Goal: Task Accomplishment & Management: Manage account settings

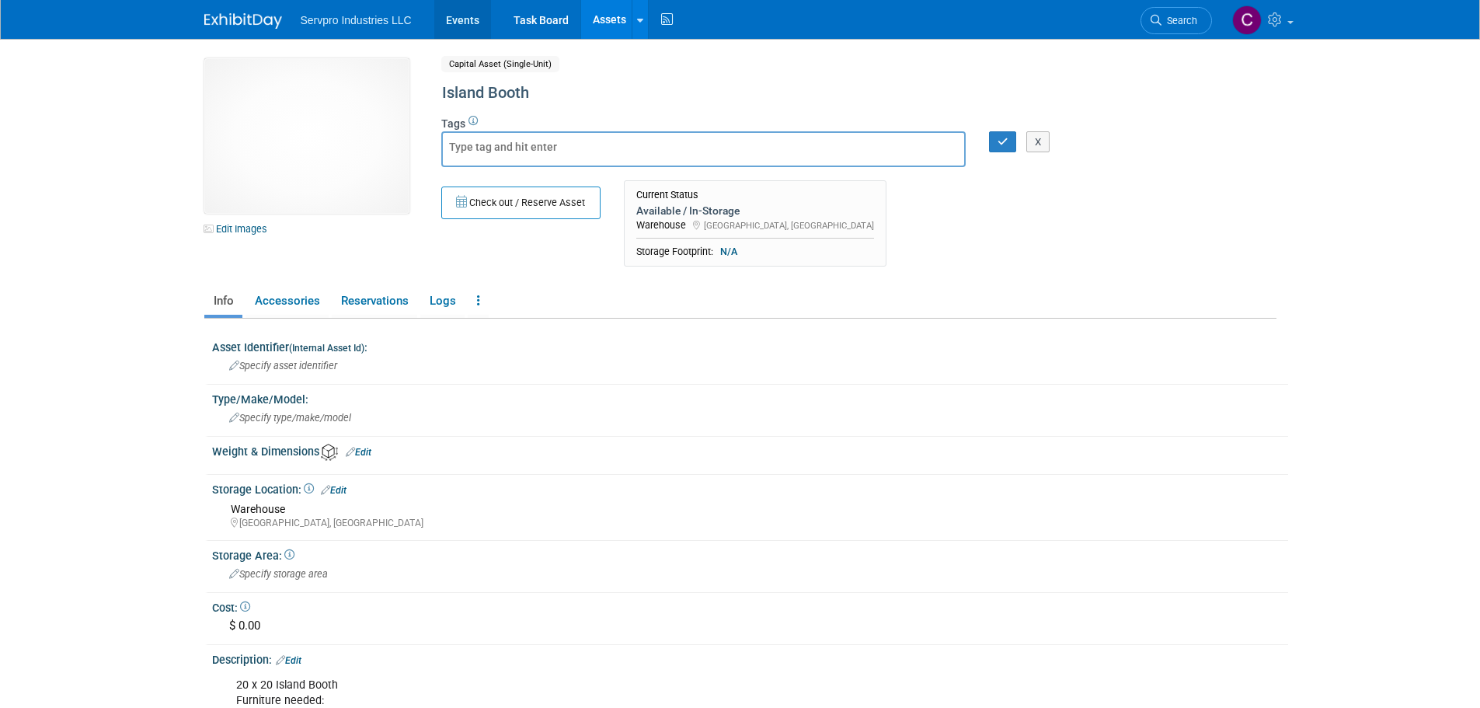
click at [470, 33] on link "Events" at bounding box center [462, 19] width 57 height 39
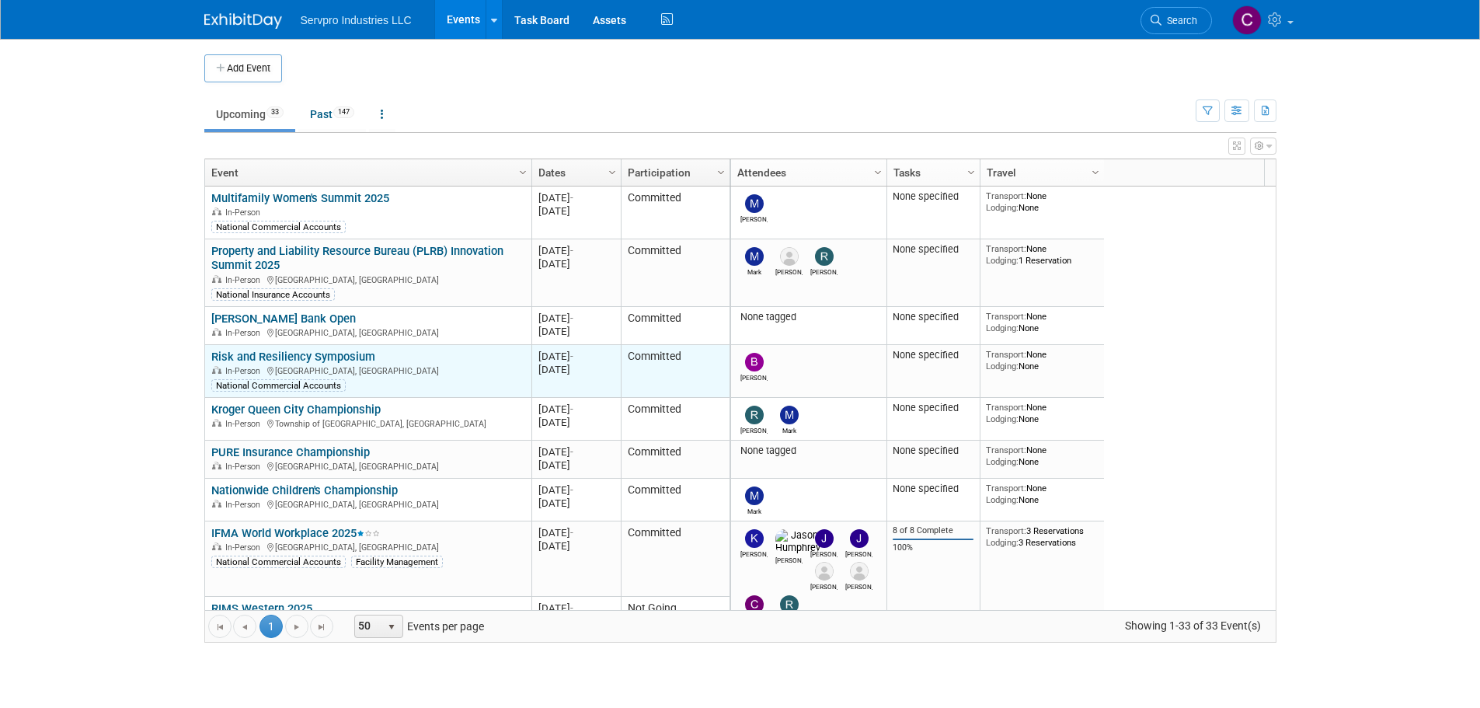
click at [307, 357] on link "Risk and Resiliency Symposium" at bounding box center [293, 357] width 164 height 14
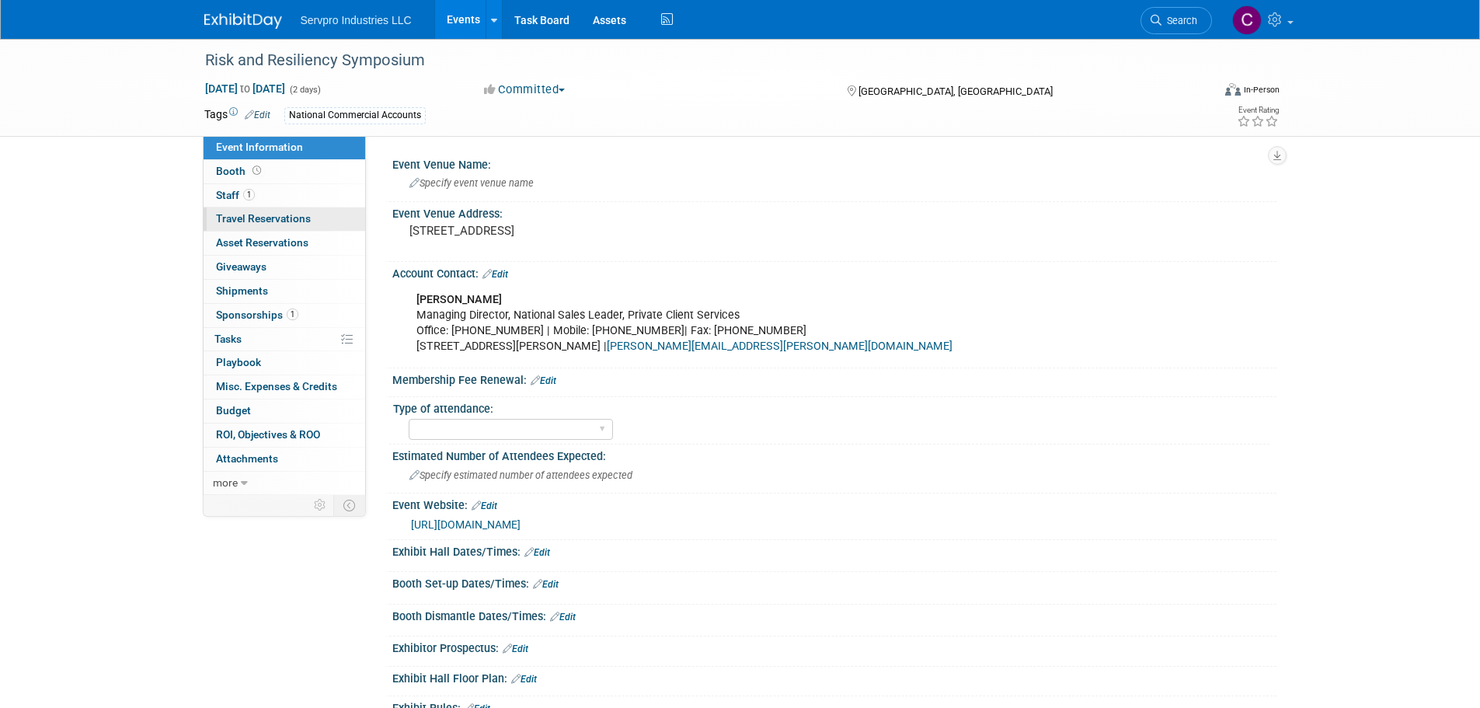
click at [250, 221] on span "Travel Reservations 0" at bounding box center [263, 218] width 95 height 12
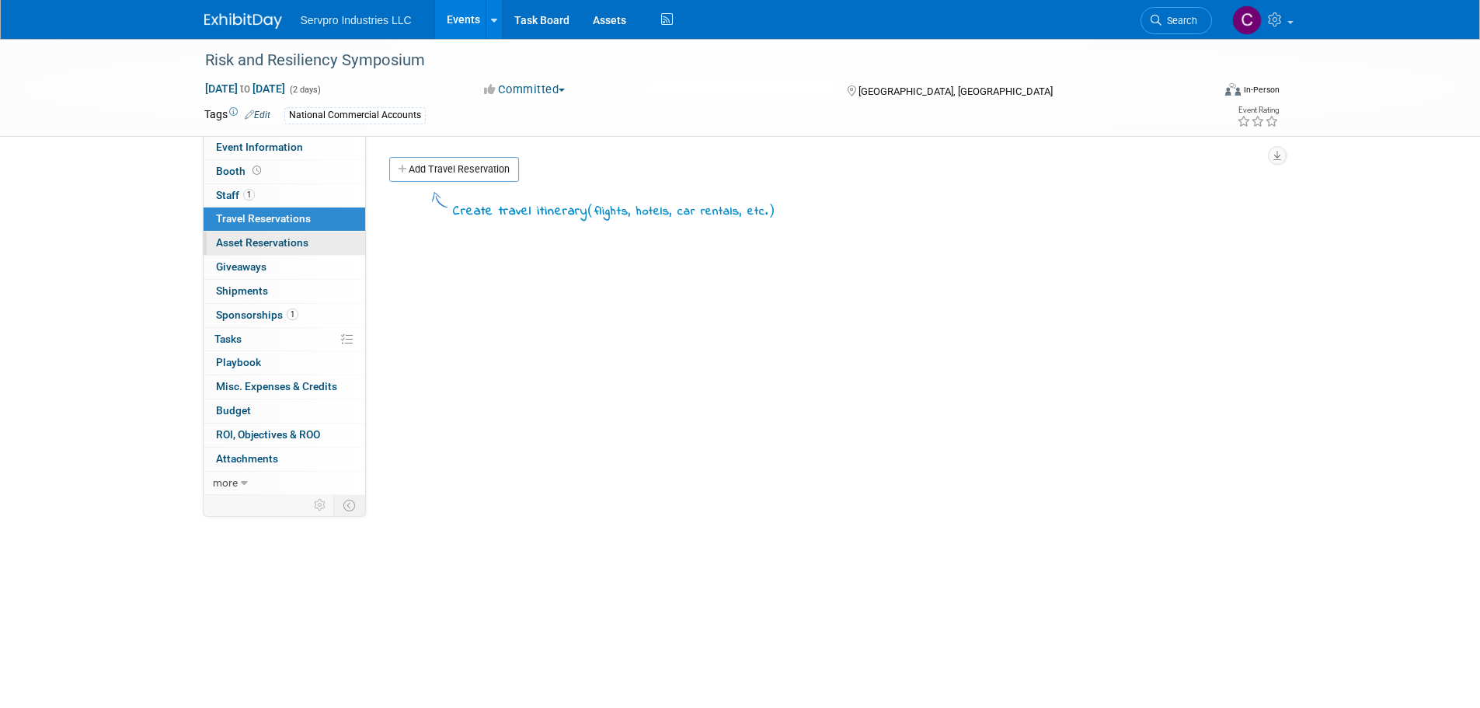
click at [252, 237] on span "Asset Reservations 0" at bounding box center [262, 242] width 92 height 12
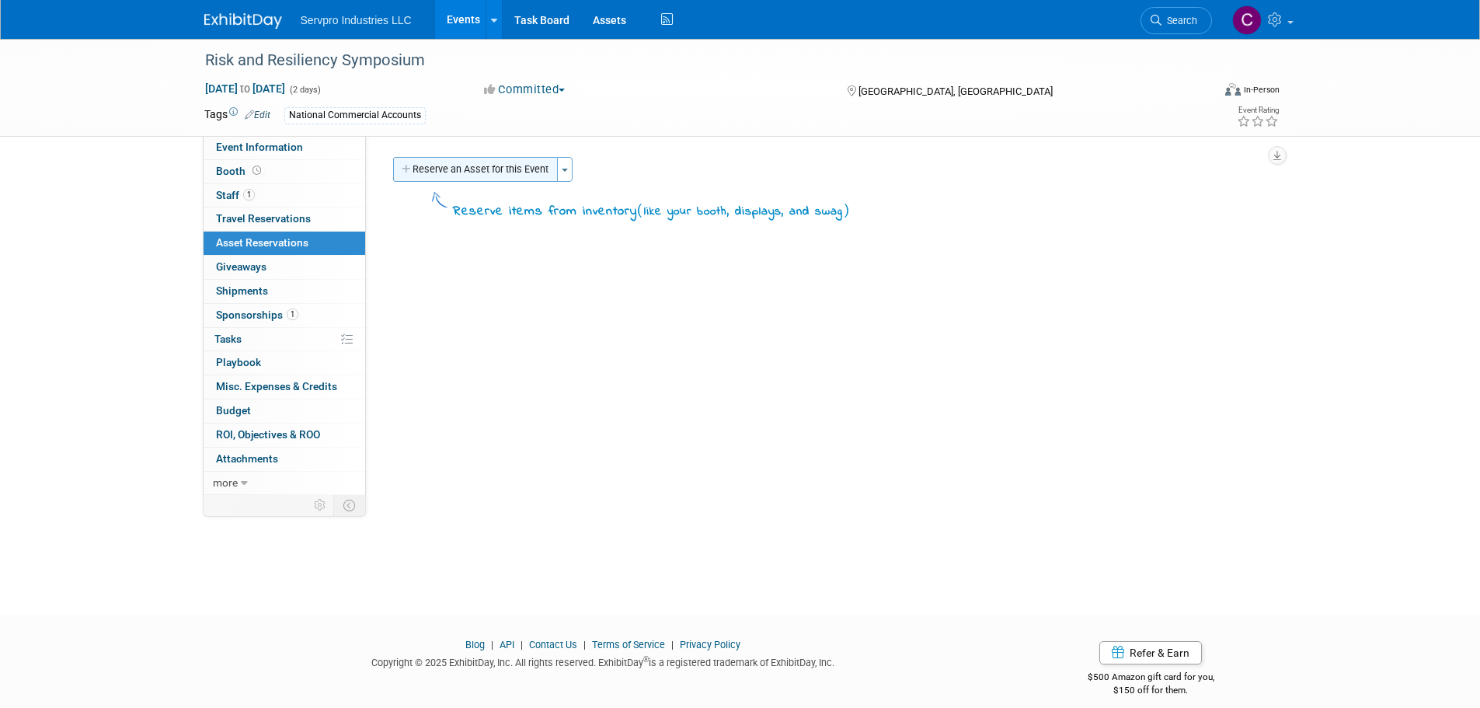
click at [464, 165] on button "Reserve an Asset for this Event" at bounding box center [475, 169] width 165 height 25
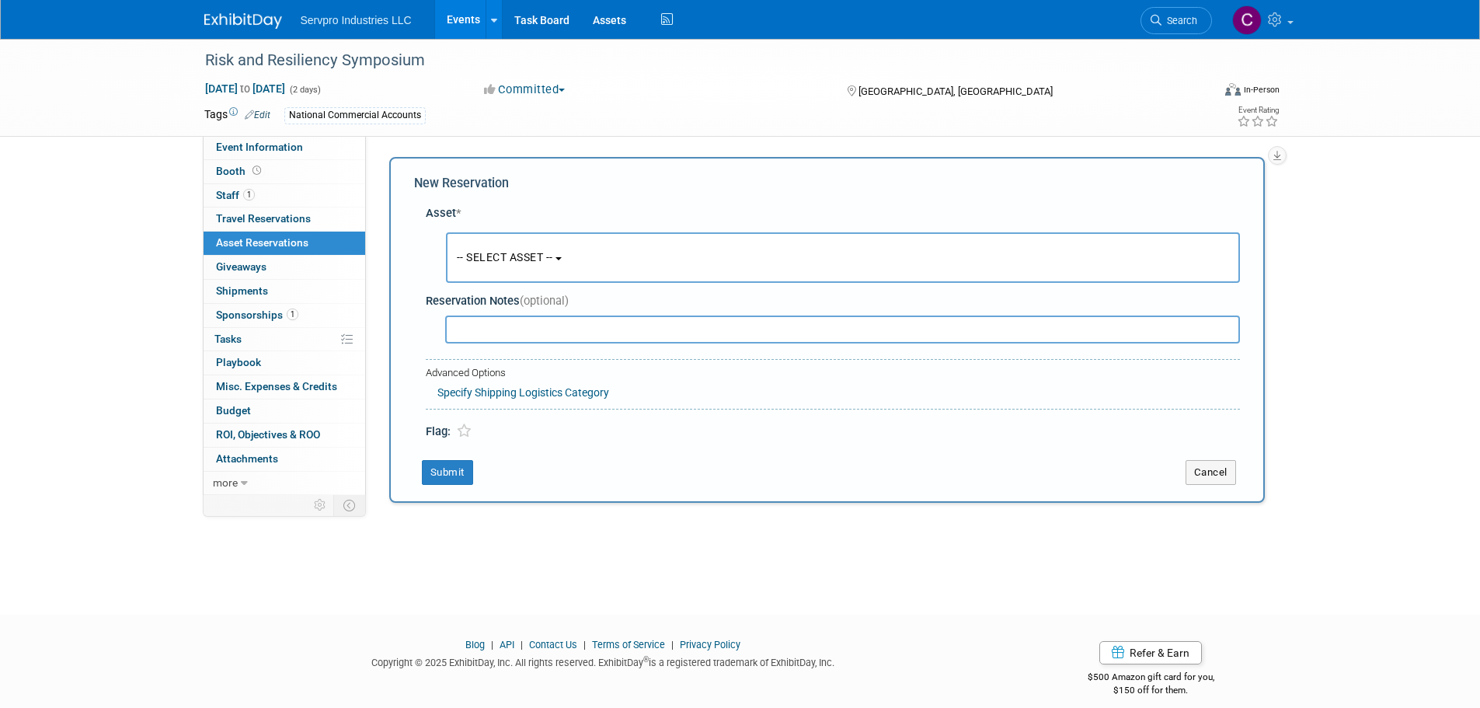
scroll to position [15, 0]
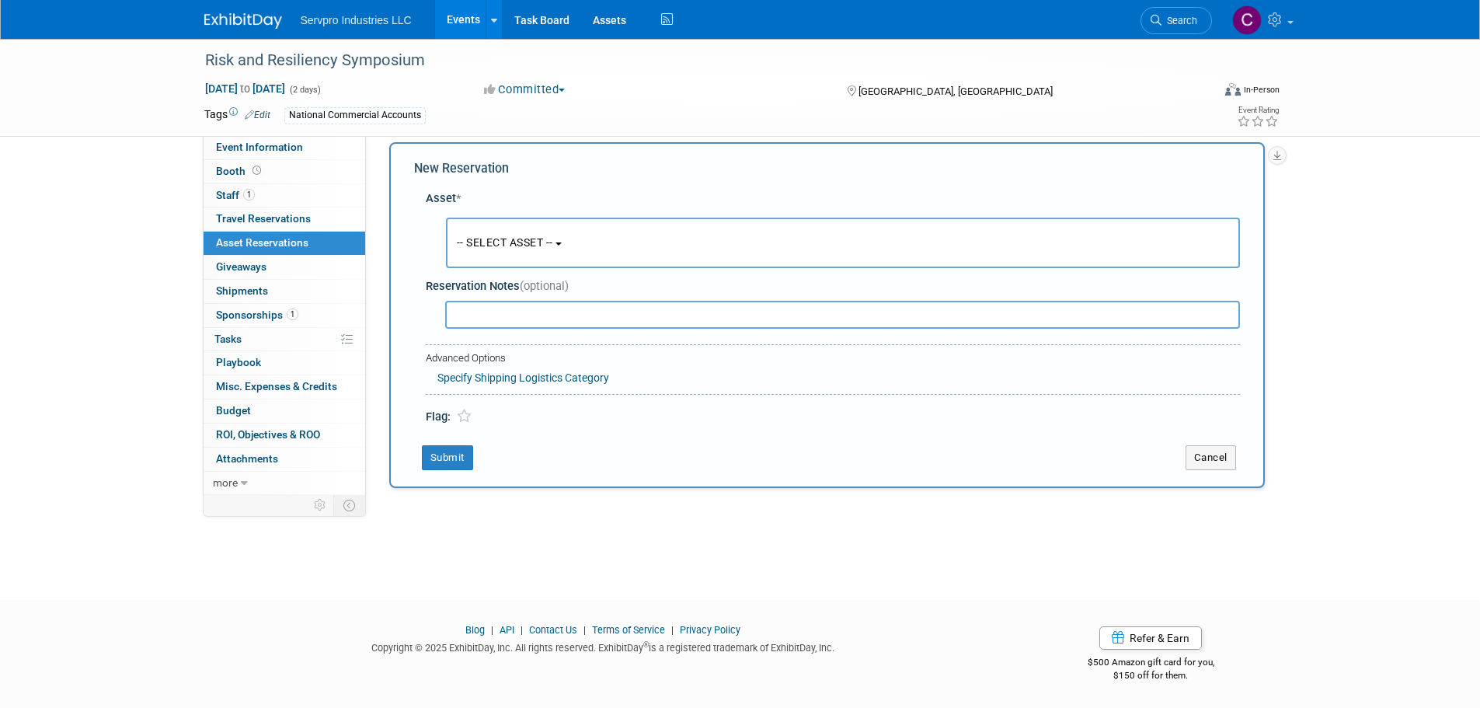
click at [493, 240] on span "-- SELECT ASSET --" at bounding box center [505, 242] width 96 height 12
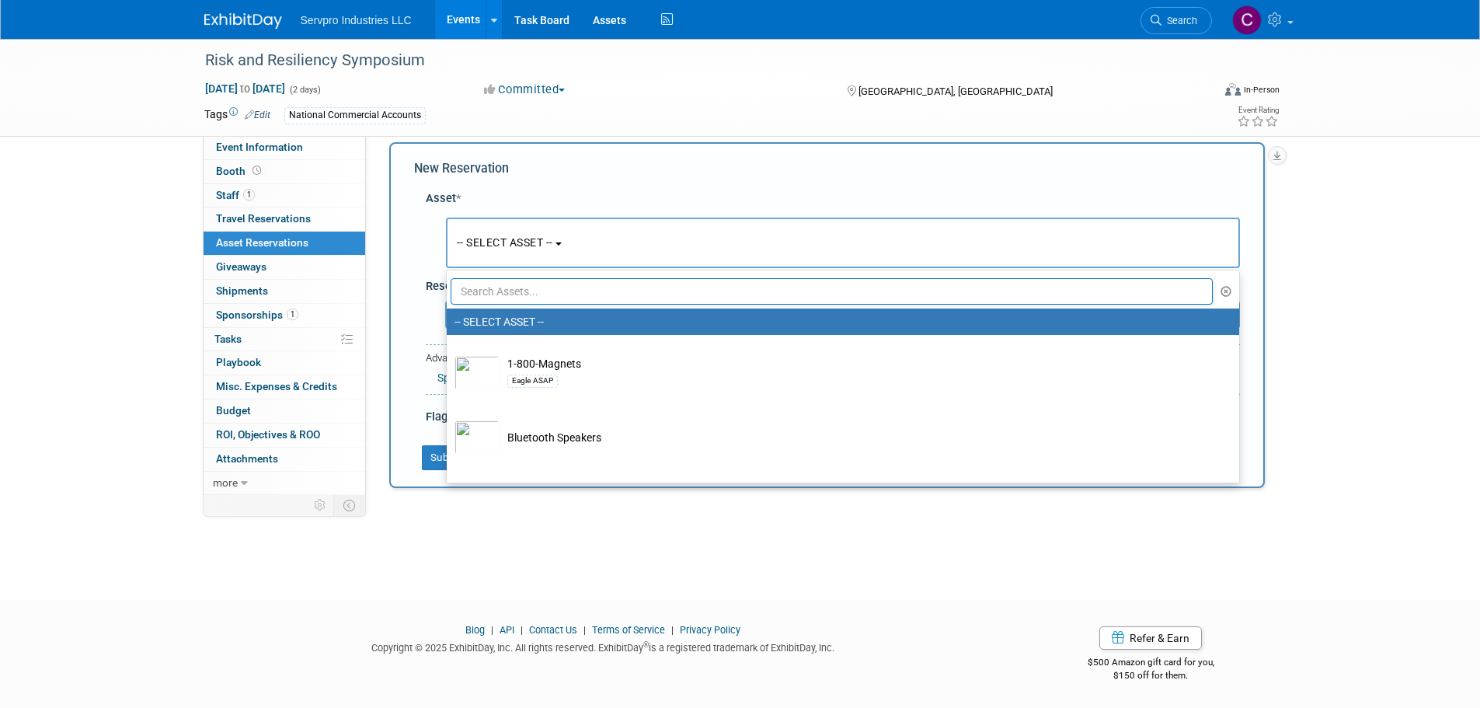
click at [493, 240] on span "-- SELECT ASSET --" at bounding box center [505, 242] width 96 height 12
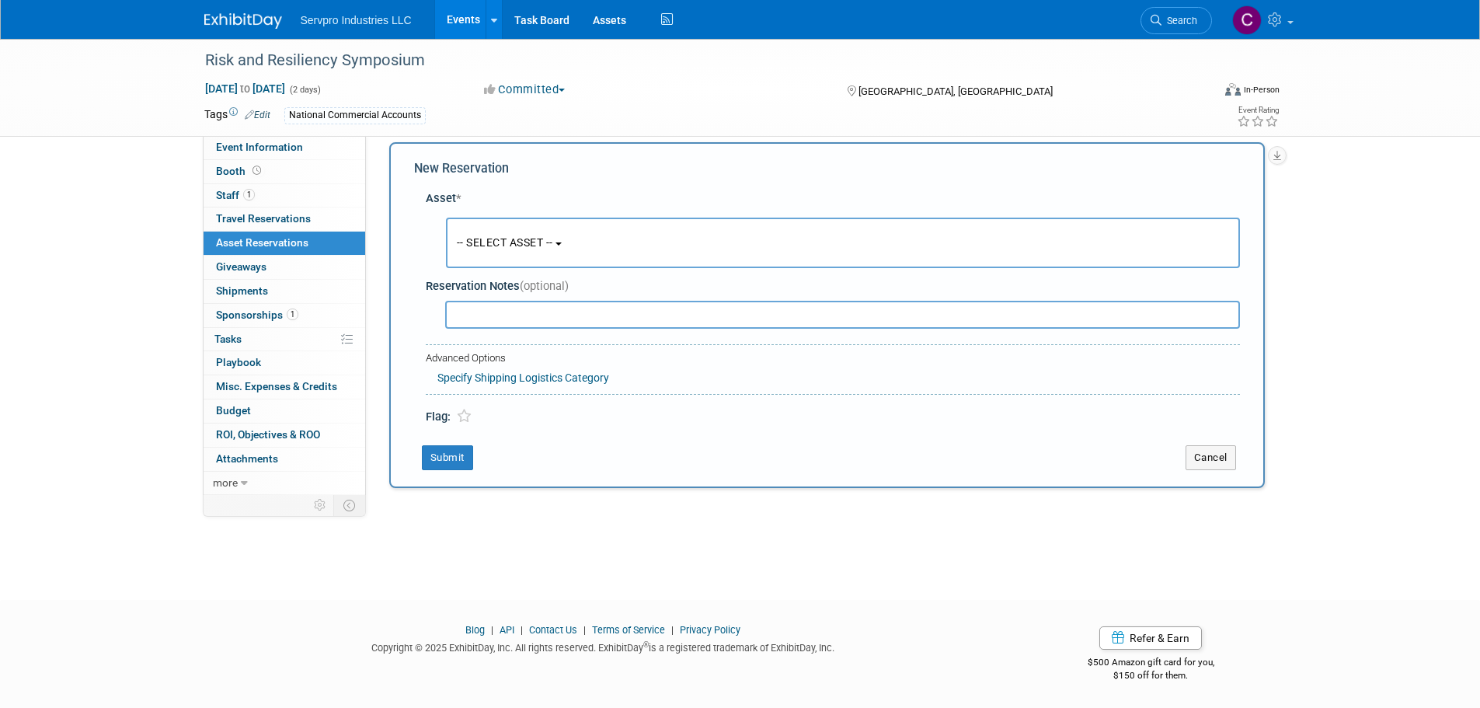
click at [483, 315] on input "text" at bounding box center [842, 315] width 795 height 28
click at [494, 252] on button "-- SELECT ASSET --" at bounding box center [843, 243] width 794 height 51
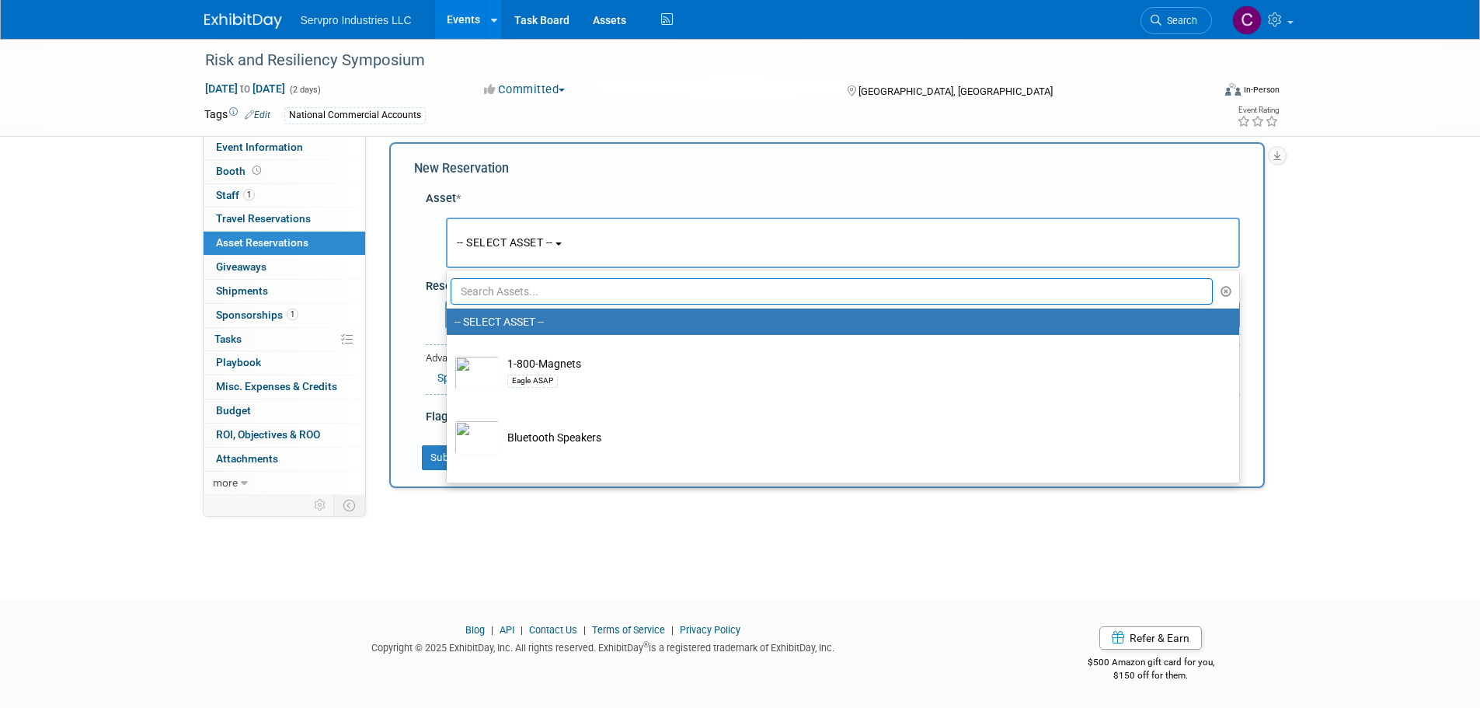
click at [482, 294] on input "text" at bounding box center [832, 291] width 763 height 26
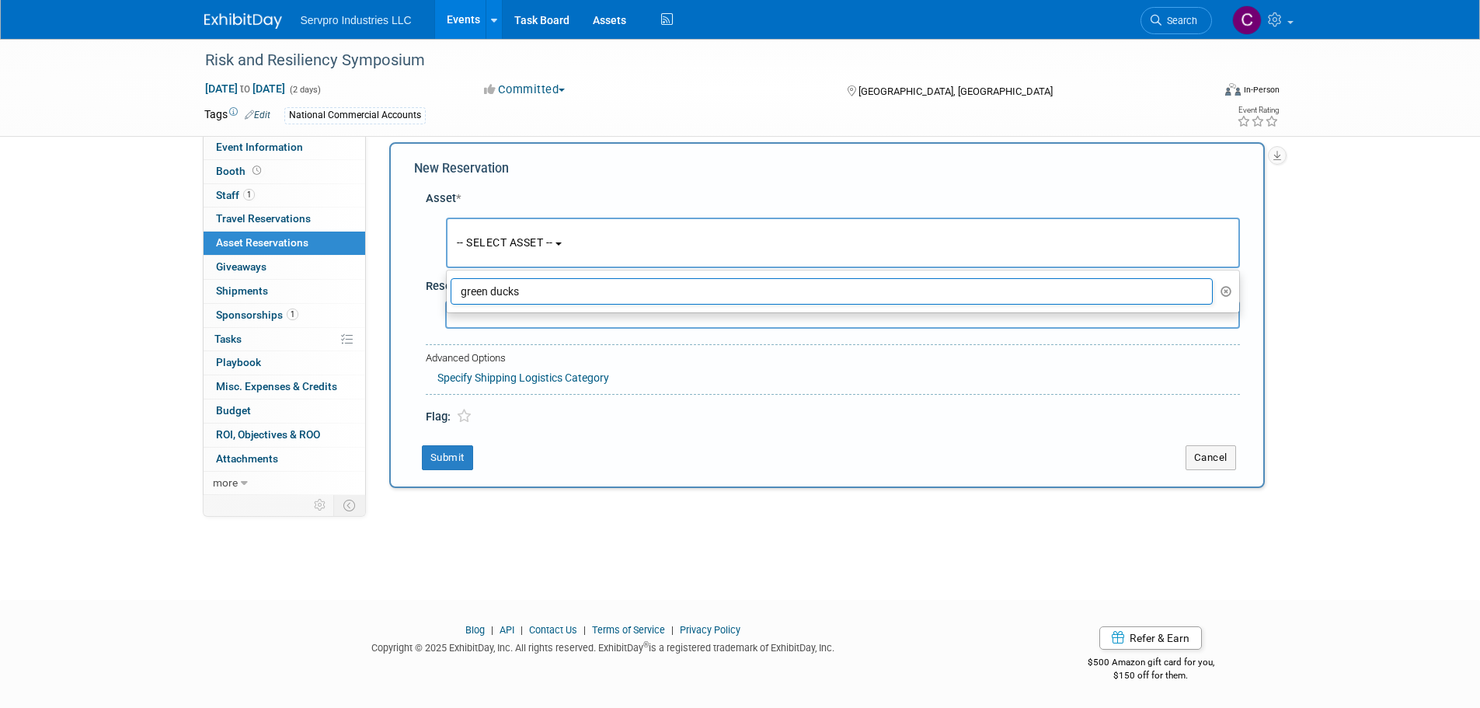
click at [513, 282] on input "green ducks" at bounding box center [832, 291] width 763 height 26
type input "green ducks"
click at [469, 376] on link "Specify Shipping Logistics Category" at bounding box center [523, 377] width 172 height 12
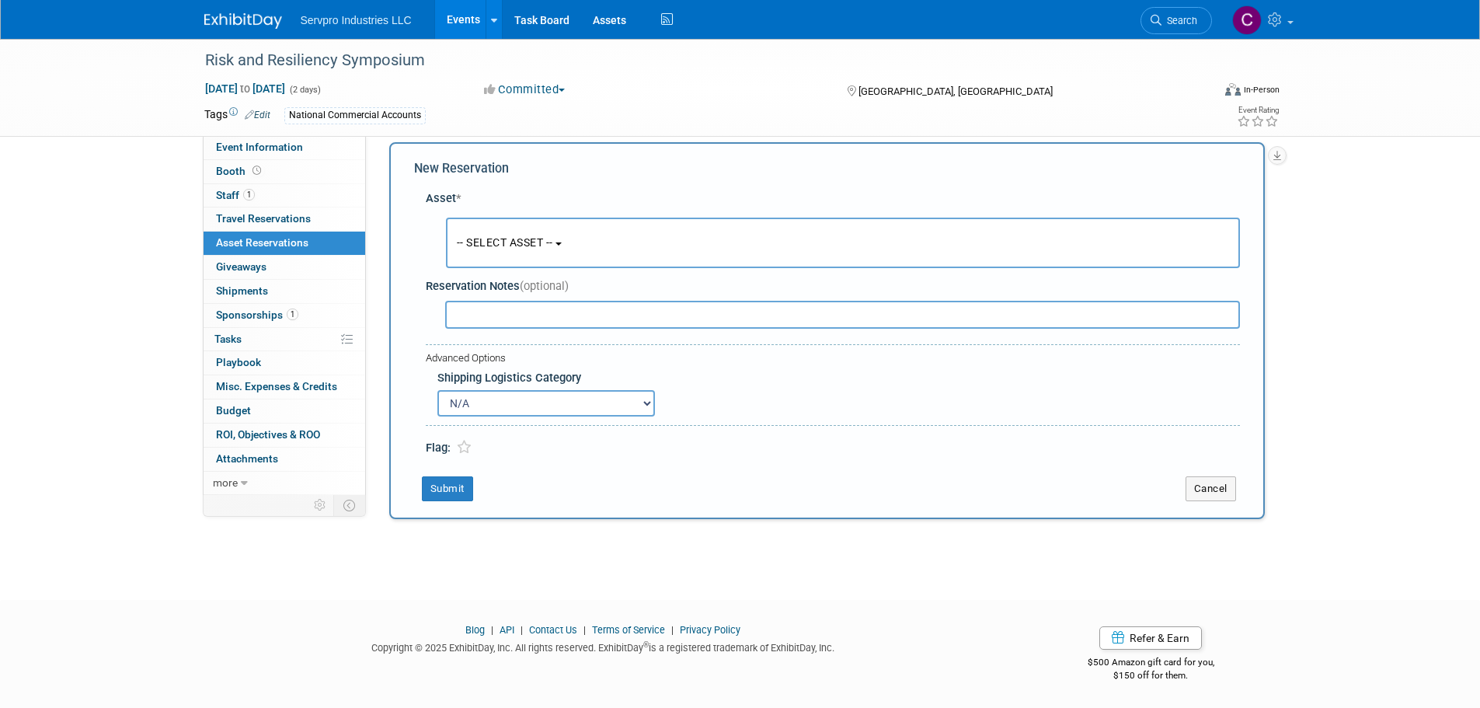
click at [528, 255] on button "-- SELECT ASSET --" at bounding box center [843, 243] width 794 height 51
click at [503, 289] on input "green ducks" at bounding box center [832, 291] width 763 height 26
click at [493, 251] on button "-- SELECT ASSET --" at bounding box center [843, 243] width 794 height 51
click at [1229, 293] on icon "button" at bounding box center [1227, 291] width 12 height 11
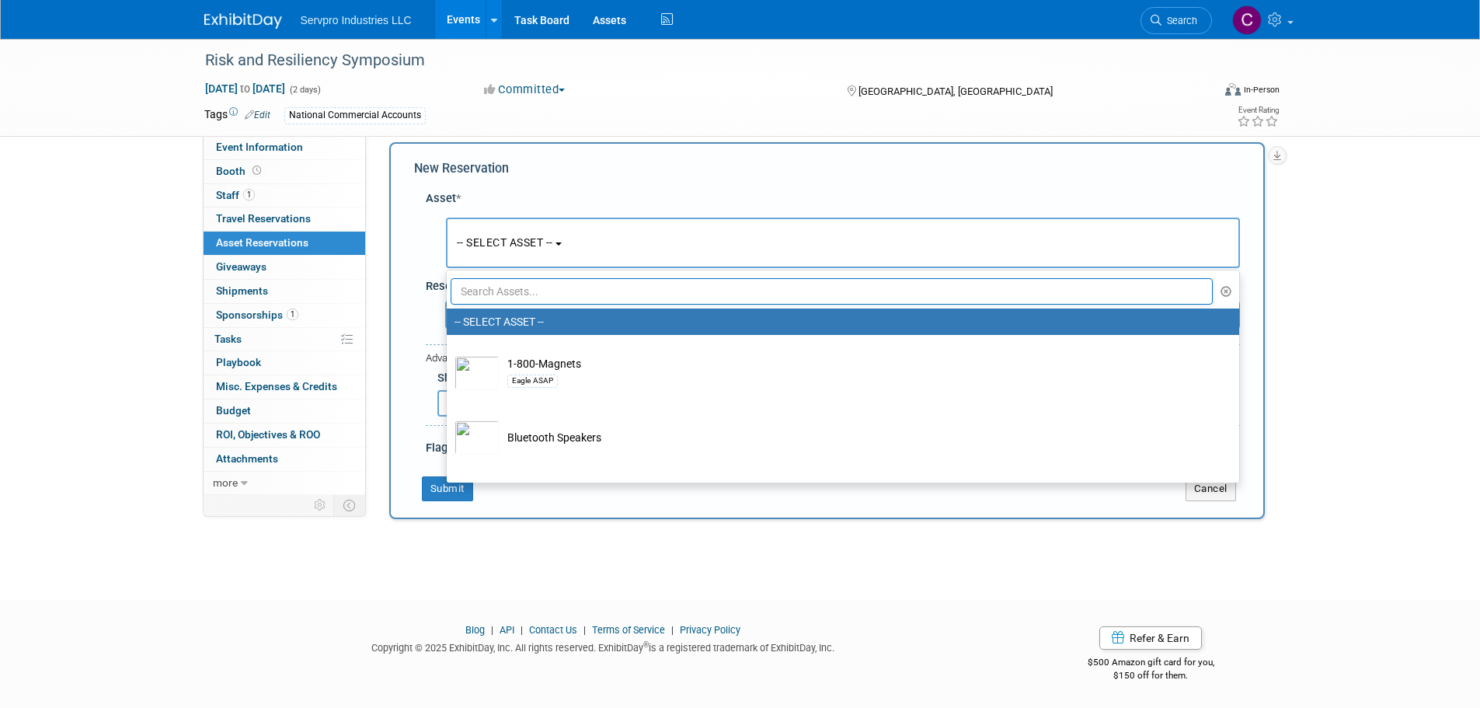
click at [500, 292] on input "text" at bounding box center [832, 291] width 763 height 26
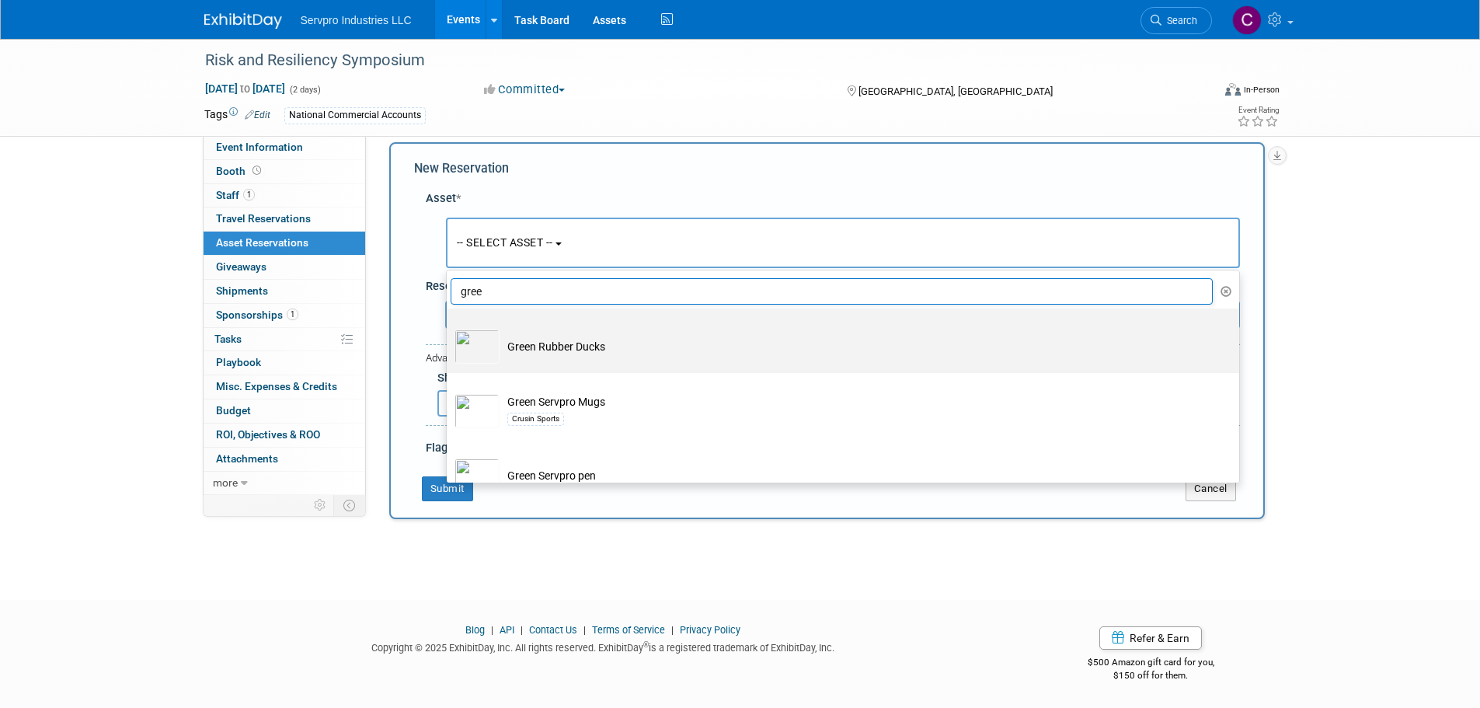
type input "gree"
click at [481, 341] on img at bounding box center [477, 346] width 45 height 34
click at [449, 327] on input "Green Rubber Ducks" at bounding box center [444, 322] width 10 height 10
select select "10714826"
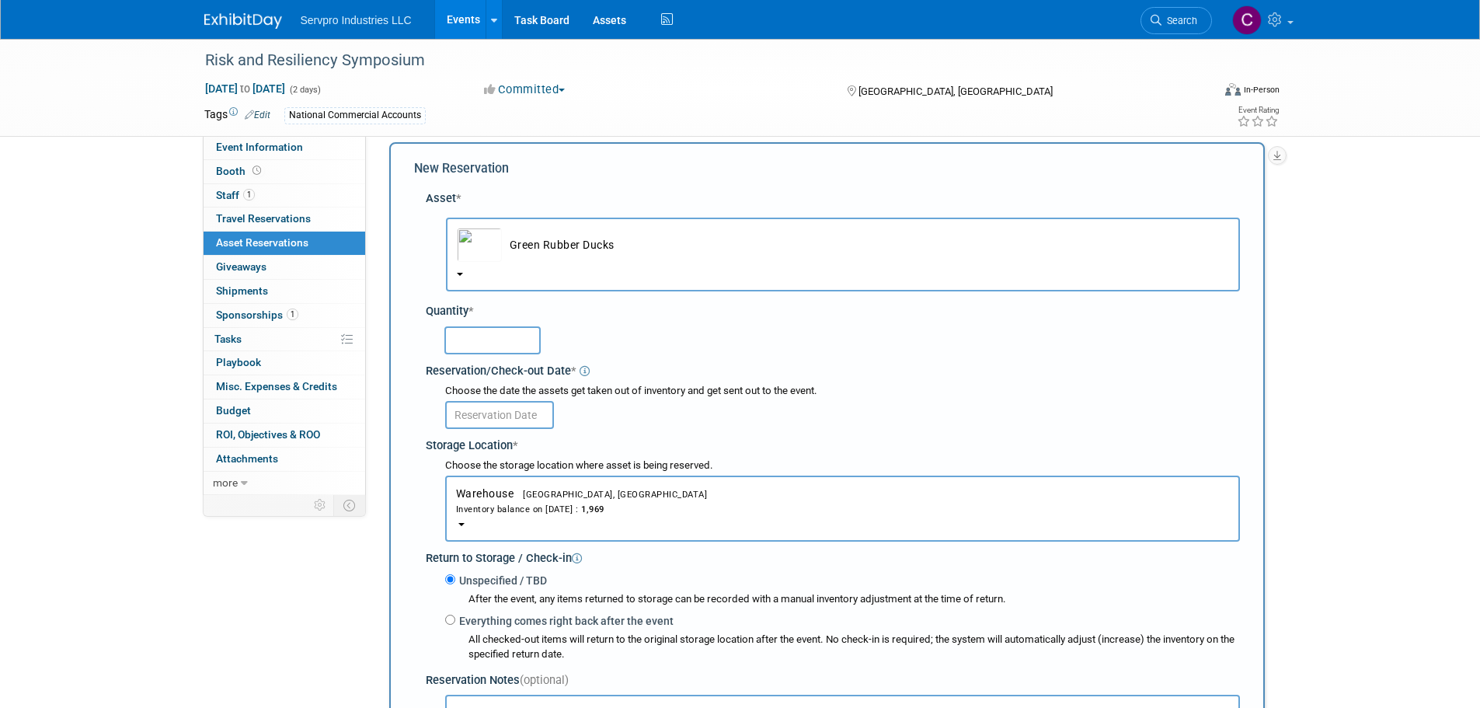
click at [481, 341] on input "text" at bounding box center [492, 340] width 96 height 28
type input "50"
click at [476, 423] on body "Servpro Industries LLC Events Add Event Bulk Upload Events Shareable Event Boar…" at bounding box center [740, 339] width 1480 height 708
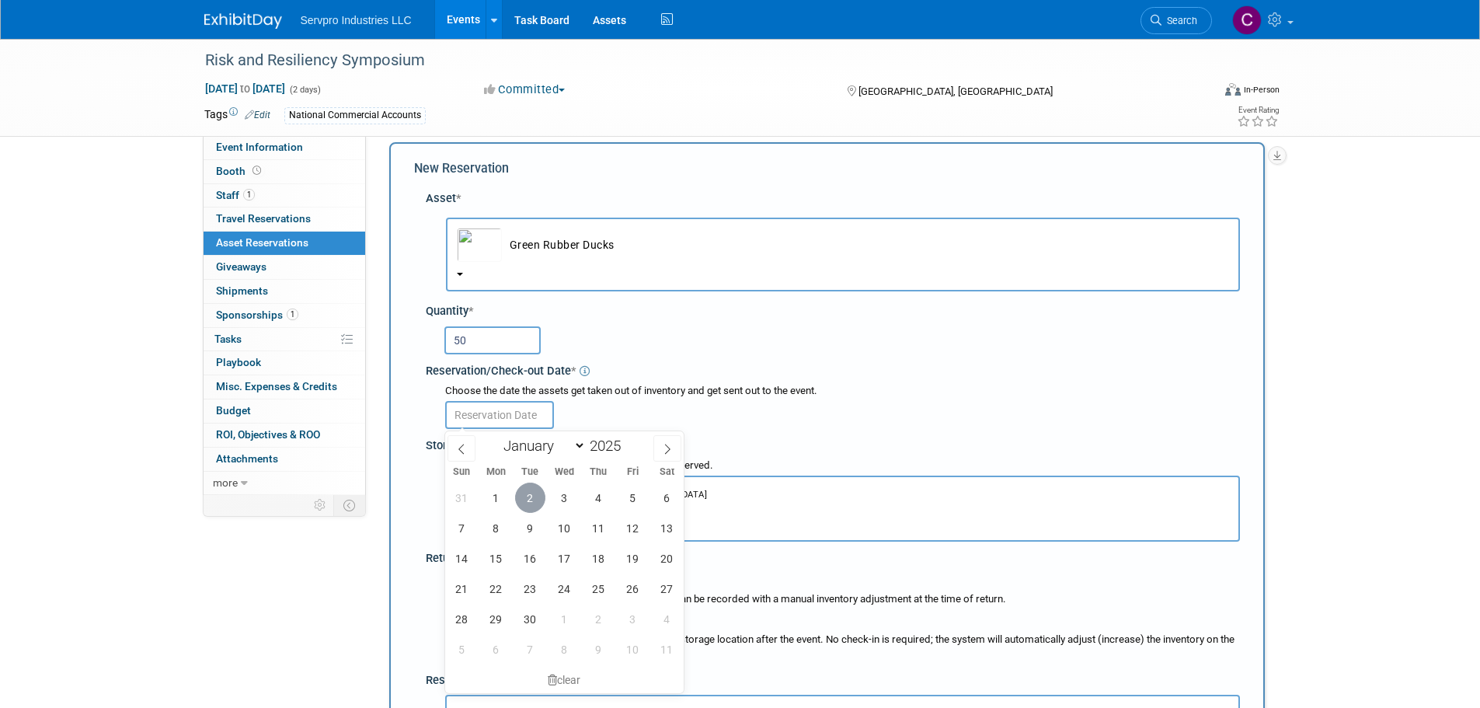
click at [529, 491] on span "2" at bounding box center [530, 498] width 30 height 30
type input "Sep 2, 2025"
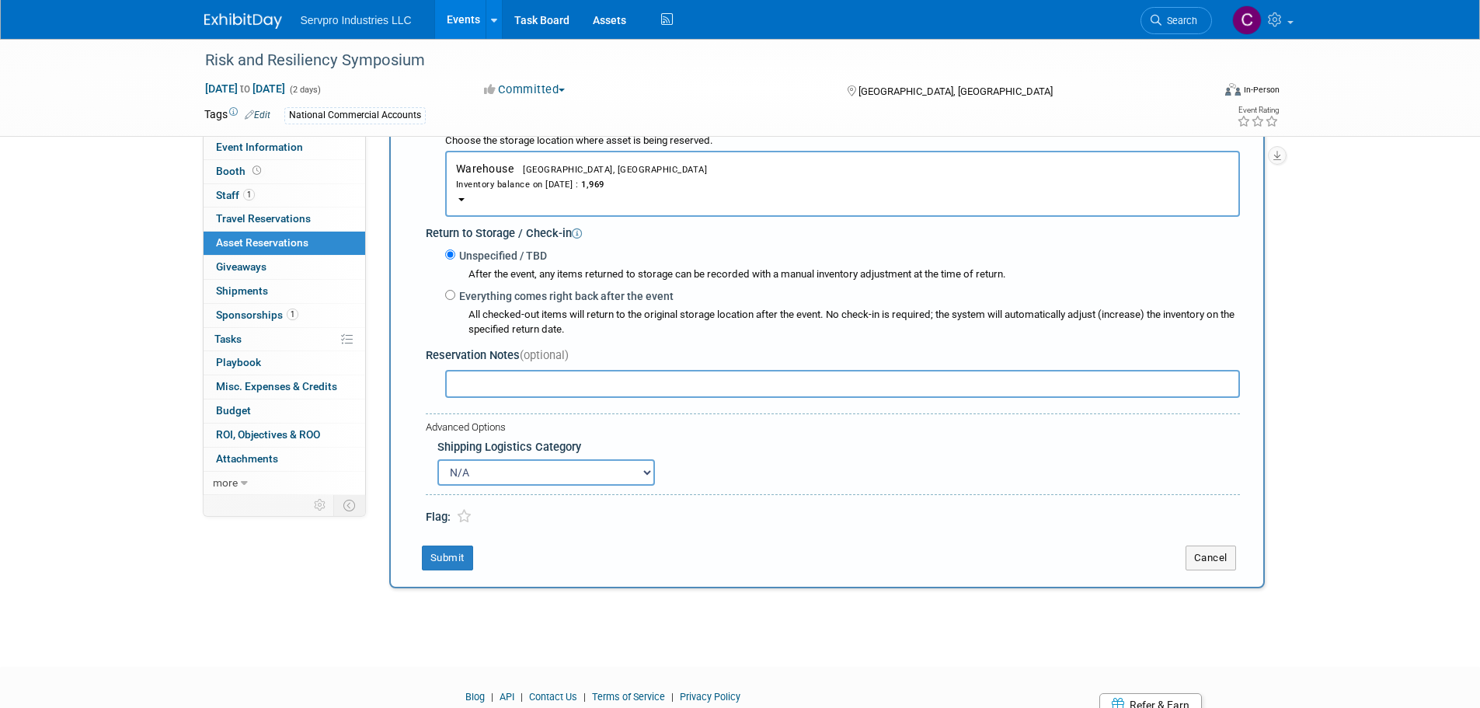
scroll to position [357, 0]
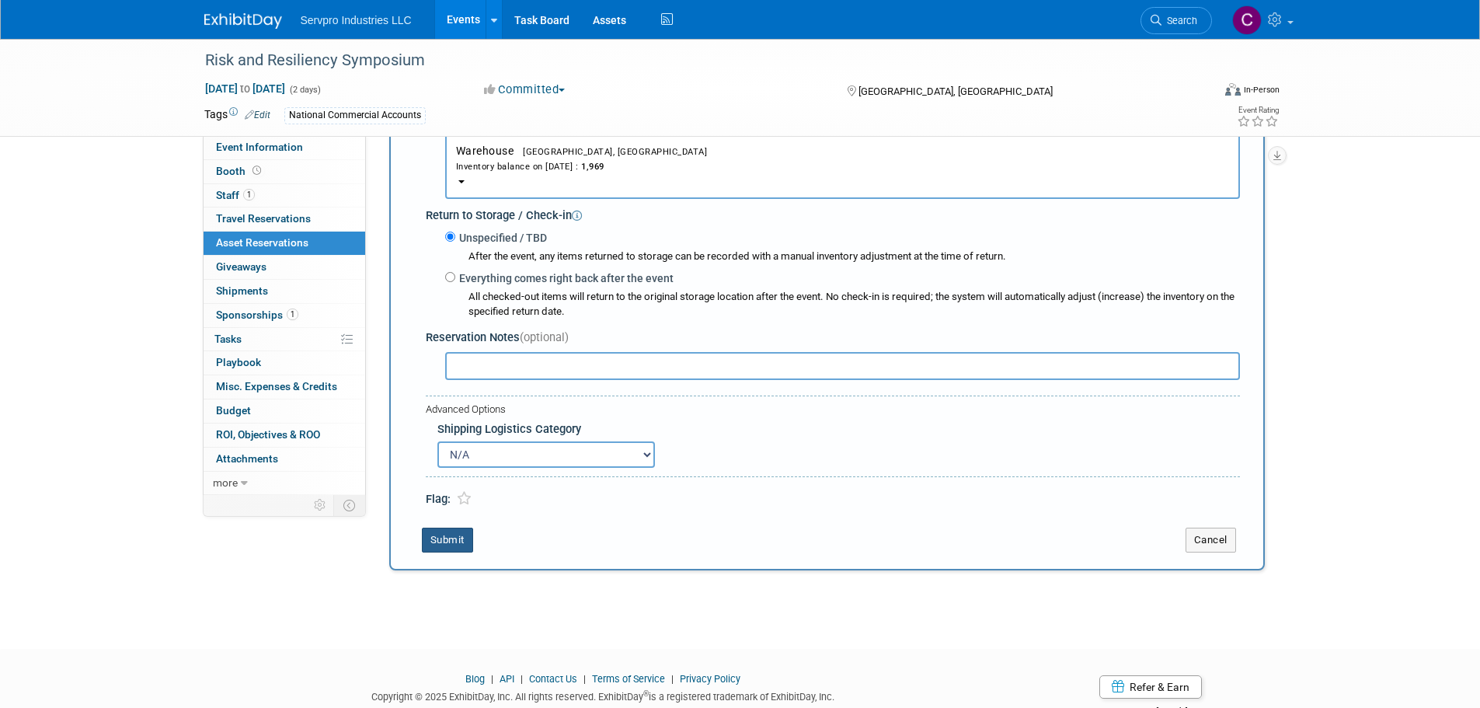
click at [448, 552] on button "Submit" at bounding box center [447, 540] width 51 height 25
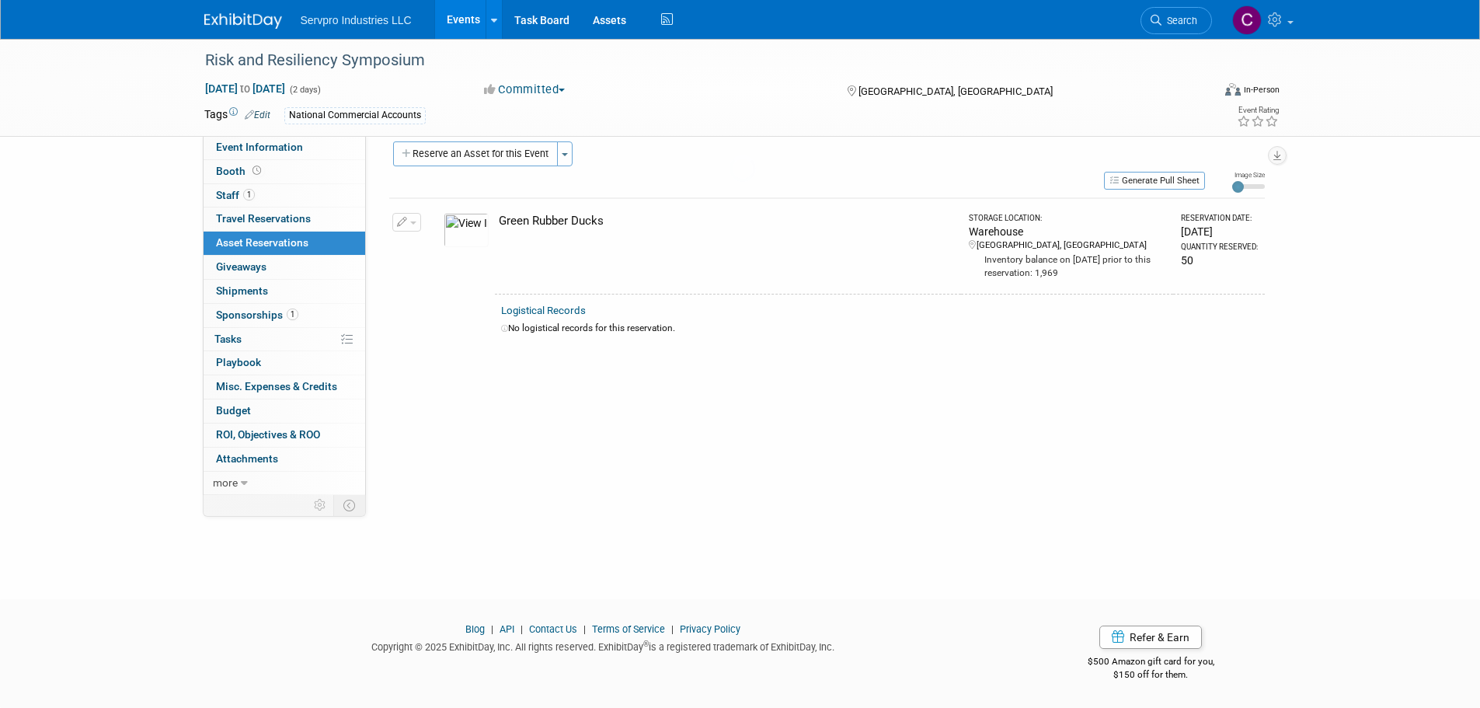
scroll to position [16, 0]
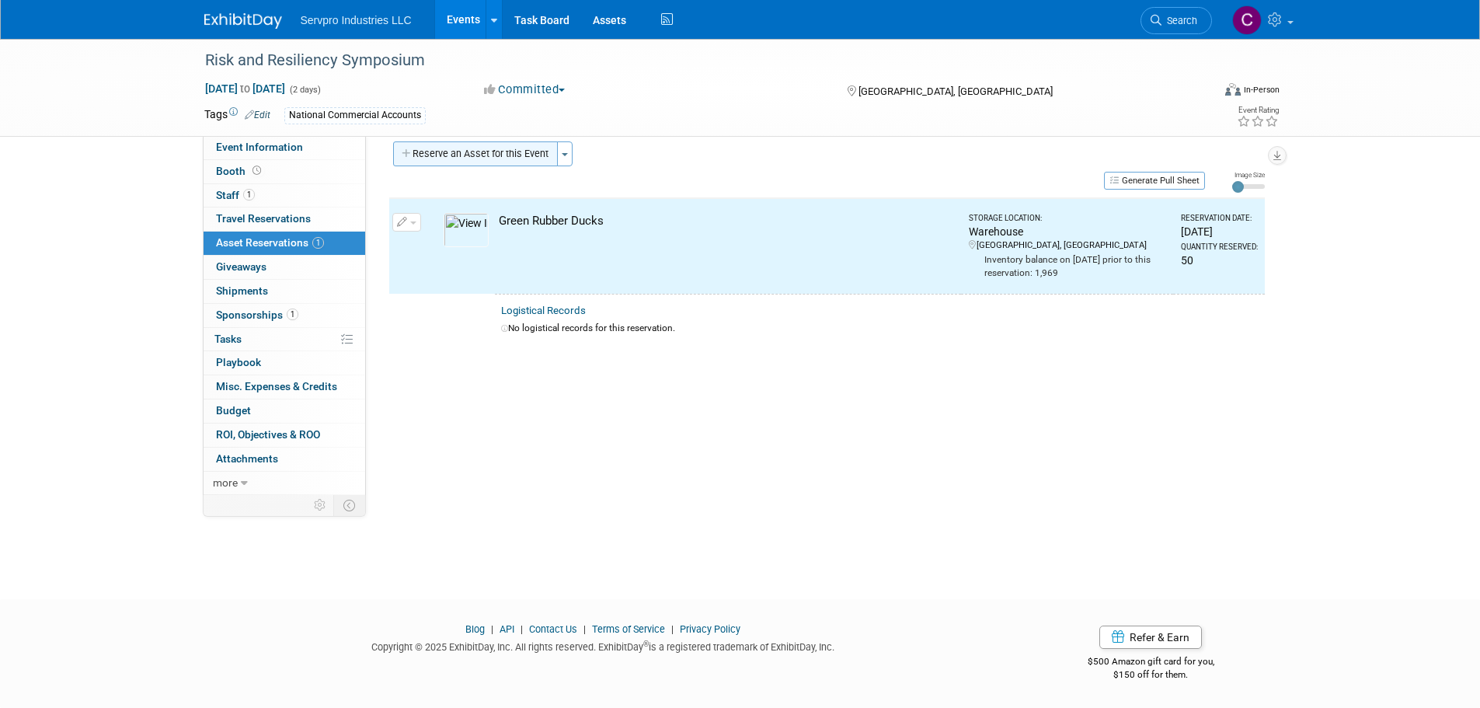
click at [472, 147] on button "Reserve an Asset for this Event" at bounding box center [475, 153] width 165 height 25
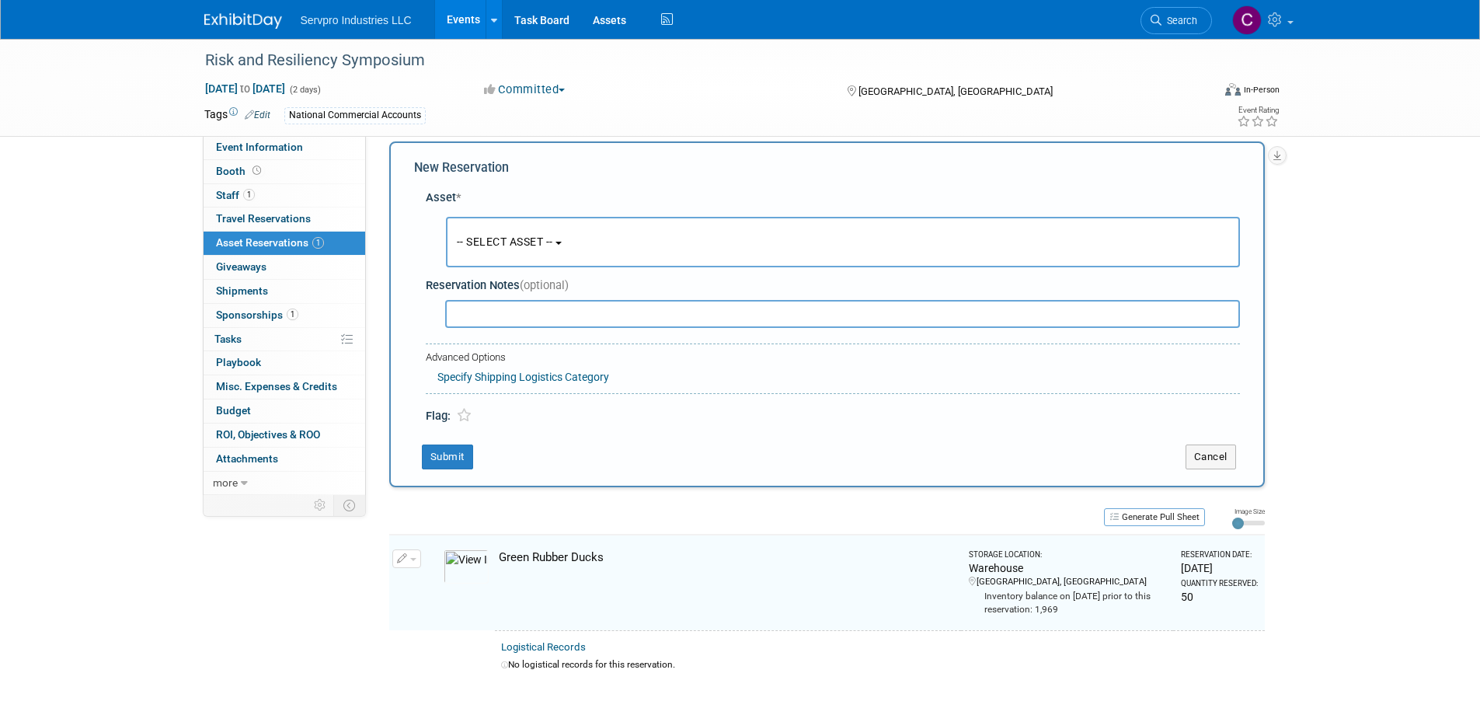
scroll to position [15, 0]
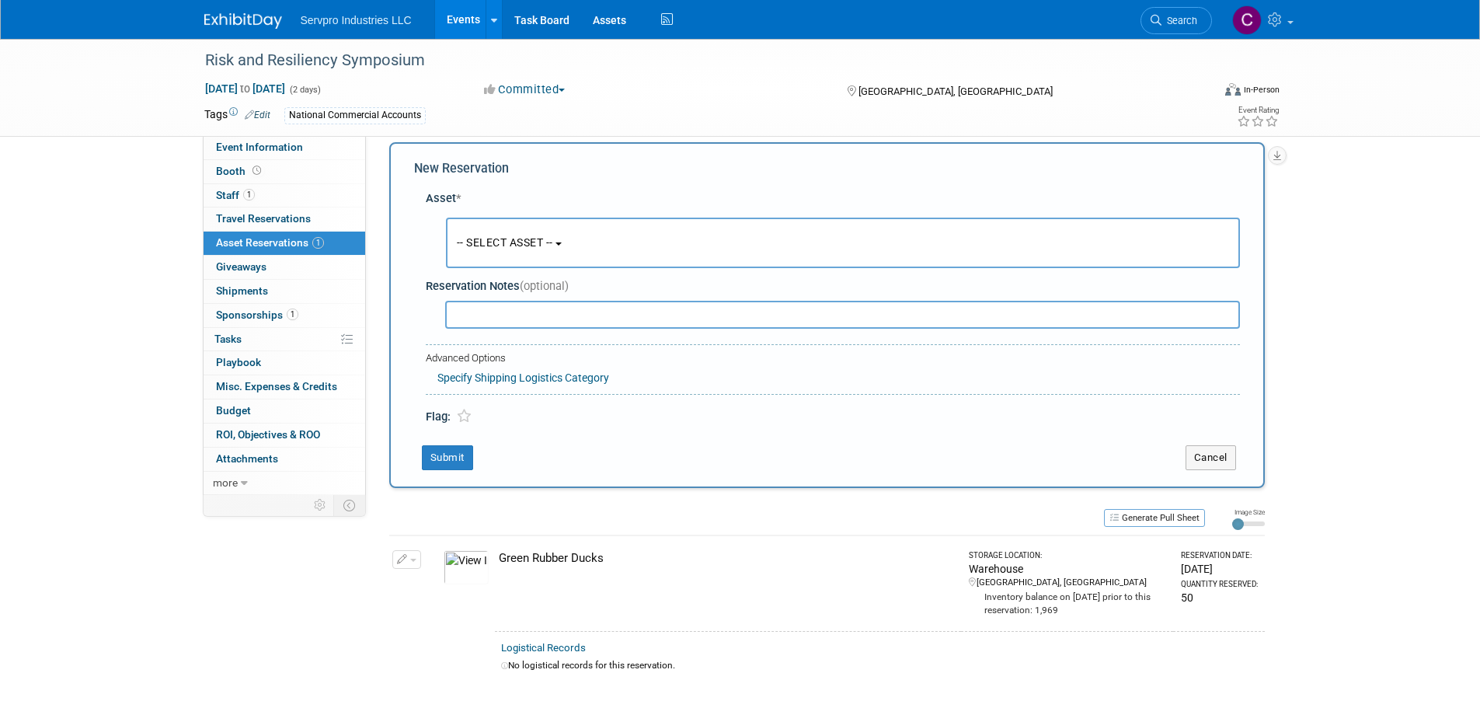
click at [461, 232] on button "-- SELECT ASSET --" at bounding box center [843, 243] width 794 height 51
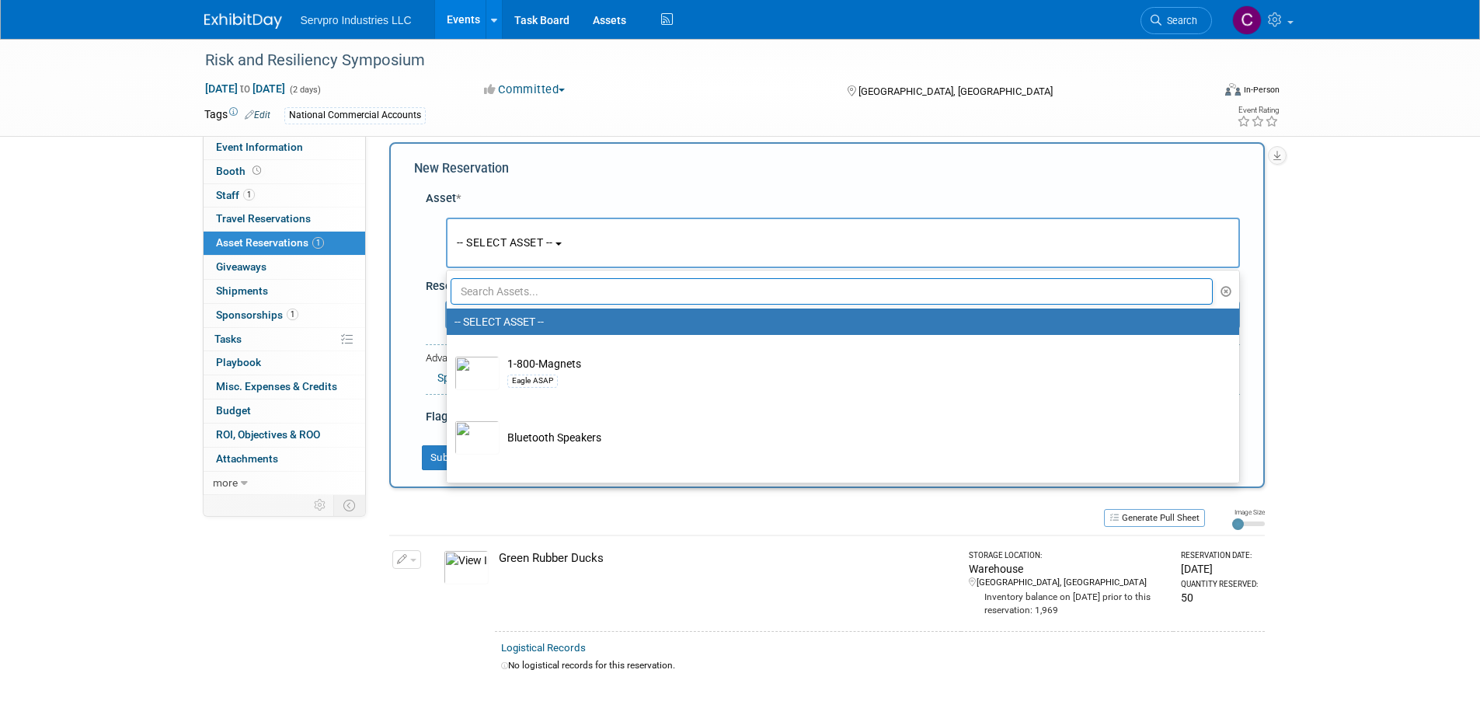
click at [476, 286] on input "text" at bounding box center [832, 291] width 763 height 26
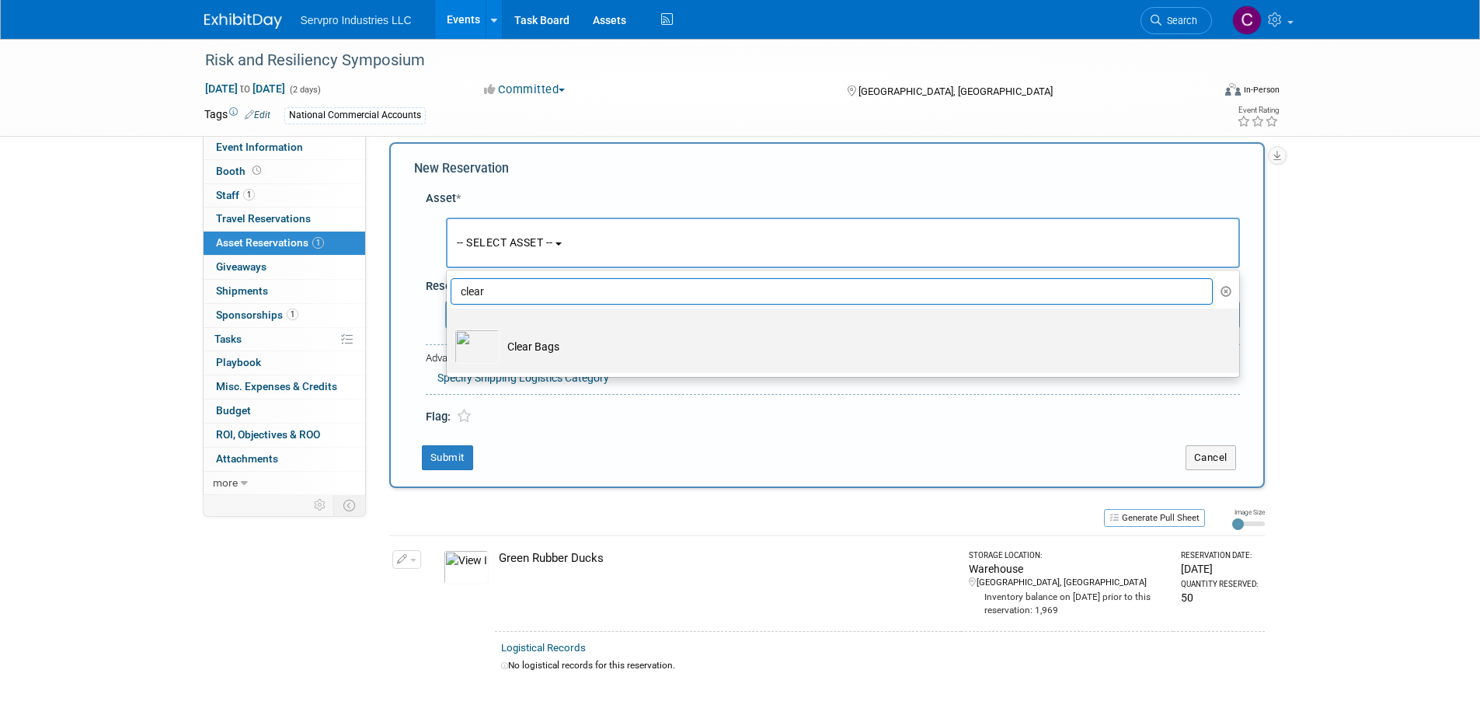
type input "clear"
click at [480, 340] on img at bounding box center [477, 346] width 45 height 34
click at [449, 327] on input "Clear Bags" at bounding box center [444, 322] width 10 height 10
select select "10717093"
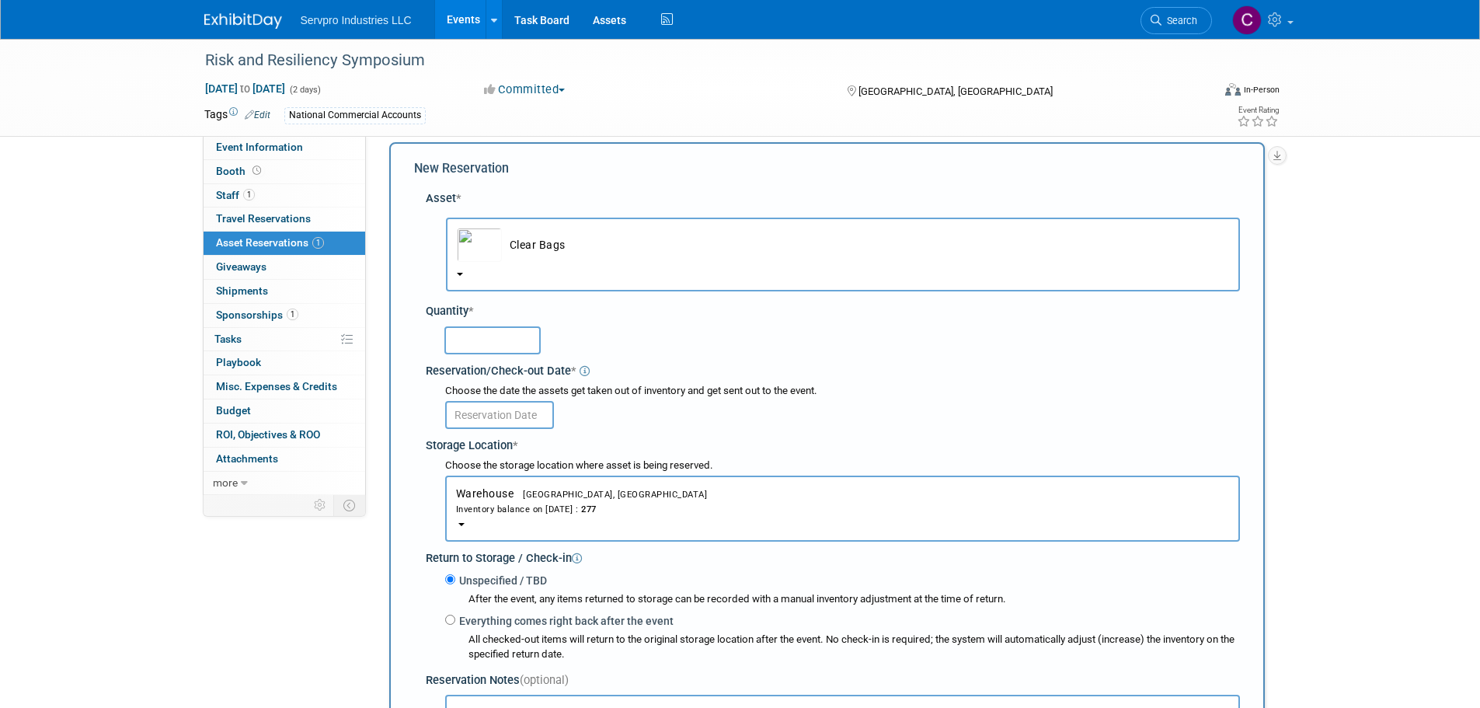
click at [472, 339] on input "text" at bounding box center [492, 340] width 96 height 28
type input "25"
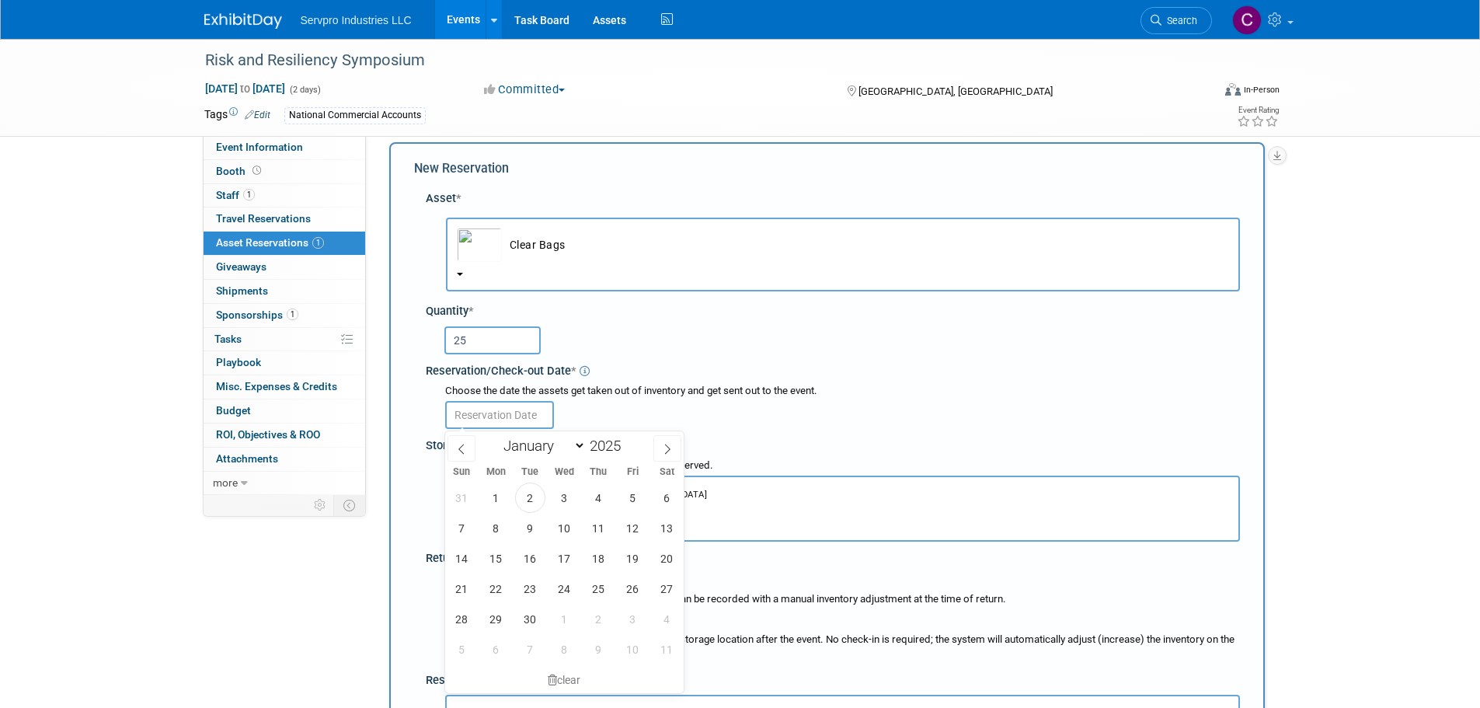
click at [493, 419] on input "text" at bounding box center [499, 415] width 109 height 28
click at [531, 499] on span "2" at bounding box center [530, 498] width 30 height 30
type input "Sep 2, 2025"
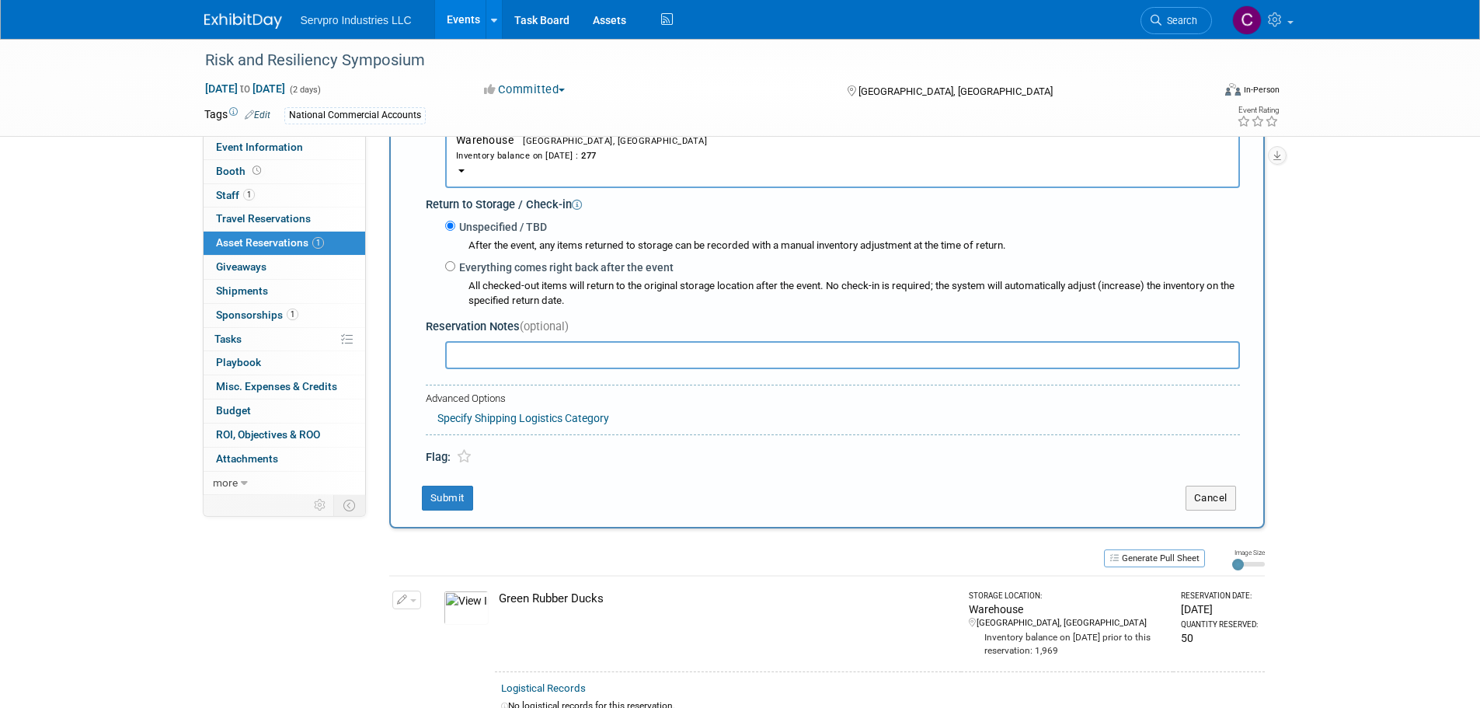
scroll to position [455, 0]
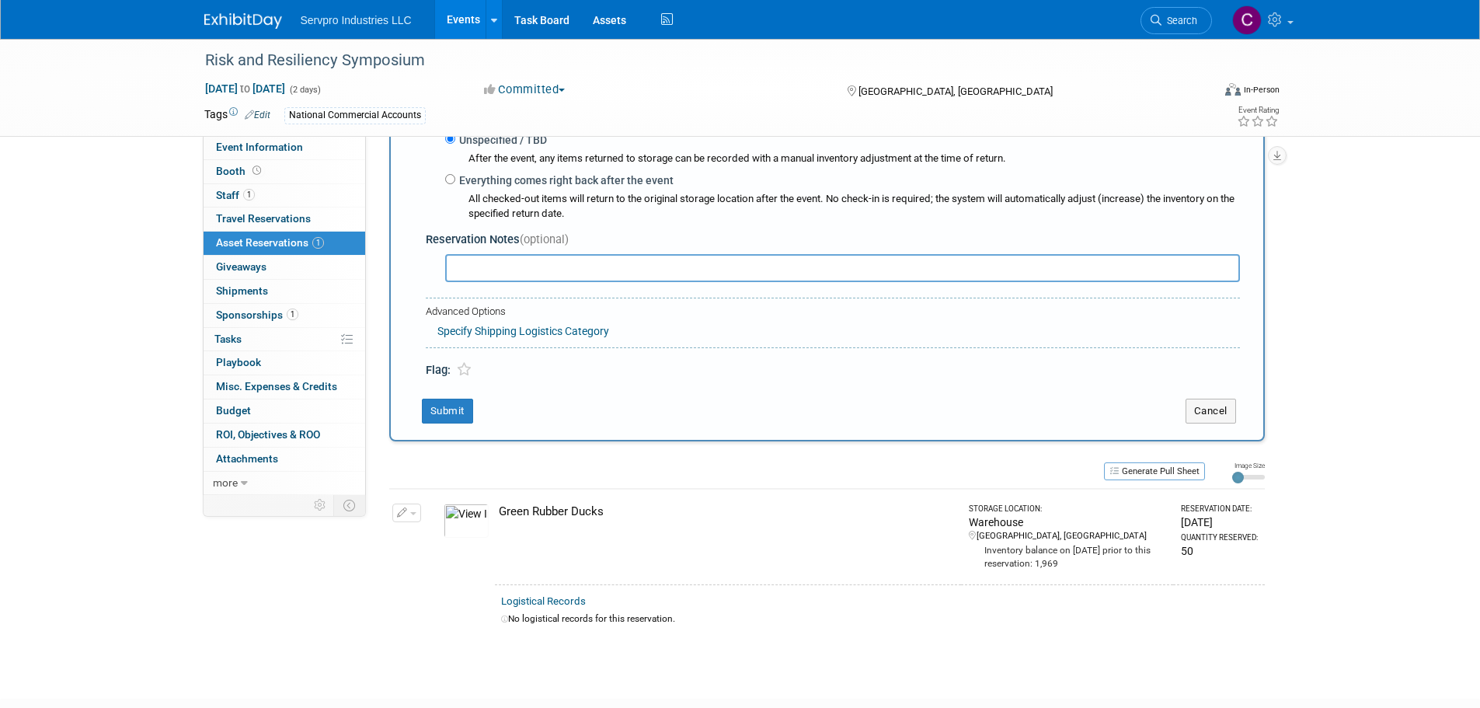
click at [667, 294] on div "Asset * -- SELECT ASSET -- <table style='display: inline-block; border-style:no…" at bounding box center [827, 60] width 826 height 637
click at [434, 416] on button "Submit" at bounding box center [447, 411] width 51 height 25
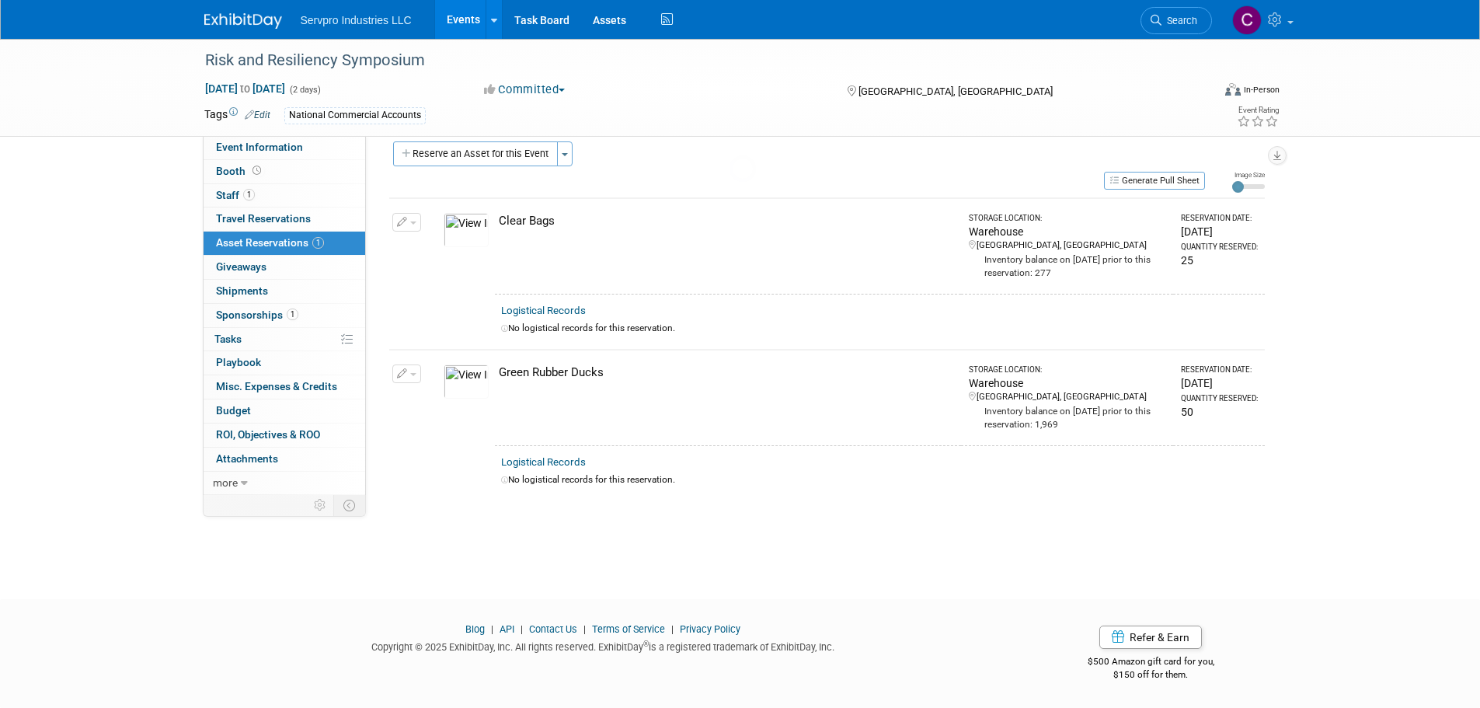
scroll to position [16, 0]
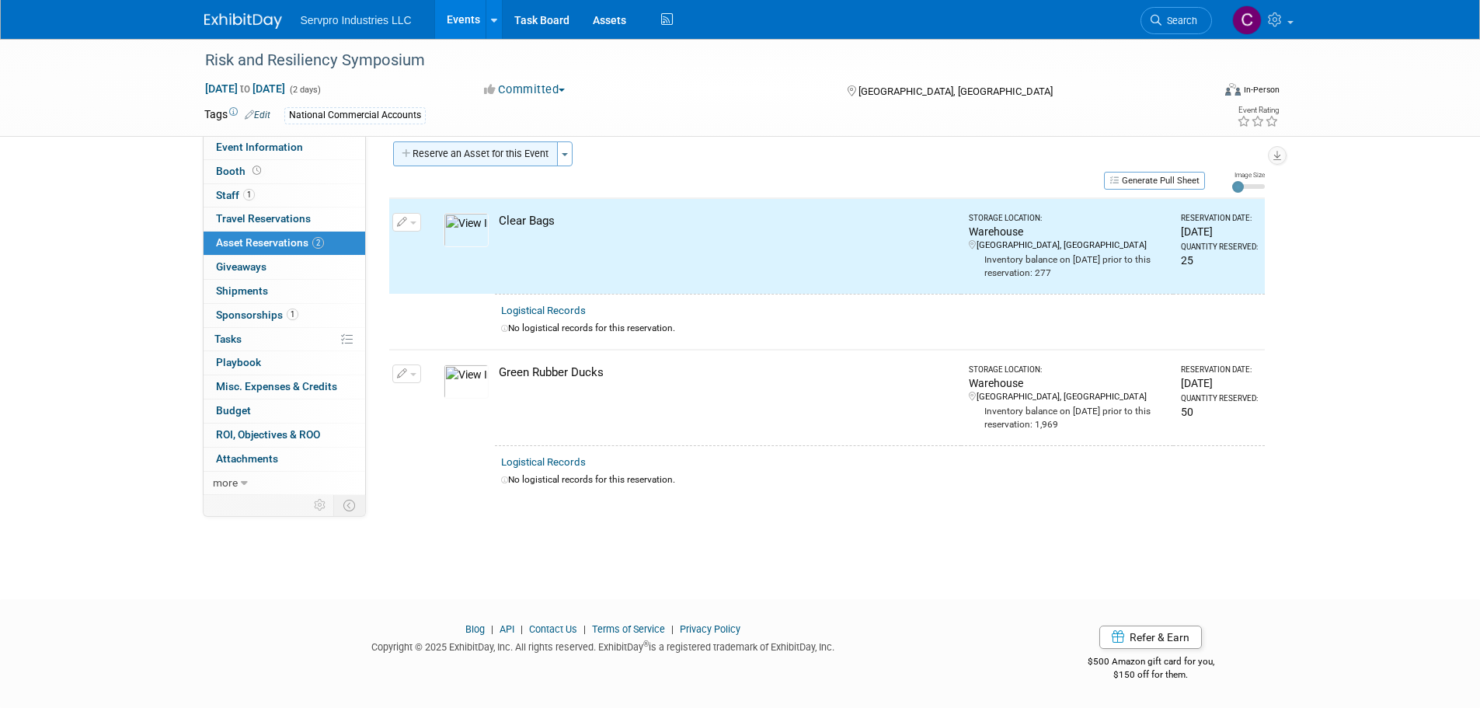
click at [497, 151] on button "Reserve an Asset for this Event" at bounding box center [475, 153] width 165 height 25
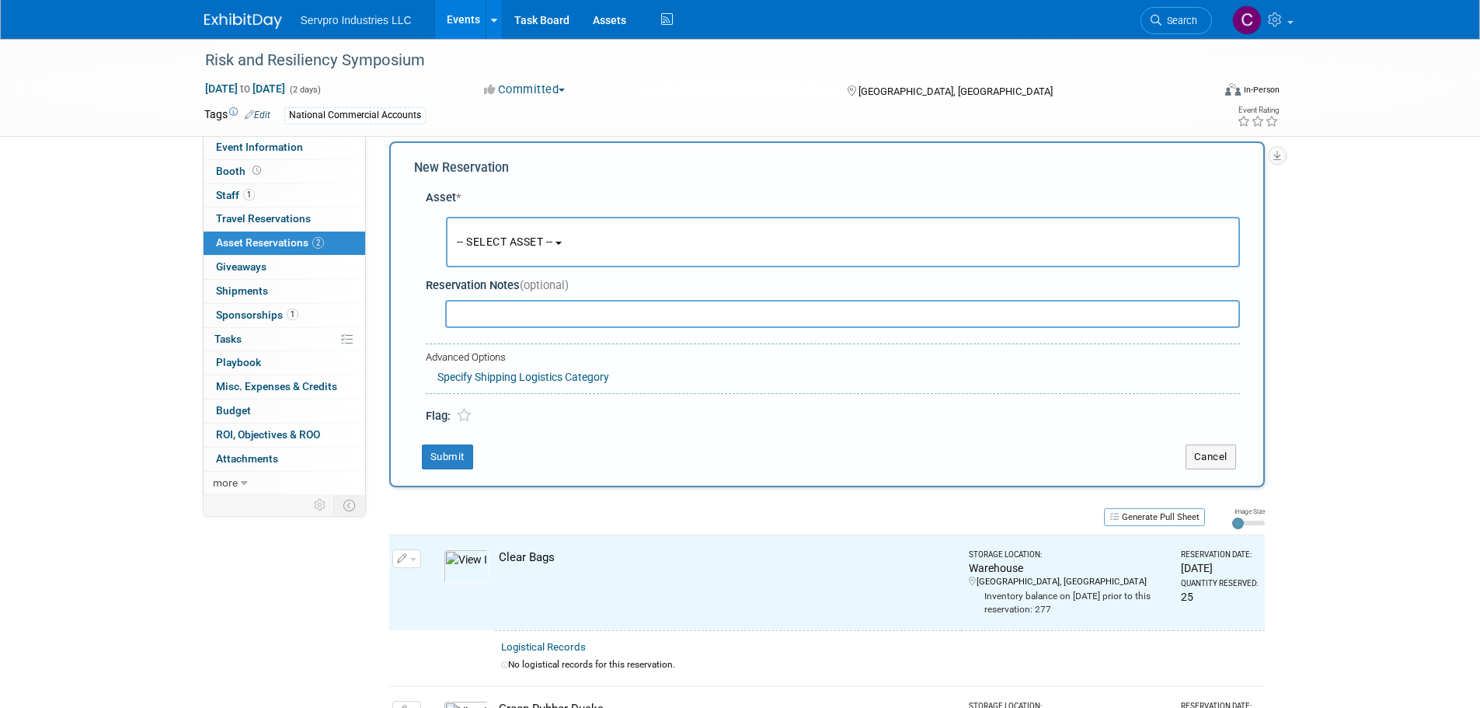
scroll to position [15, 0]
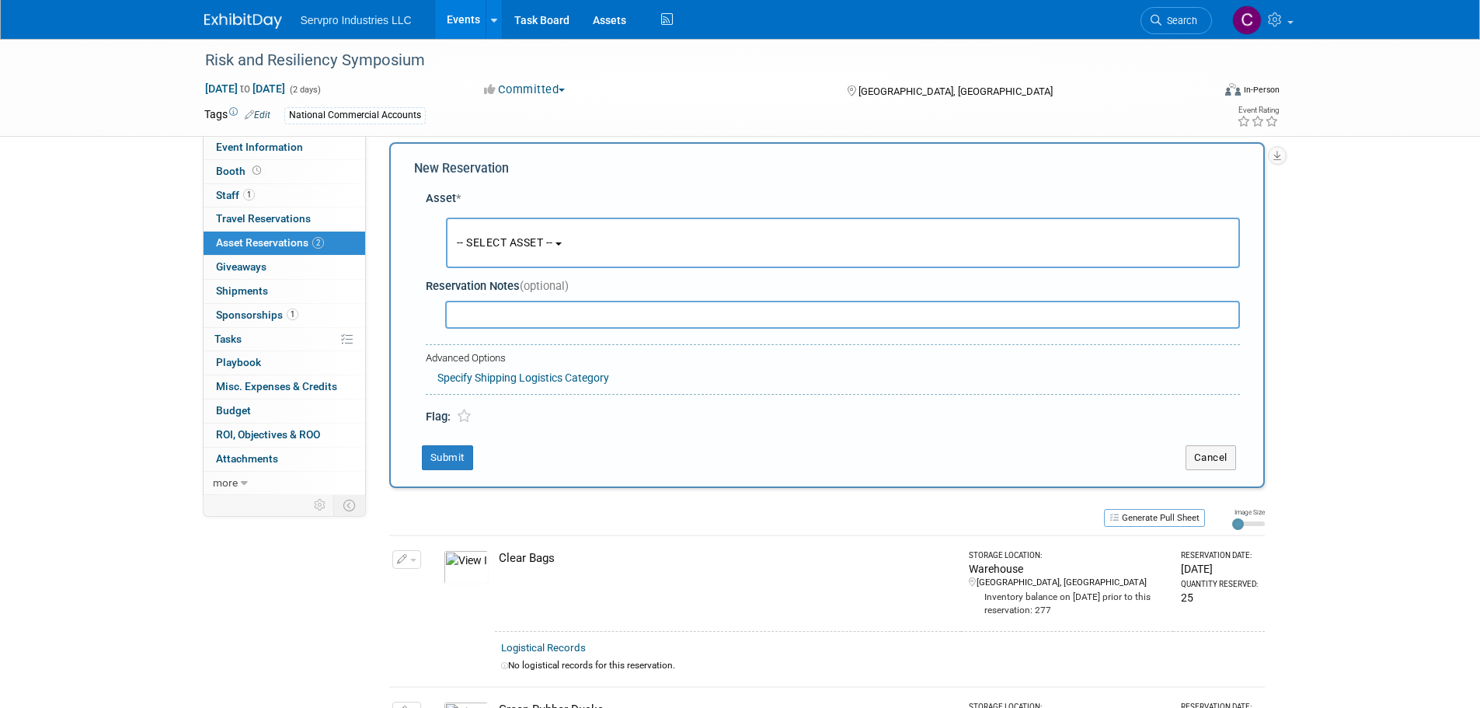
click at [501, 236] on span "-- SELECT ASSET --" at bounding box center [505, 242] width 96 height 12
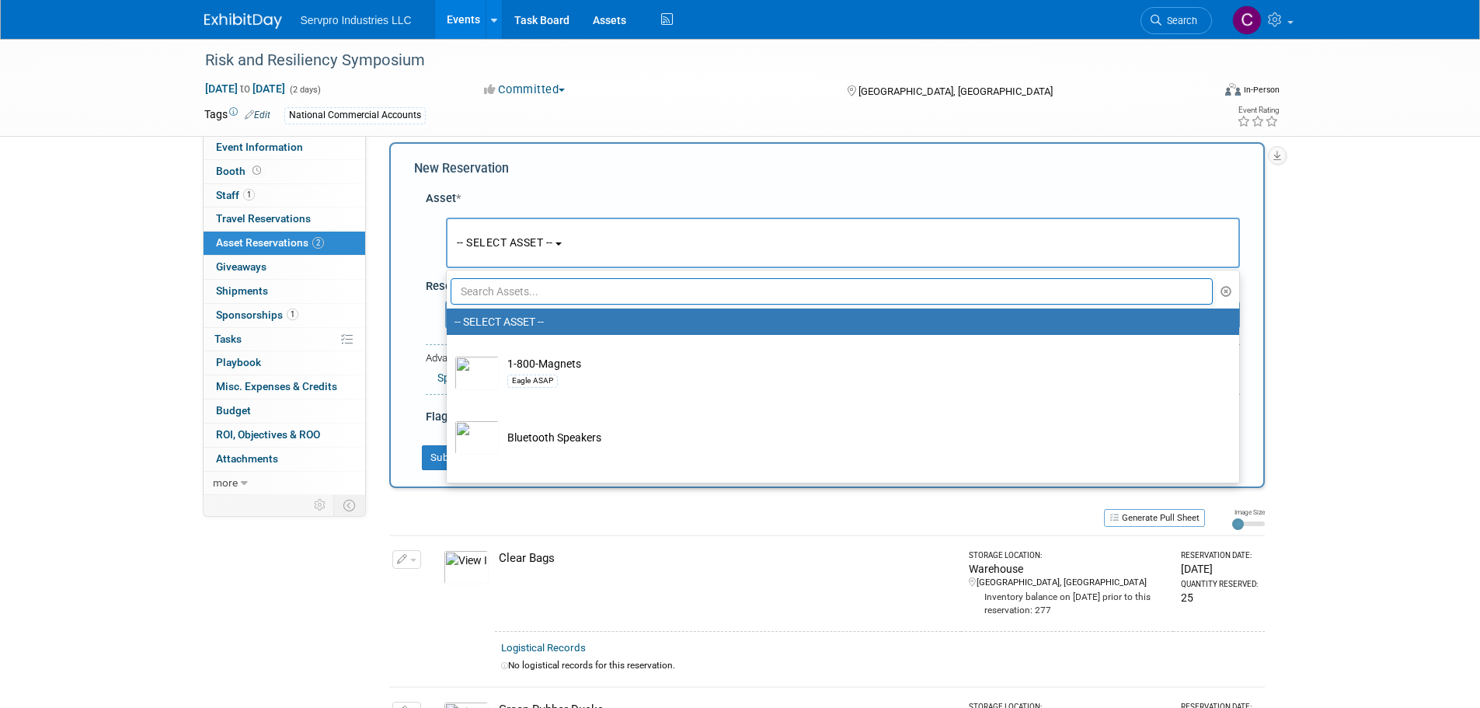
click at [492, 294] on input "text" at bounding box center [832, 291] width 763 height 26
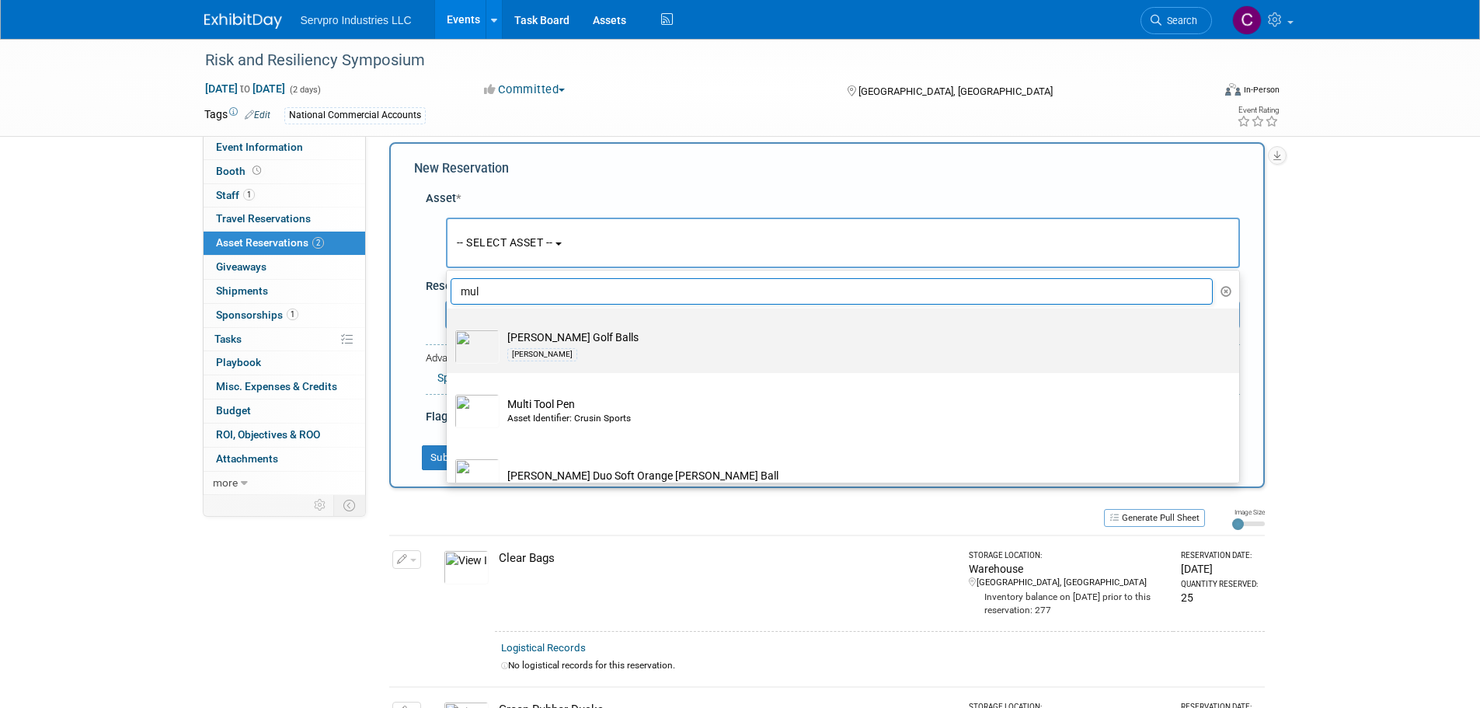
type input "mul"
click at [481, 350] on img at bounding box center [477, 346] width 45 height 34
click at [449, 327] on input "Mulligan Golf Balls Mulligan" at bounding box center [444, 322] width 10 height 10
select select "10718194"
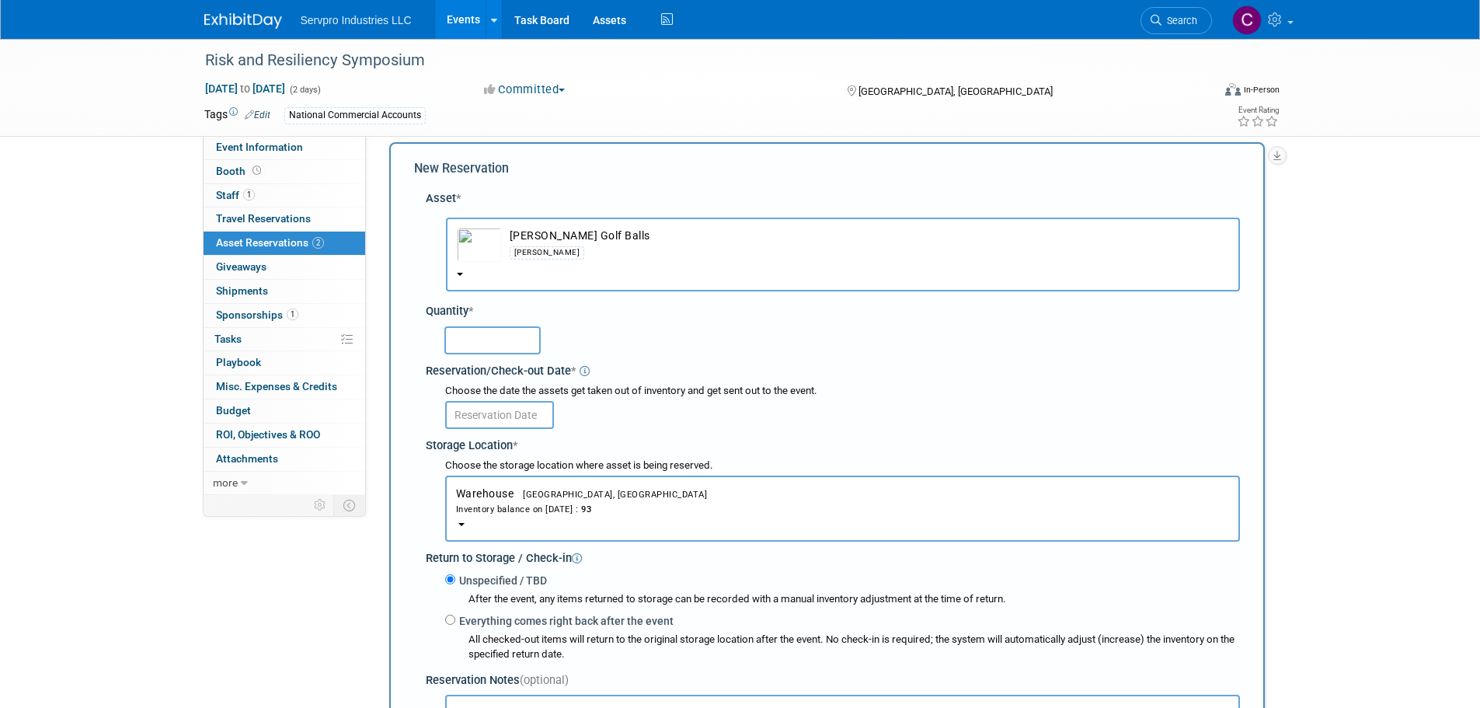
click at [485, 333] on input "text" at bounding box center [492, 340] width 96 height 28
type input "25"
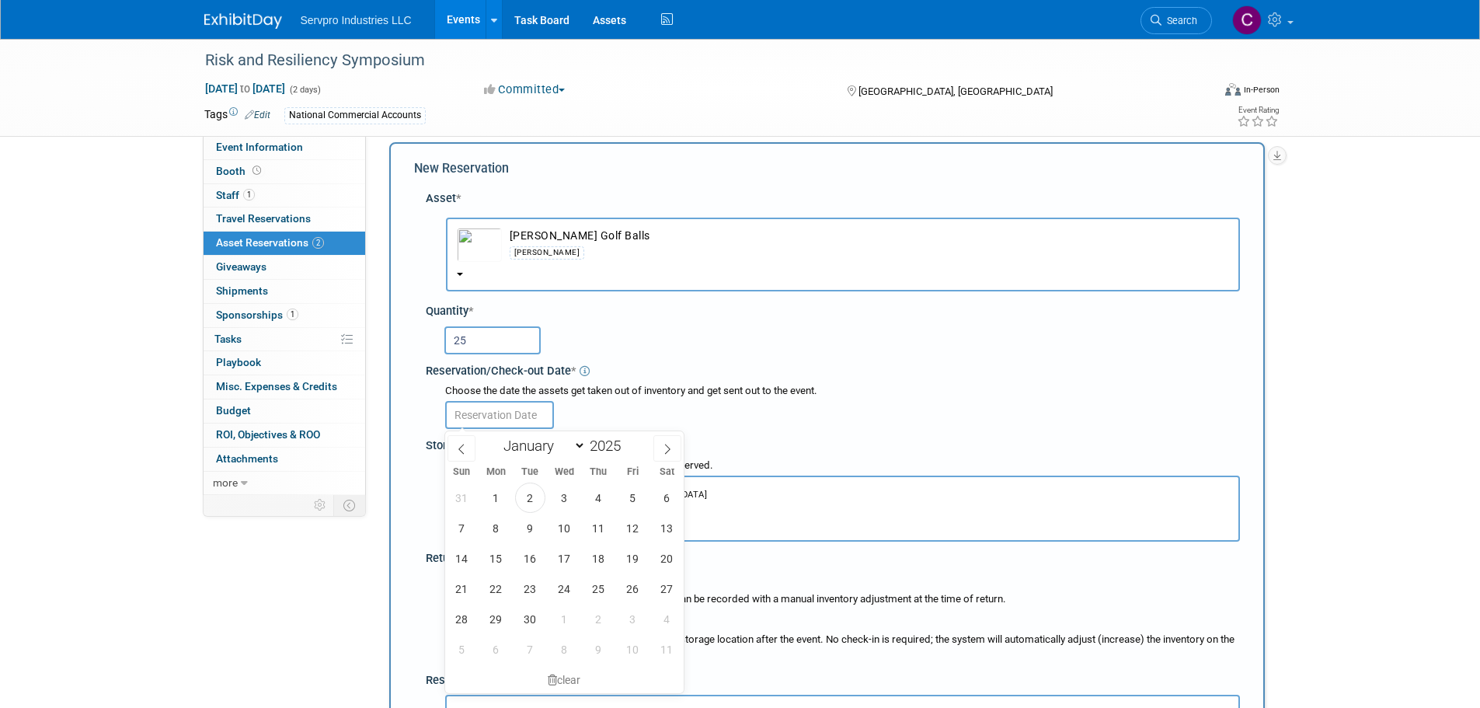
click at [503, 416] on input "text" at bounding box center [499, 415] width 109 height 28
click at [531, 500] on span "2" at bounding box center [530, 498] width 30 height 30
type input "Sep 2, 2025"
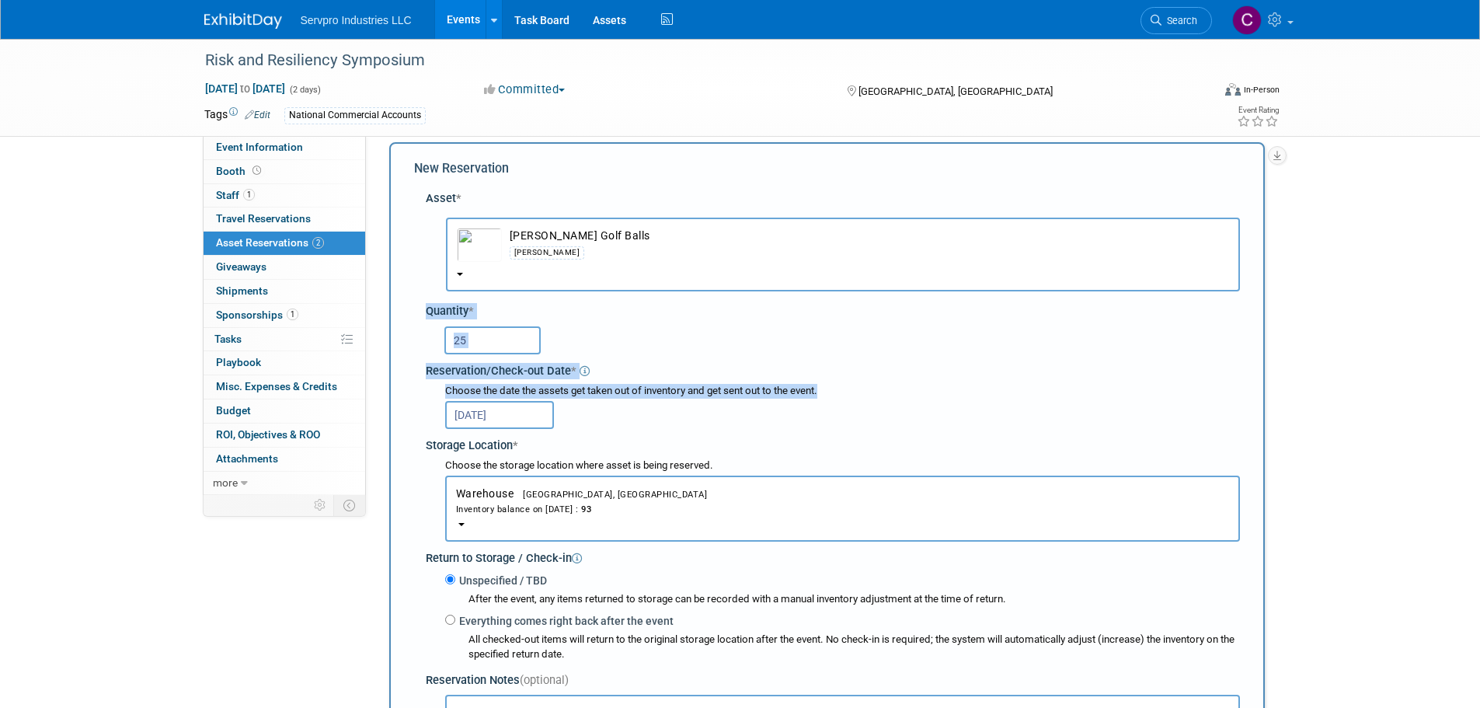
drag, startPoint x: 1475, startPoint y: 205, endPoint x: 1491, endPoint y: 402, distance: 197.2
click at [1479, 402] on html "Servpro Industries LLC Events Add Event Bulk Upload Events Shareable Event Boar…" at bounding box center [740, 339] width 1480 height 708
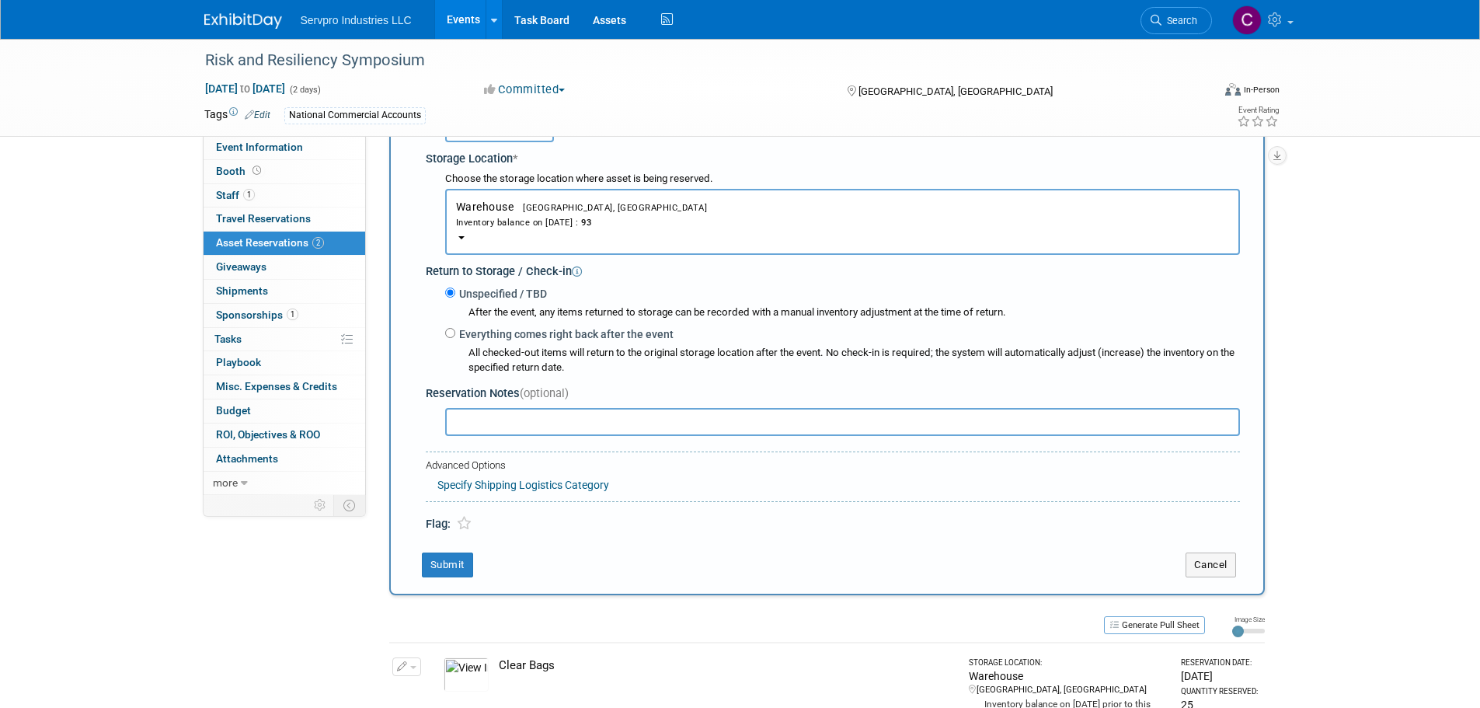
scroll to position [492, 0]
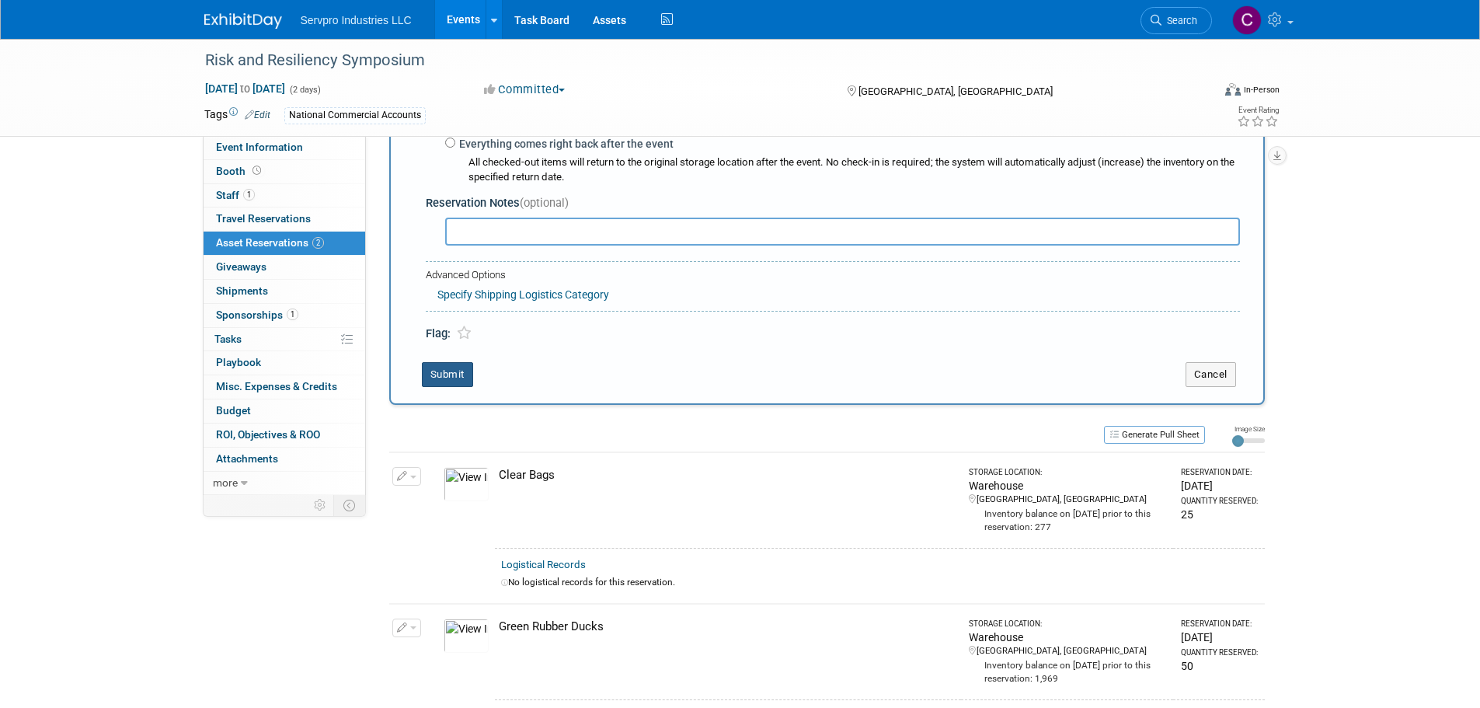
click at [455, 375] on button "Submit" at bounding box center [447, 374] width 51 height 25
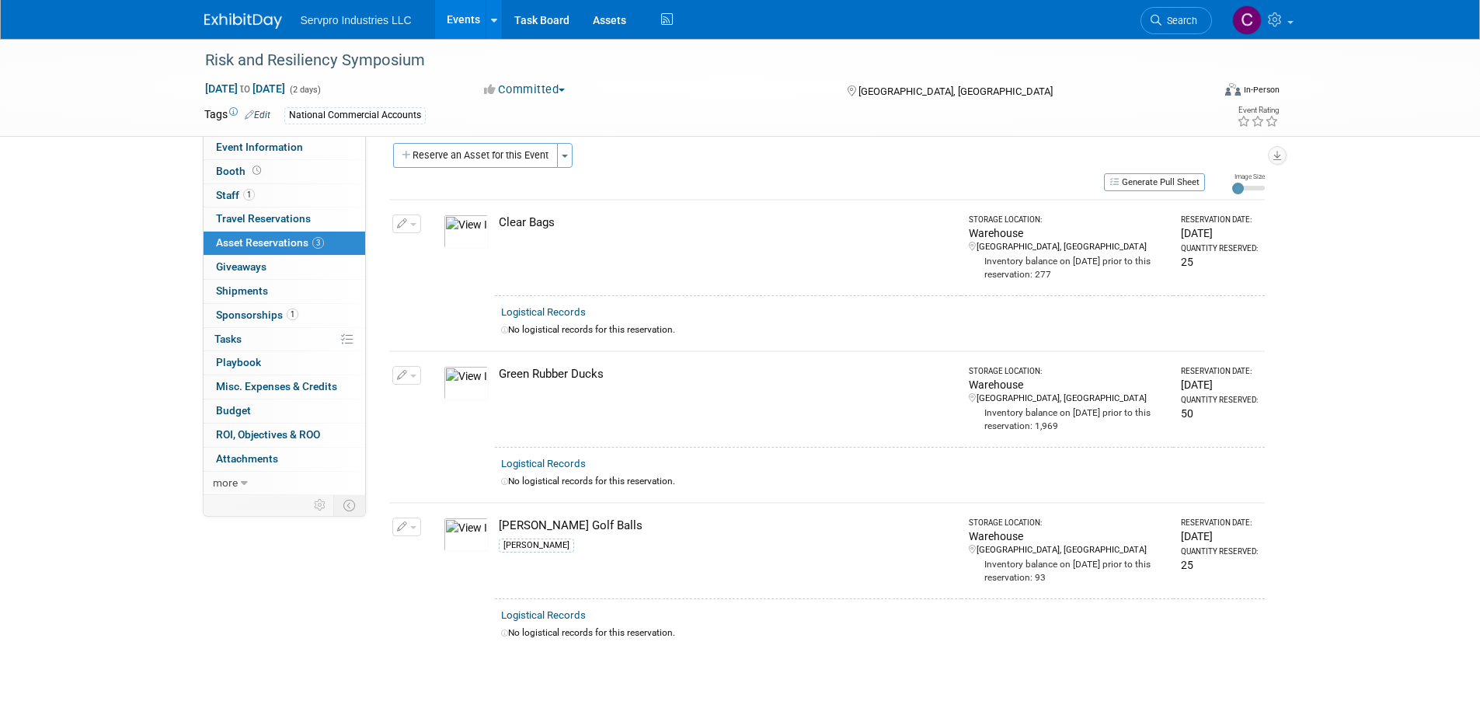
scroll to position [0, 0]
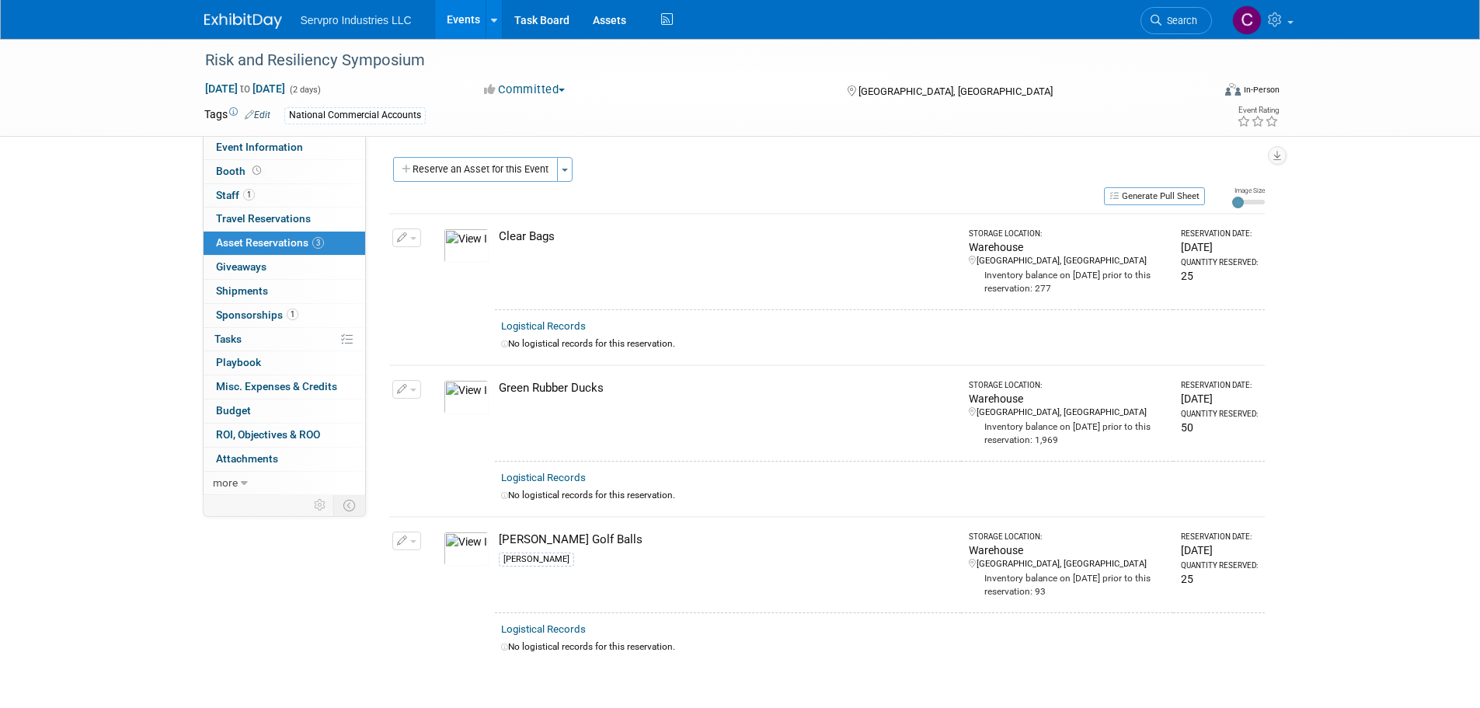
click at [465, 250] on img at bounding box center [466, 245] width 45 height 34
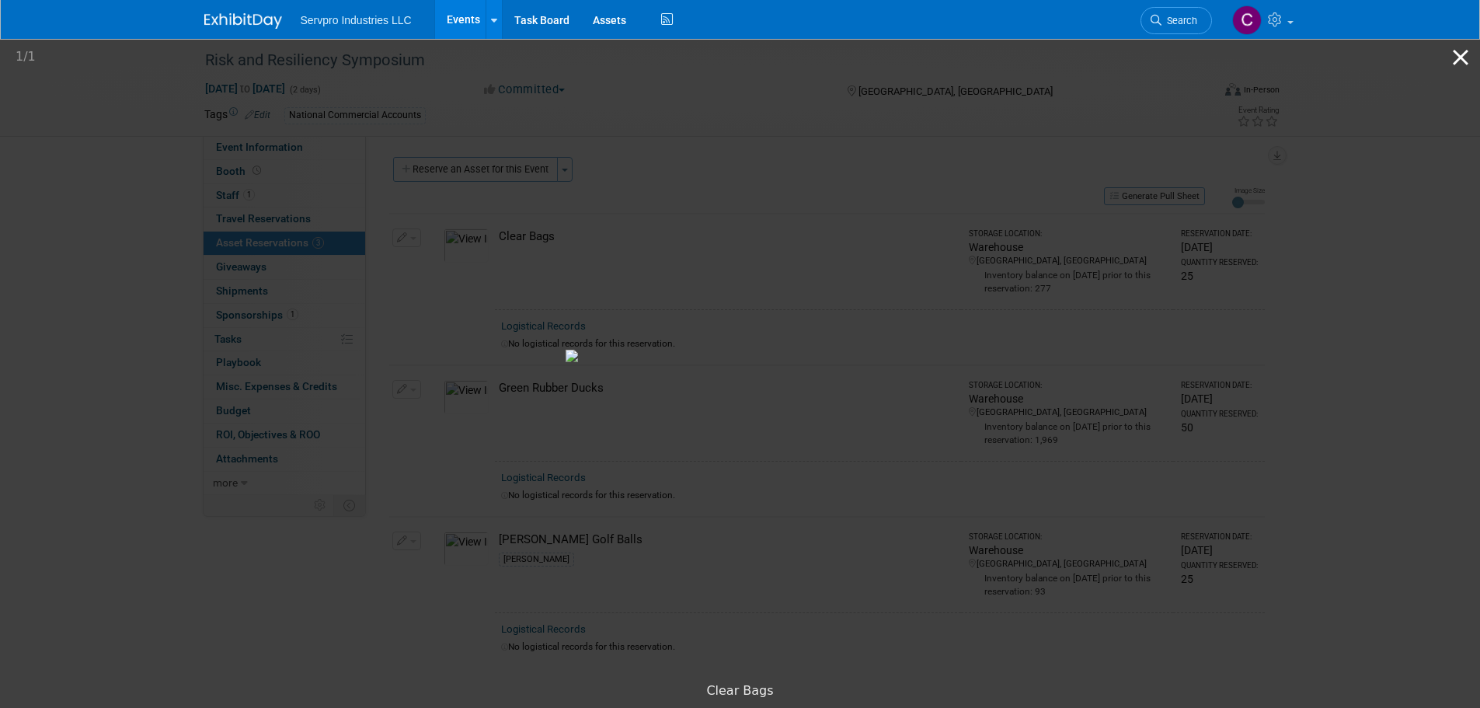
click at [1455, 51] on button "Close gallery" at bounding box center [1460, 57] width 39 height 37
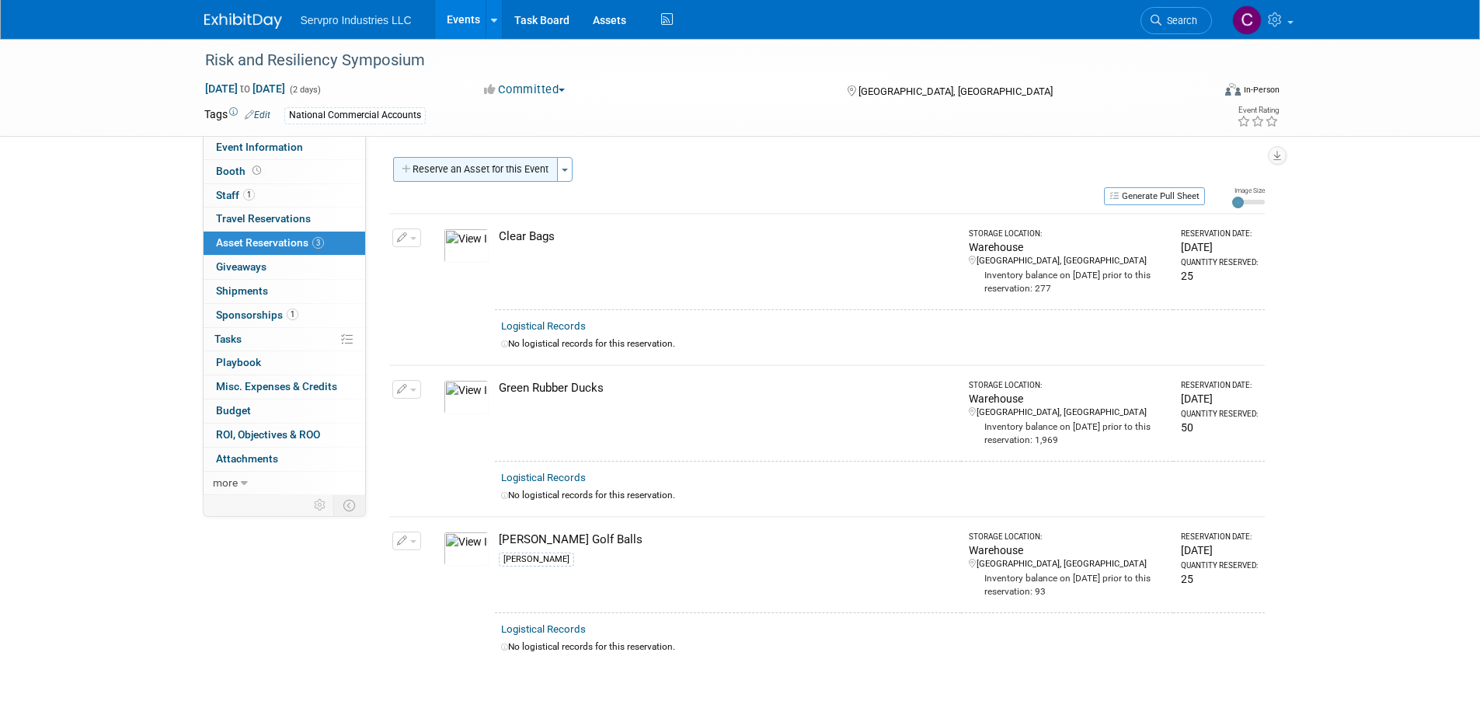
click at [484, 168] on button "Reserve an Asset for this Event" at bounding box center [475, 169] width 165 height 25
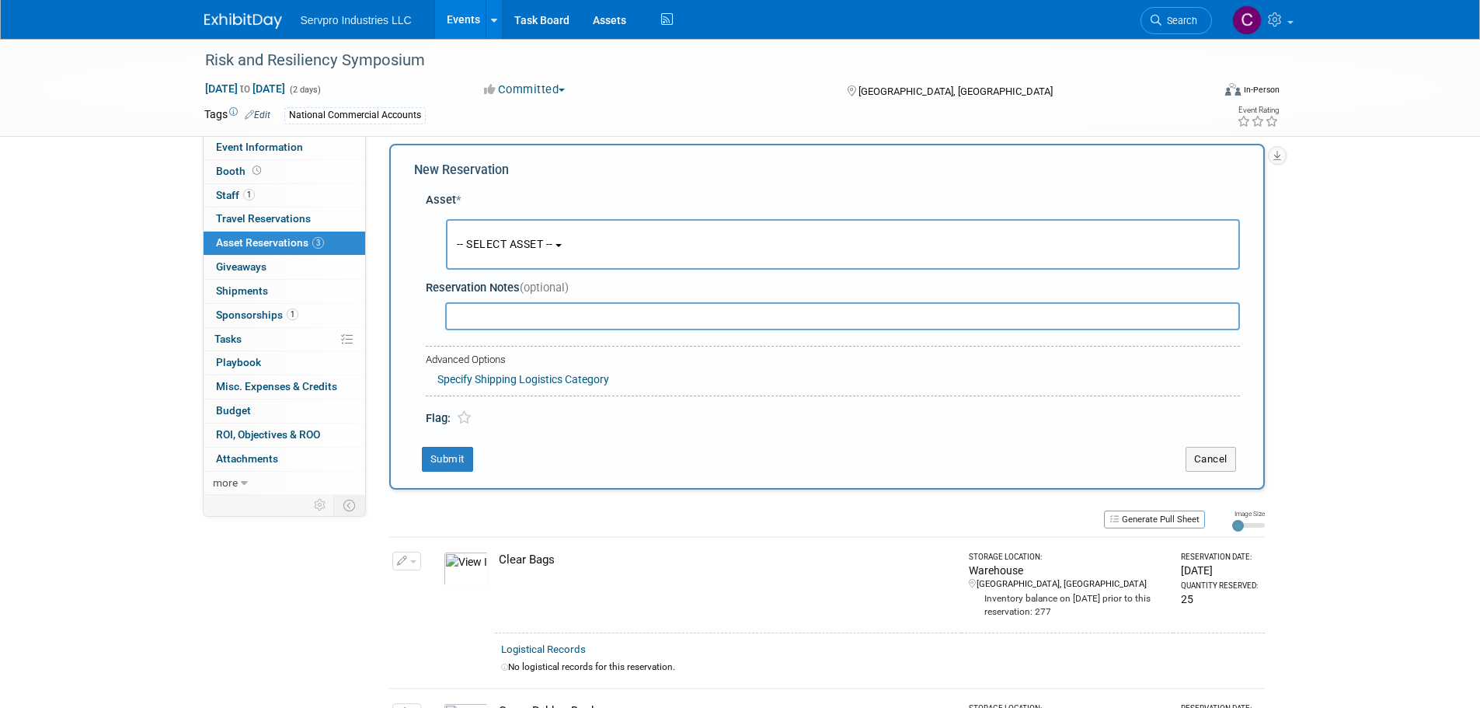
scroll to position [15, 0]
click at [478, 244] on span "-- SELECT ASSET --" at bounding box center [505, 242] width 96 height 12
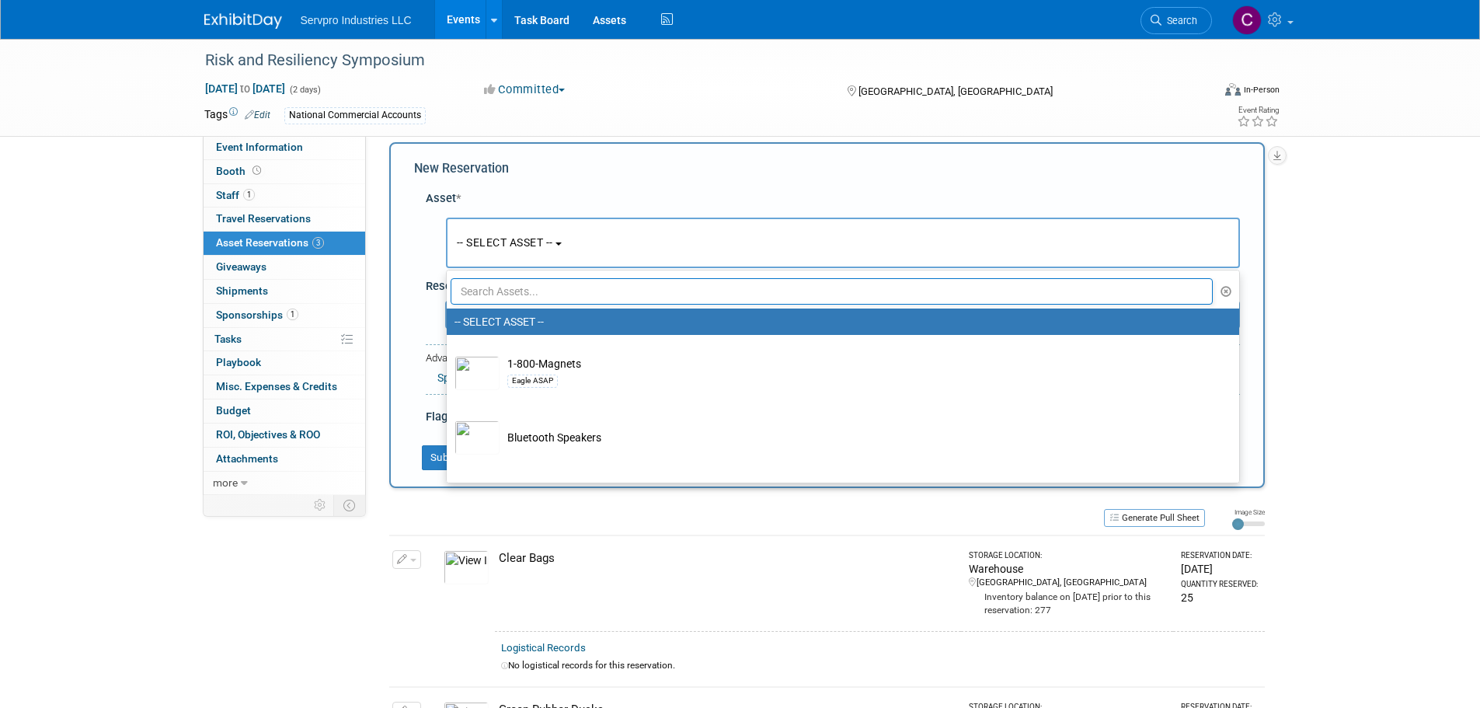
click at [491, 298] on input "text" at bounding box center [832, 291] width 763 height 26
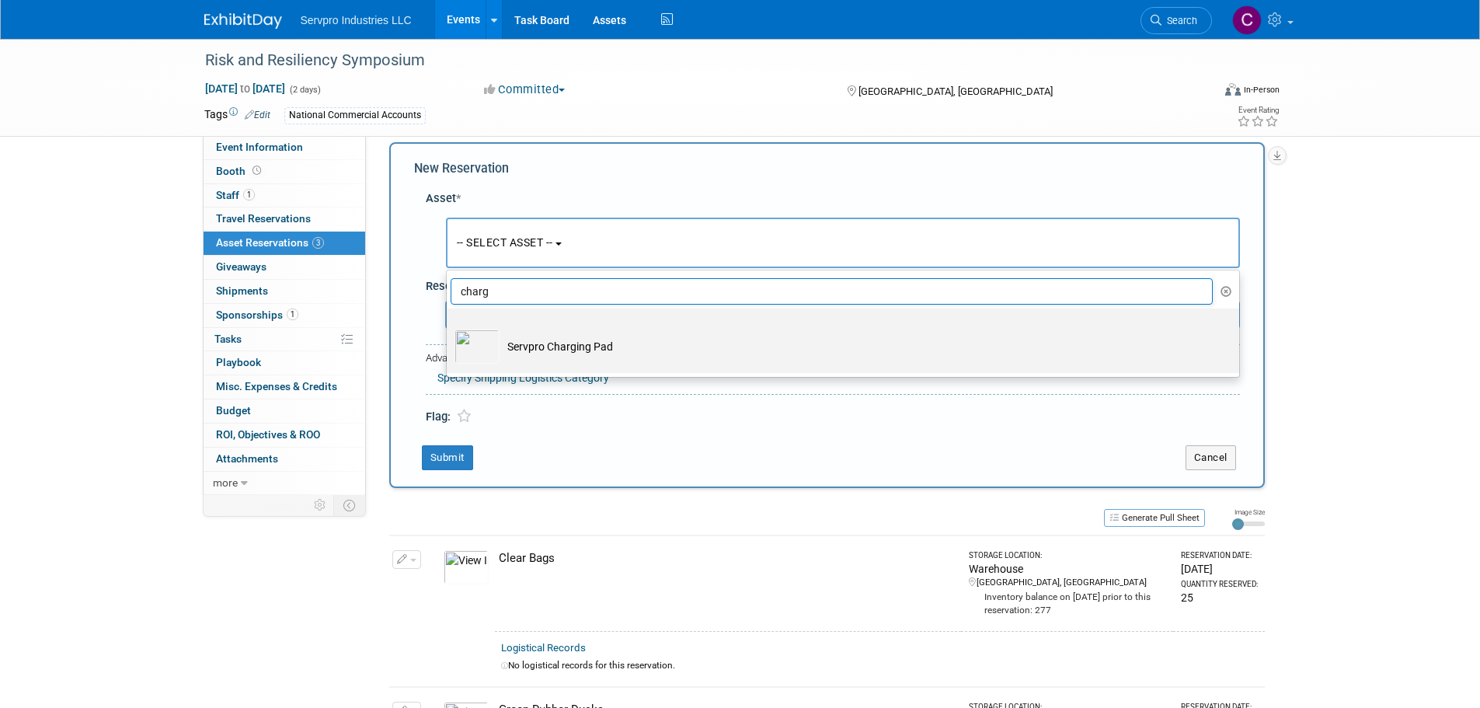
type input "charg"
click at [479, 345] on img at bounding box center [477, 346] width 45 height 34
click at [449, 327] on input "Servpro Charging Pad" at bounding box center [444, 322] width 10 height 10
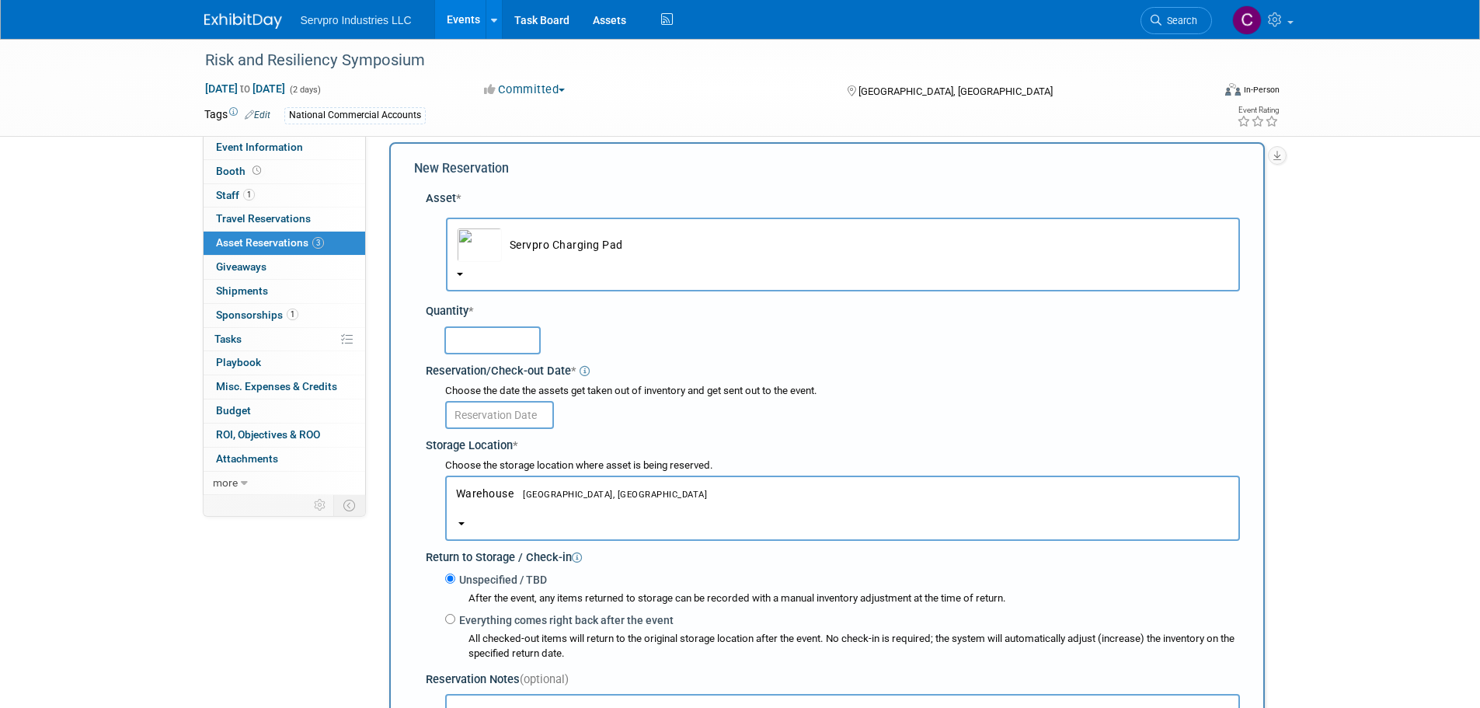
select select "10724149"
click at [479, 336] on input "text" at bounding box center [492, 340] width 96 height 28
type input "50"
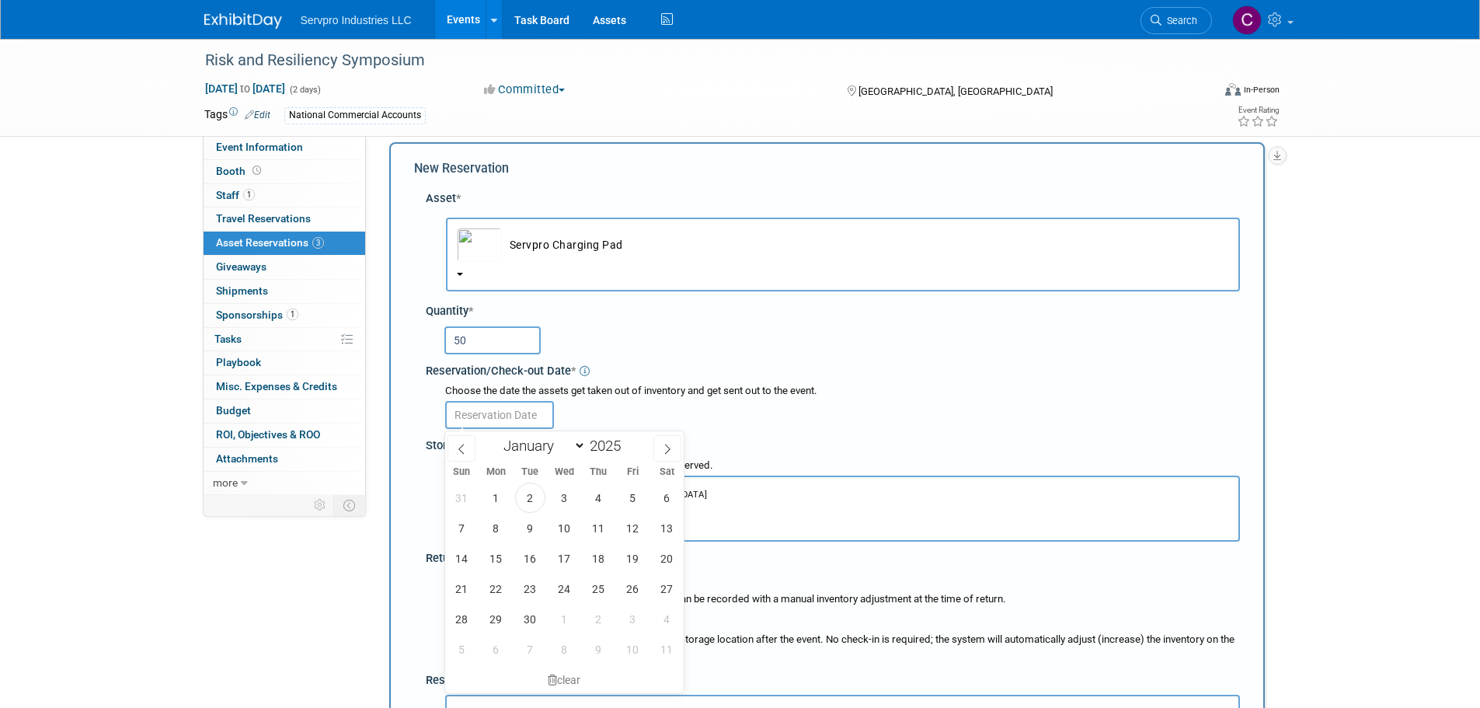
click at [475, 422] on body "Servpro Industries LLC Events Add Event Bulk Upload Events Shareable Event Boar…" at bounding box center [740, 339] width 1480 height 708
click at [530, 501] on span "2" at bounding box center [530, 498] width 30 height 30
type input "Sep 2, 2025"
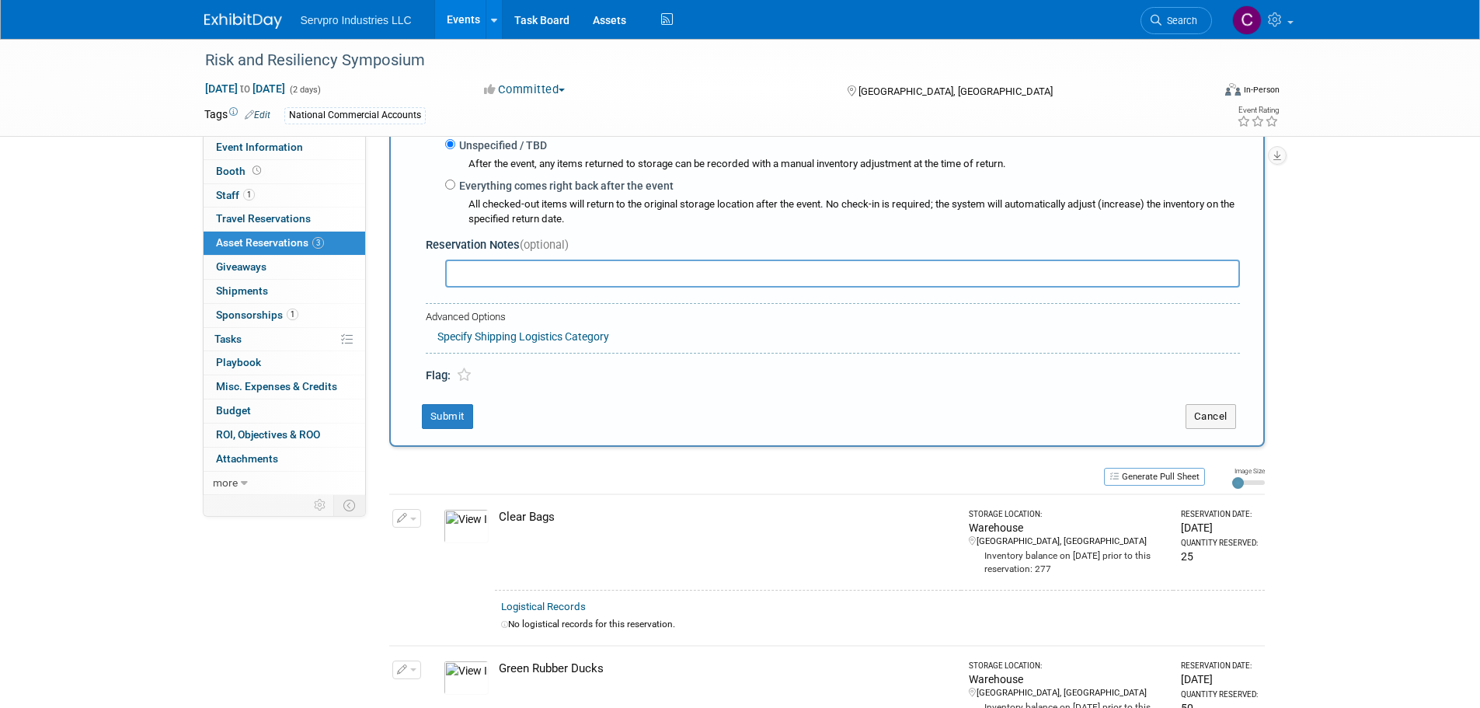
scroll to position [604, 0]
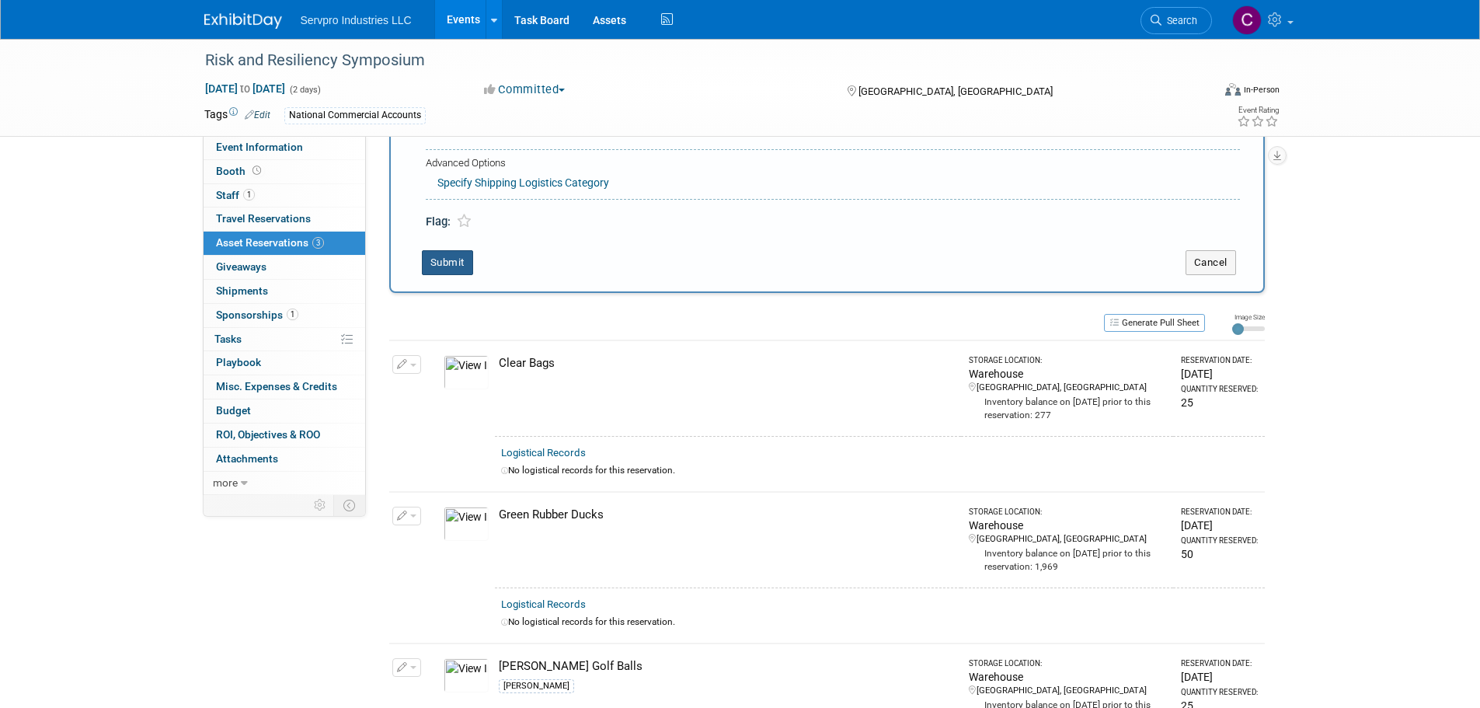
click at [447, 264] on button "Submit" at bounding box center [447, 262] width 51 height 25
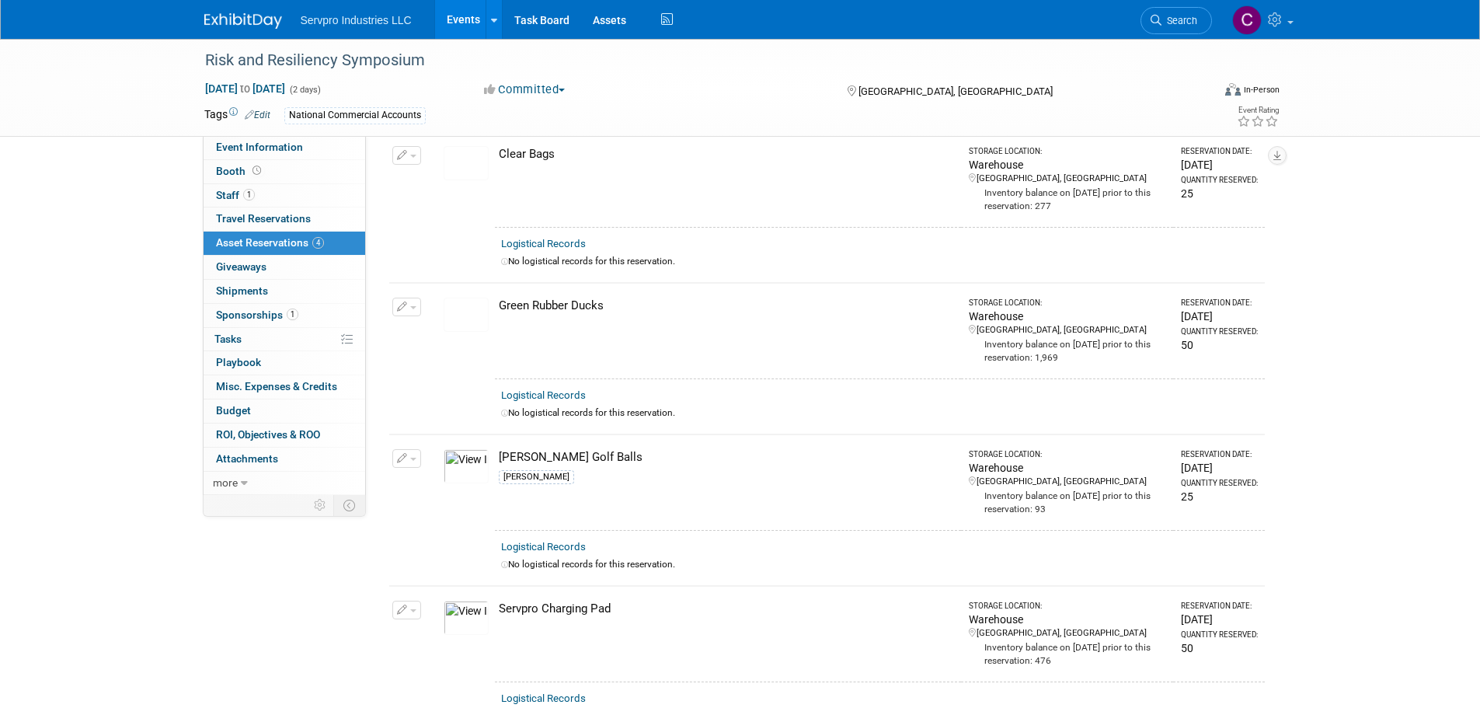
scroll to position [0, 0]
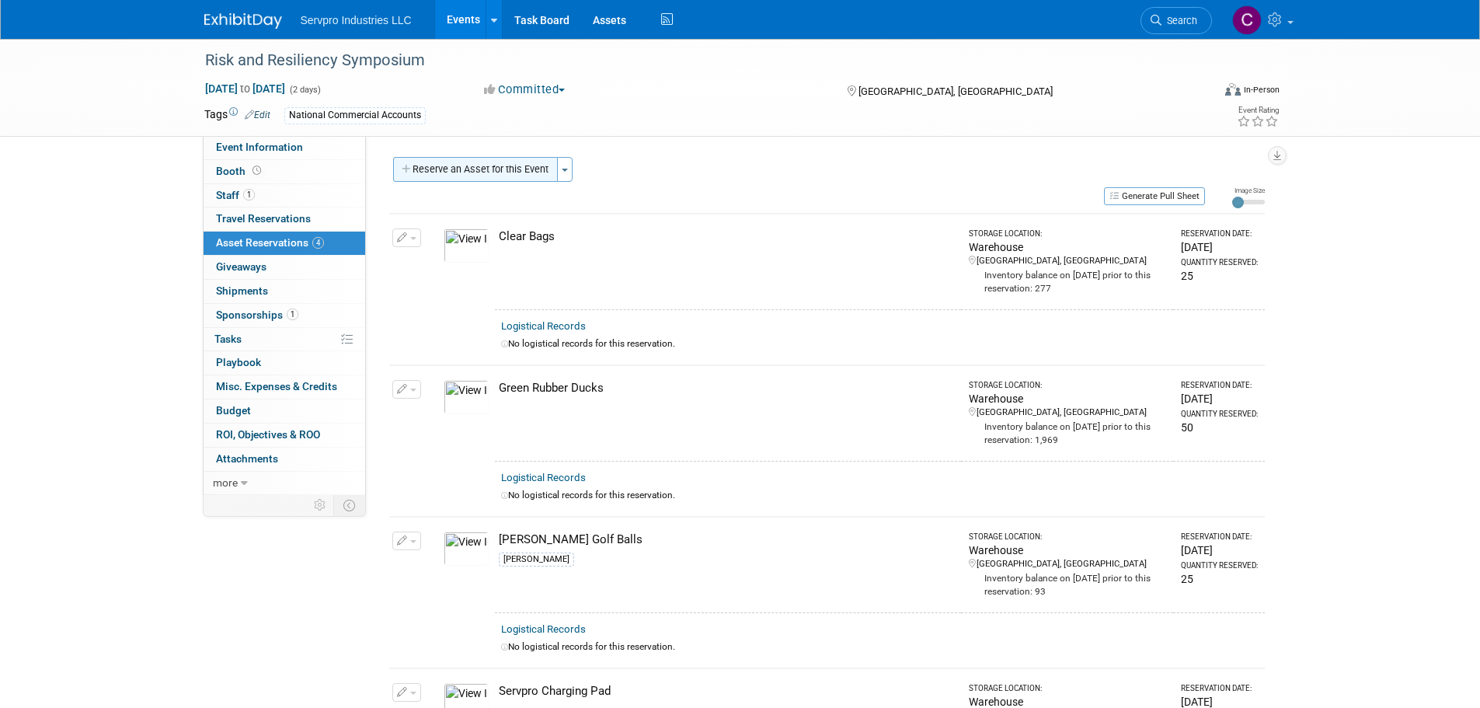
click at [479, 170] on button "Reserve an Asset for this Event" at bounding box center [475, 169] width 165 height 25
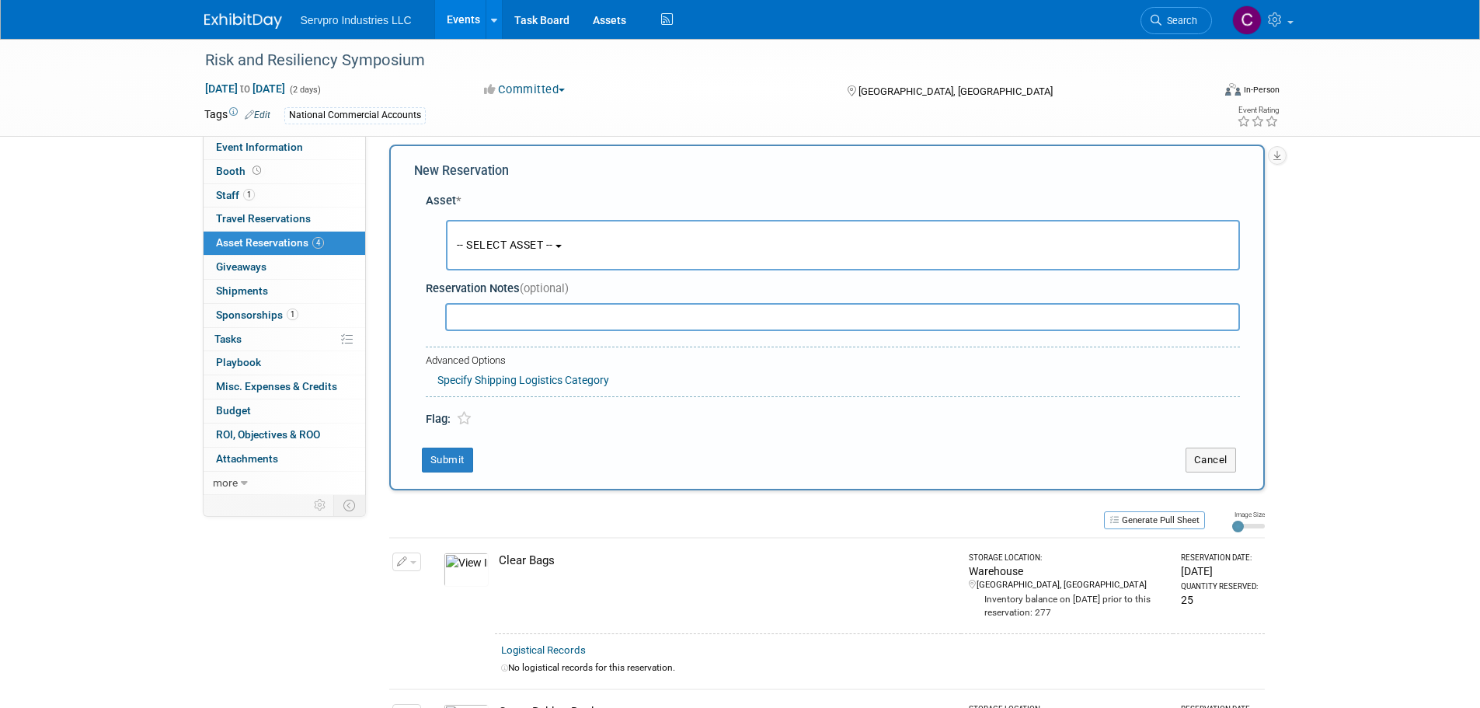
scroll to position [15, 0]
click at [474, 243] on span "-- SELECT ASSET --" at bounding box center [505, 242] width 96 height 12
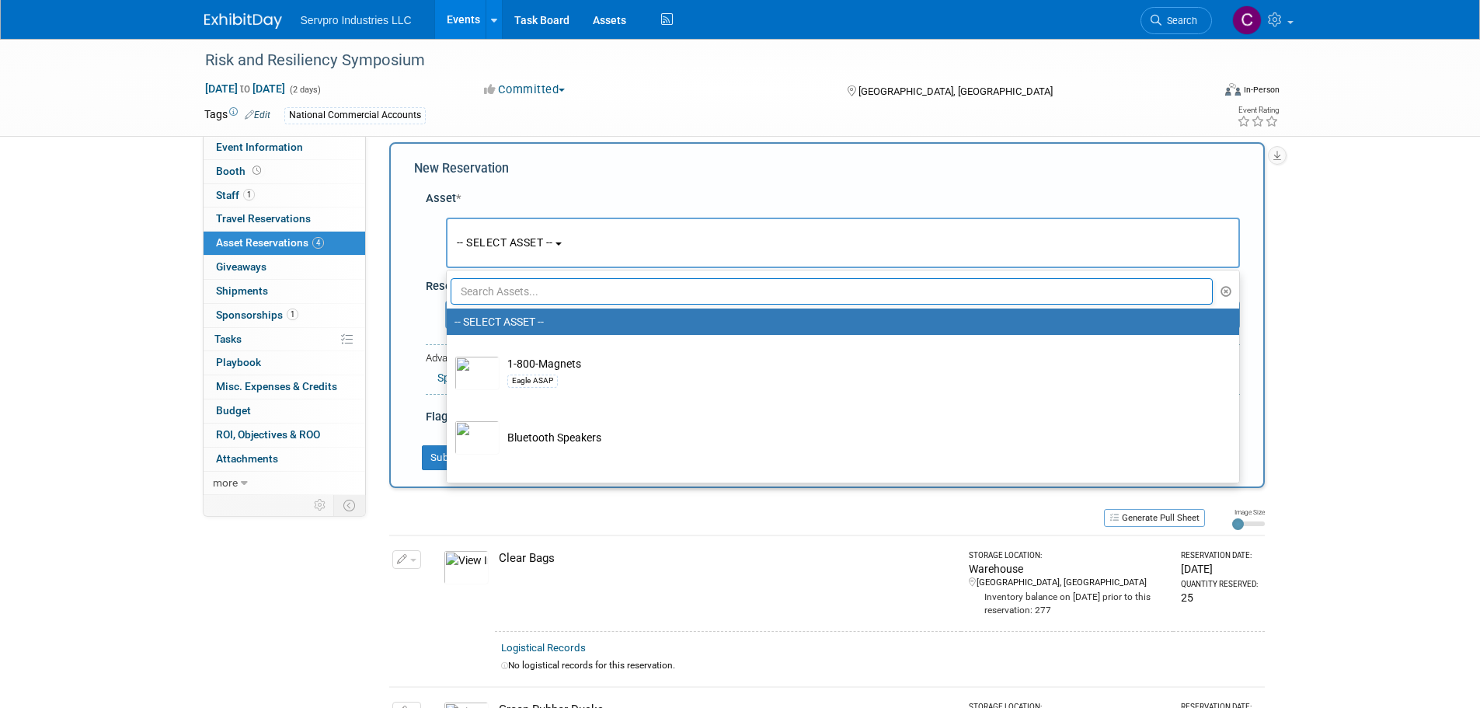
click at [490, 291] on input "text" at bounding box center [832, 291] width 763 height 26
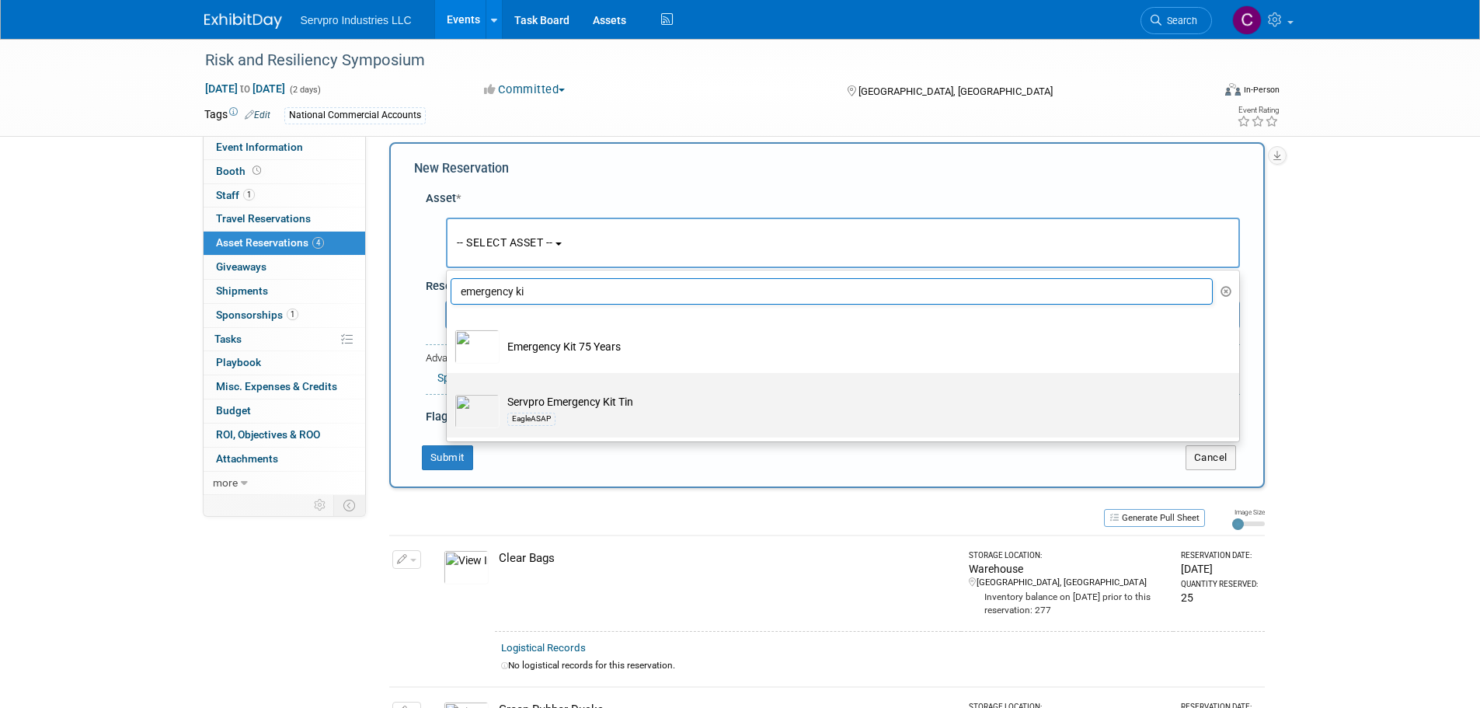
type input "emergency ki"
click at [471, 420] on img at bounding box center [477, 411] width 45 height 34
click at [449, 392] on input "Servpro Emergency Kit Tin EagleASAP" at bounding box center [444, 387] width 10 height 10
select select "10724478"
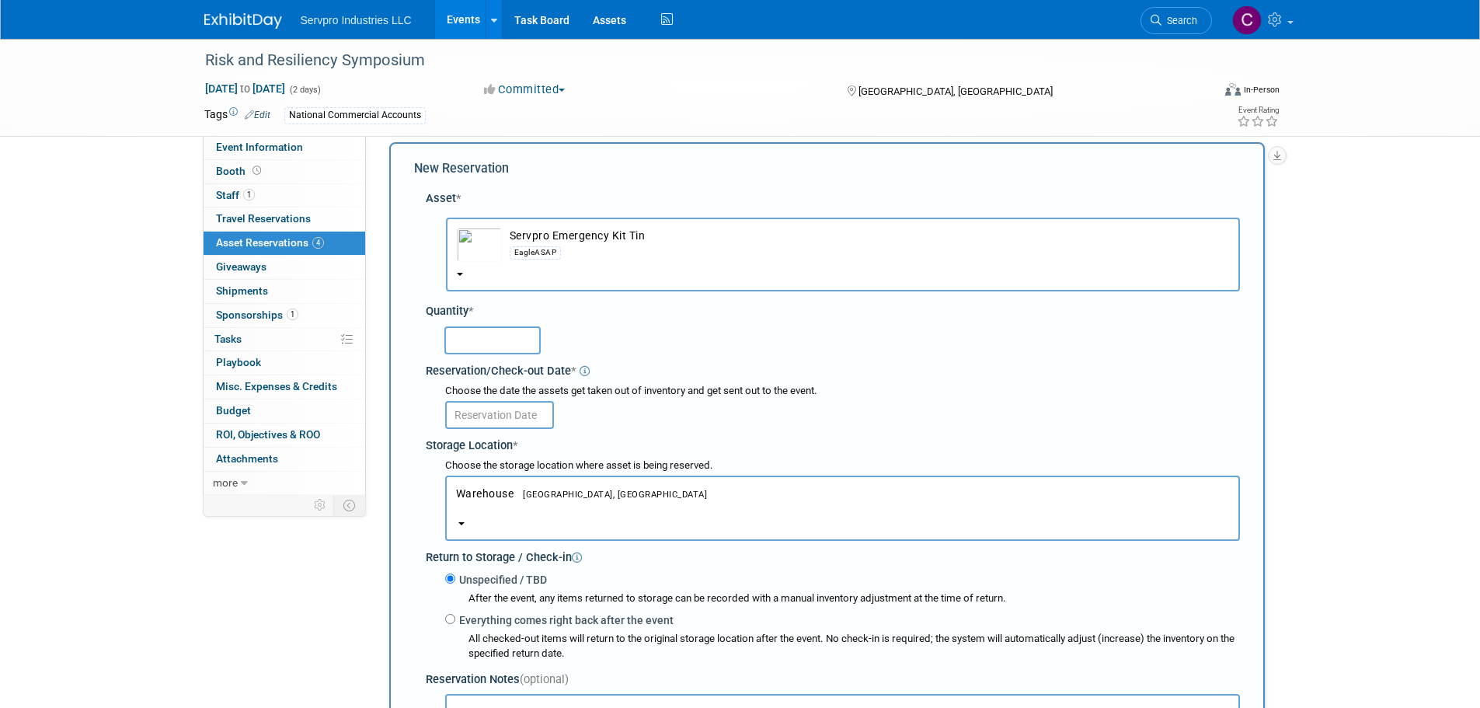
click at [469, 347] on input "text" at bounding box center [492, 340] width 96 height 28
type input "50"
click at [484, 412] on input "text" at bounding box center [499, 415] width 109 height 28
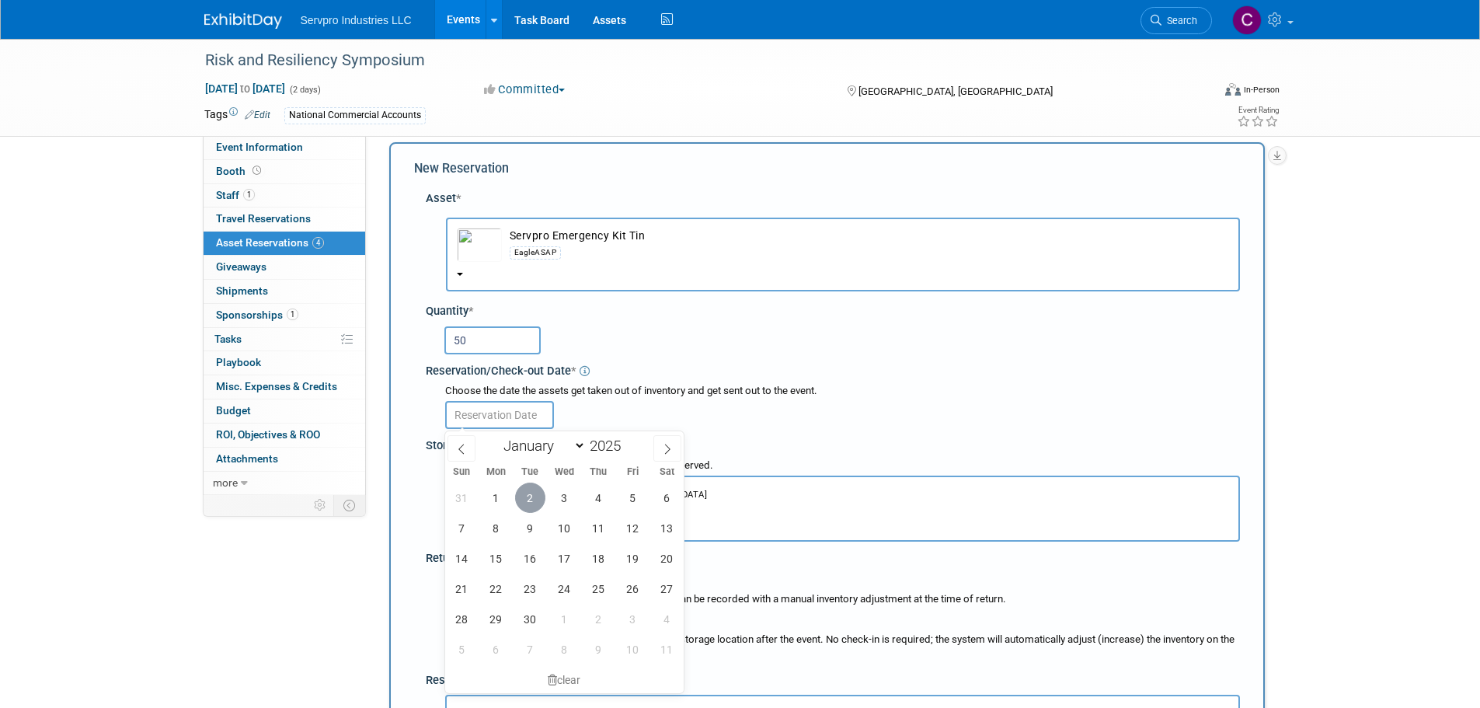
click at [528, 496] on span "2" at bounding box center [530, 498] width 30 height 30
type input "Sep 2, 2025"
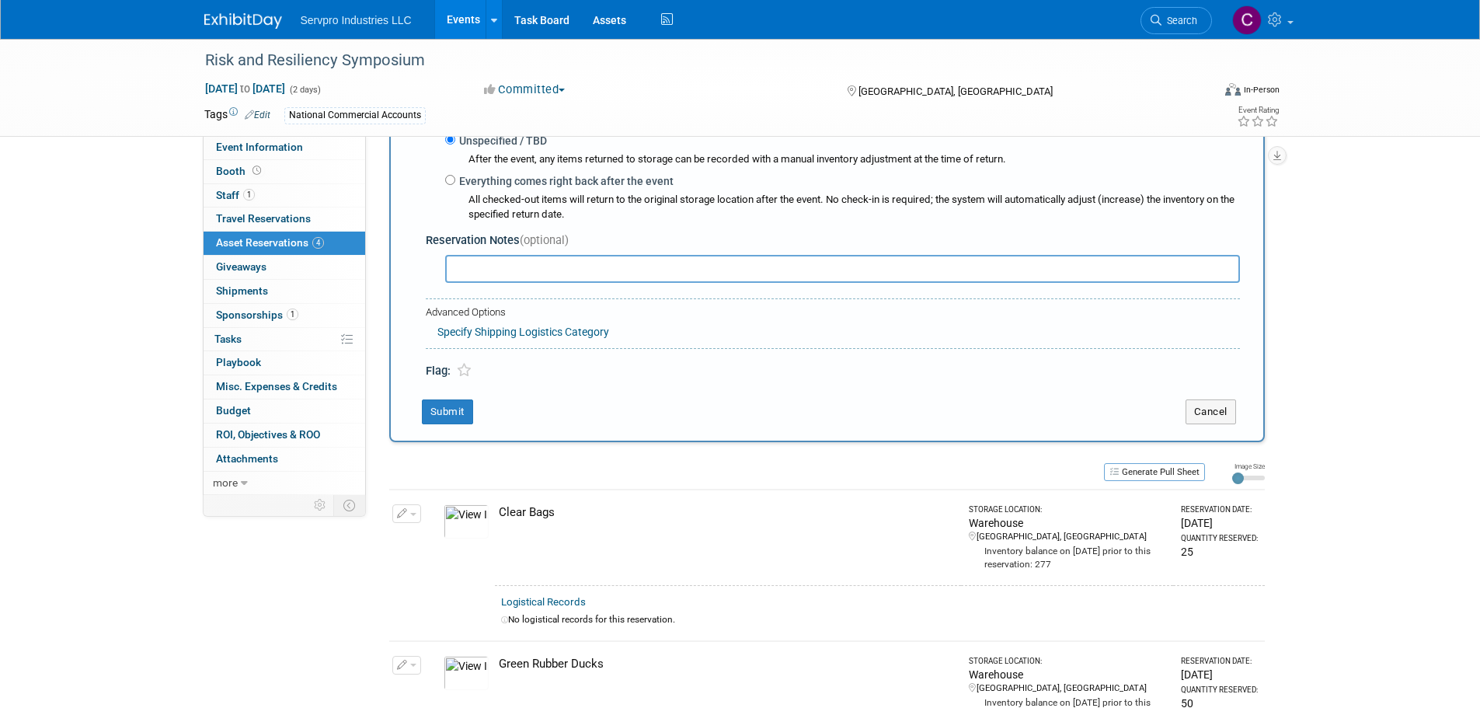
scroll to position [468, 0]
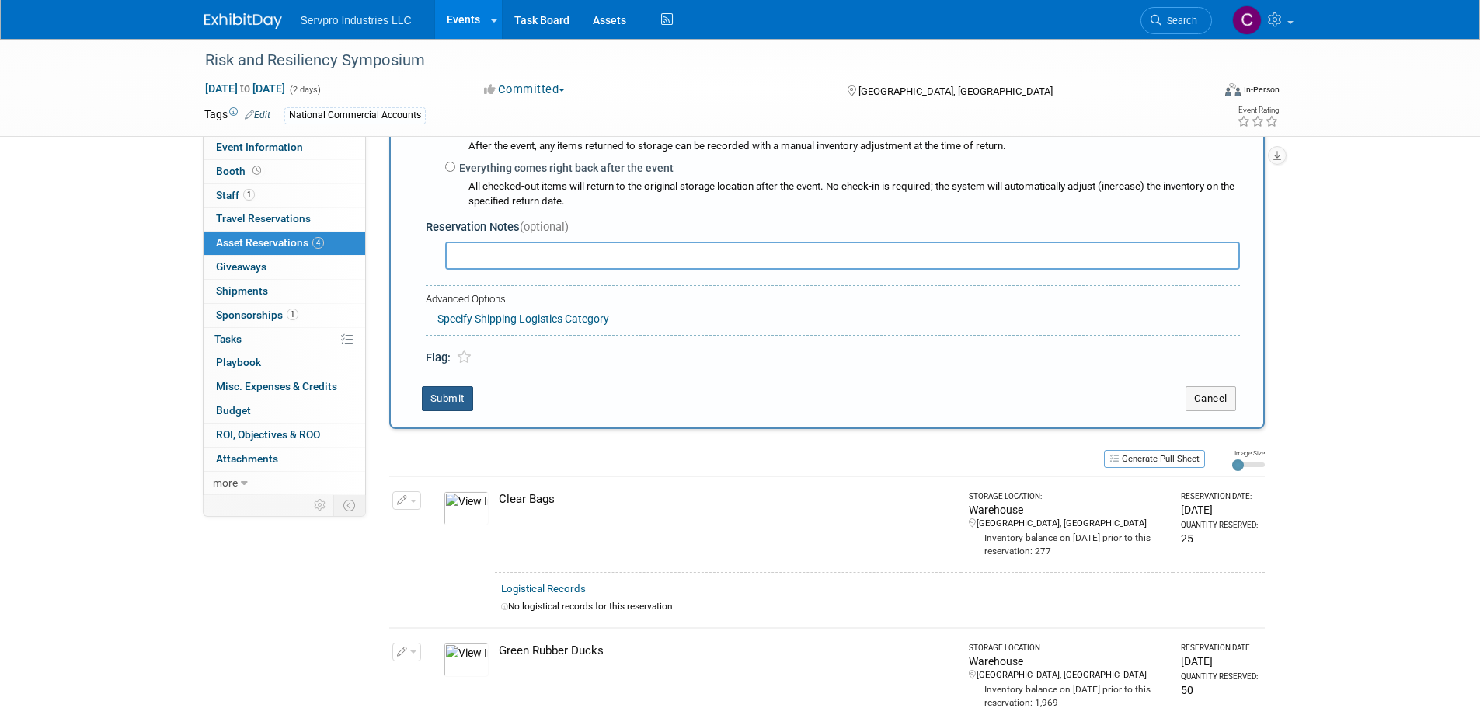
click at [432, 395] on button "Submit" at bounding box center [447, 398] width 51 height 25
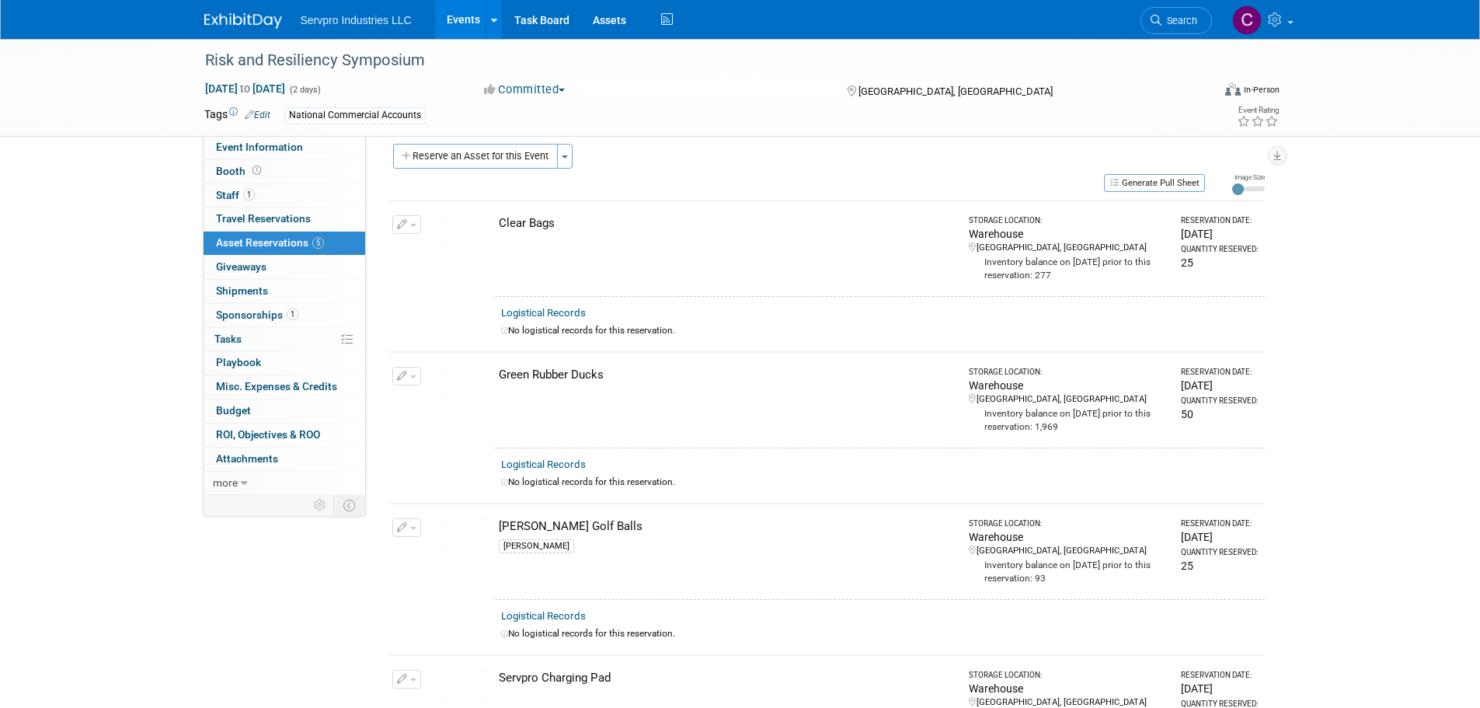
scroll to position [0, 0]
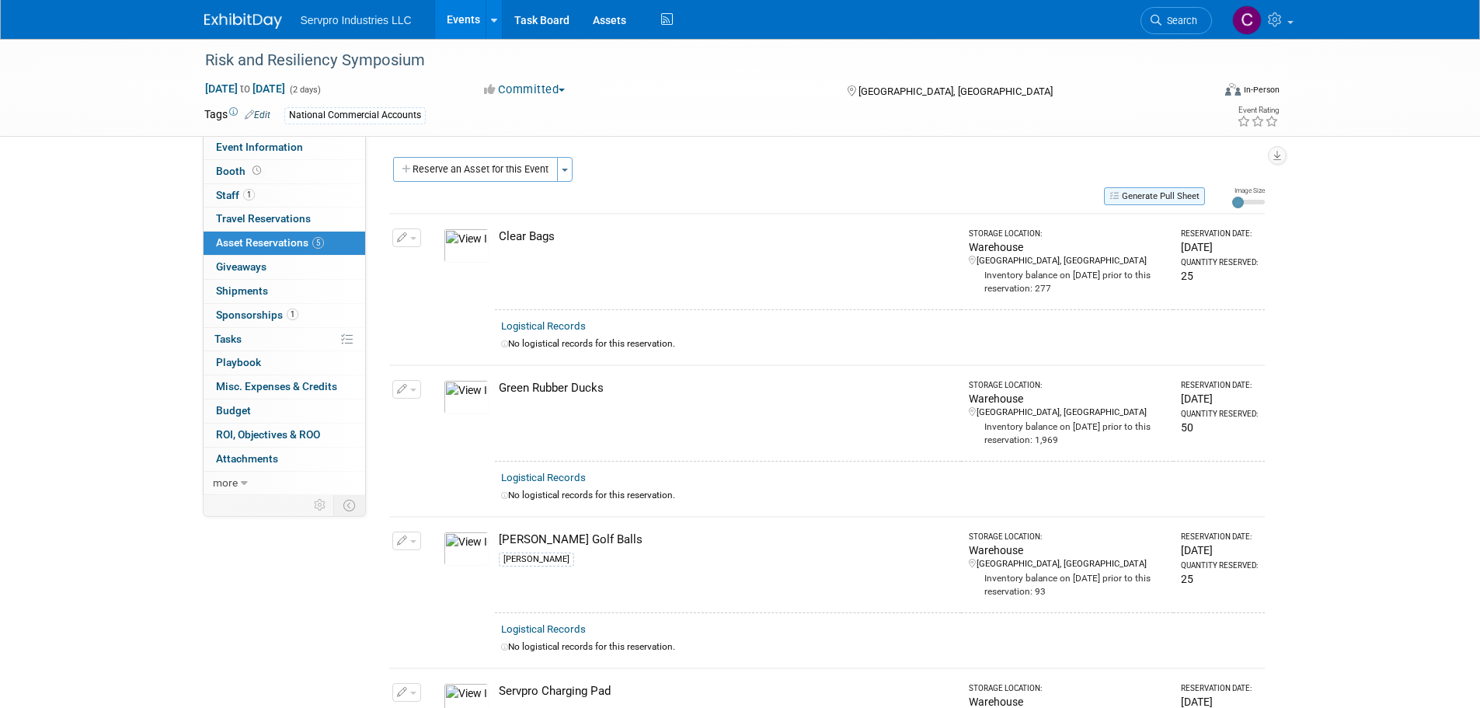
click at [1158, 194] on button "Generate Pull Sheet" at bounding box center [1154, 196] width 101 height 18
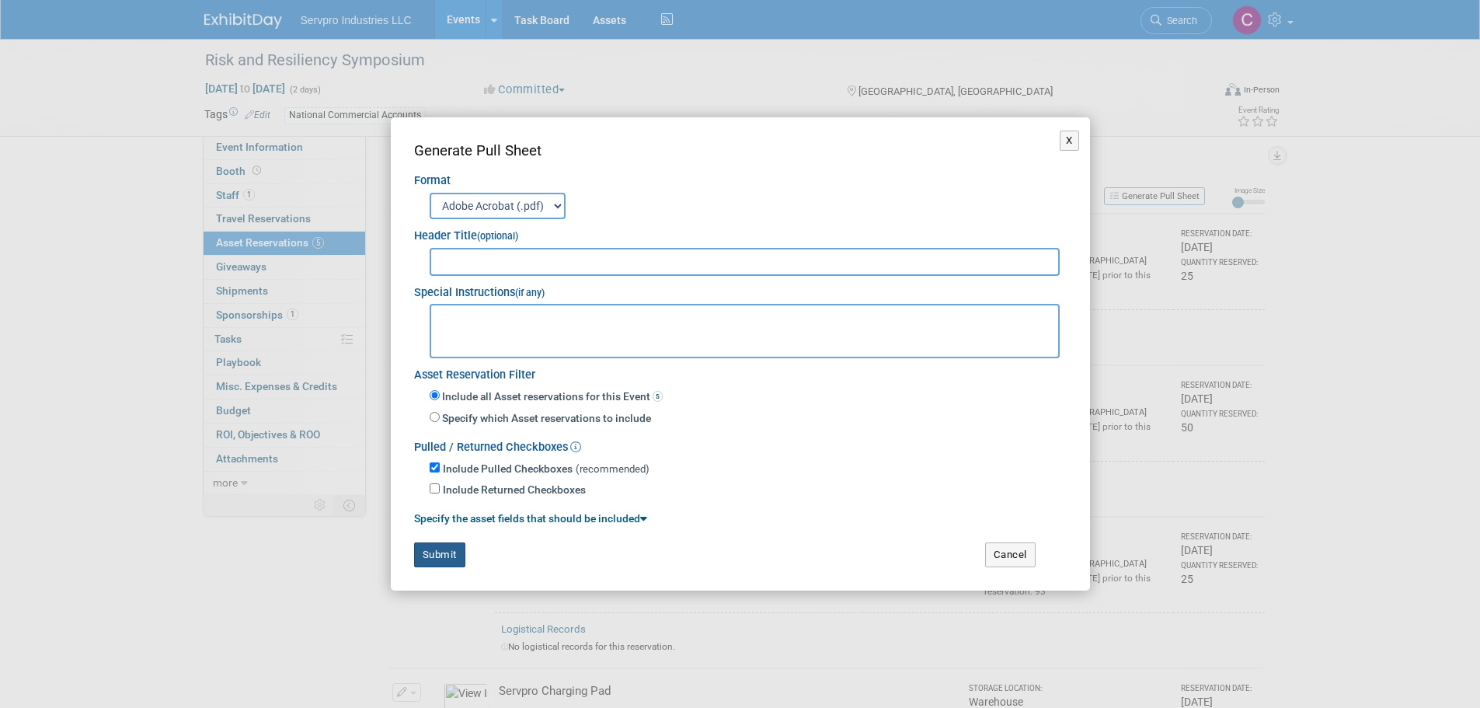
click at [438, 556] on button "Submit" at bounding box center [439, 554] width 51 height 25
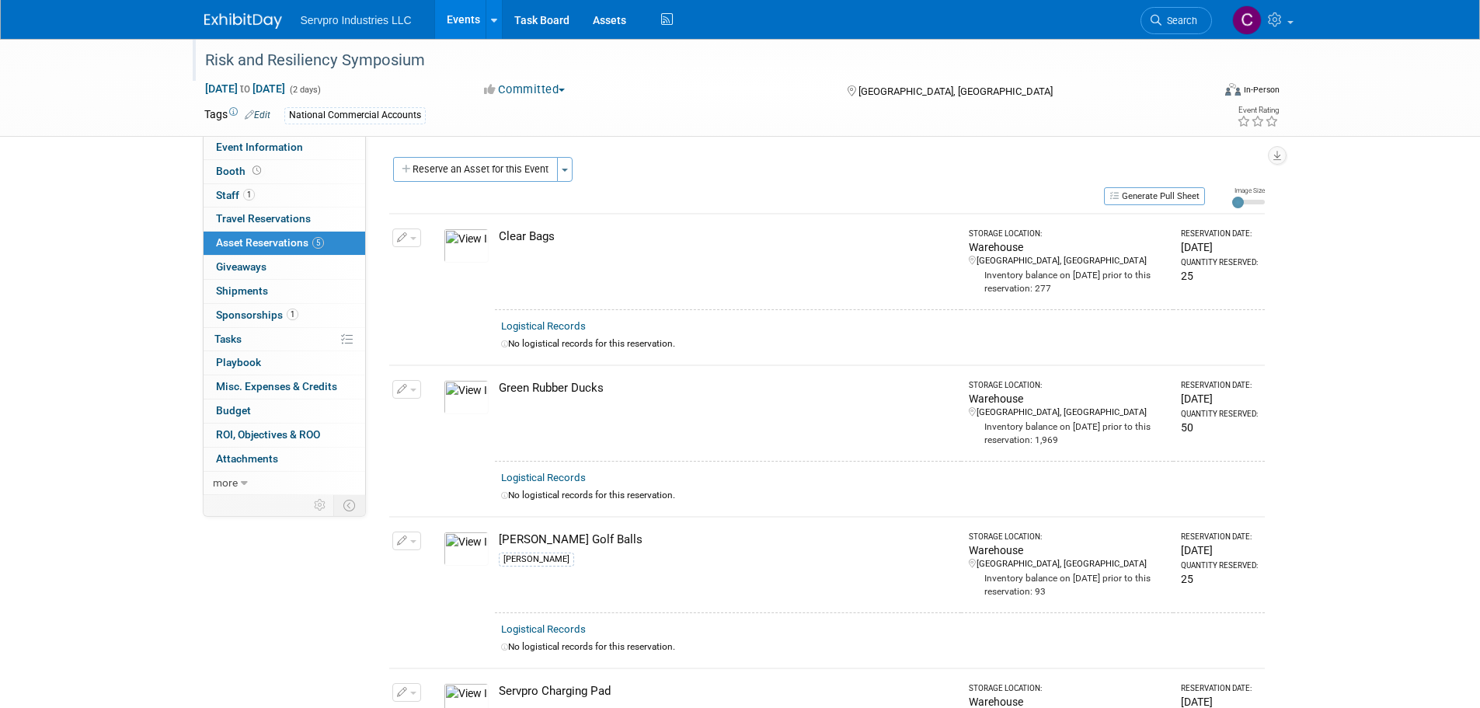
click at [350, 61] on div "Risk and Resiliency Symposium" at bounding box center [694, 61] width 989 height 28
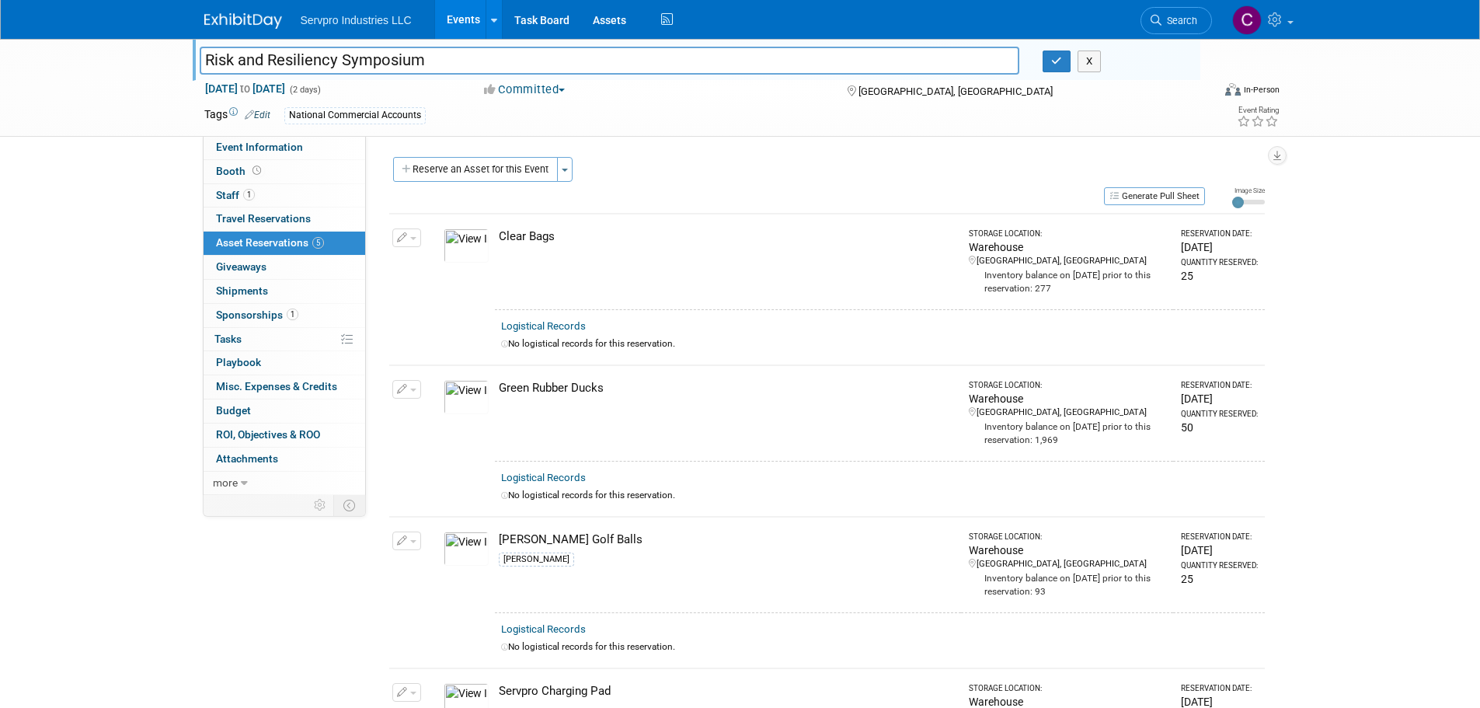
click at [350, 61] on input "Risk and Resiliency Symposium" at bounding box center [610, 60] width 820 height 27
click at [216, 266] on span "Giveaways 0" at bounding box center [241, 266] width 51 height 12
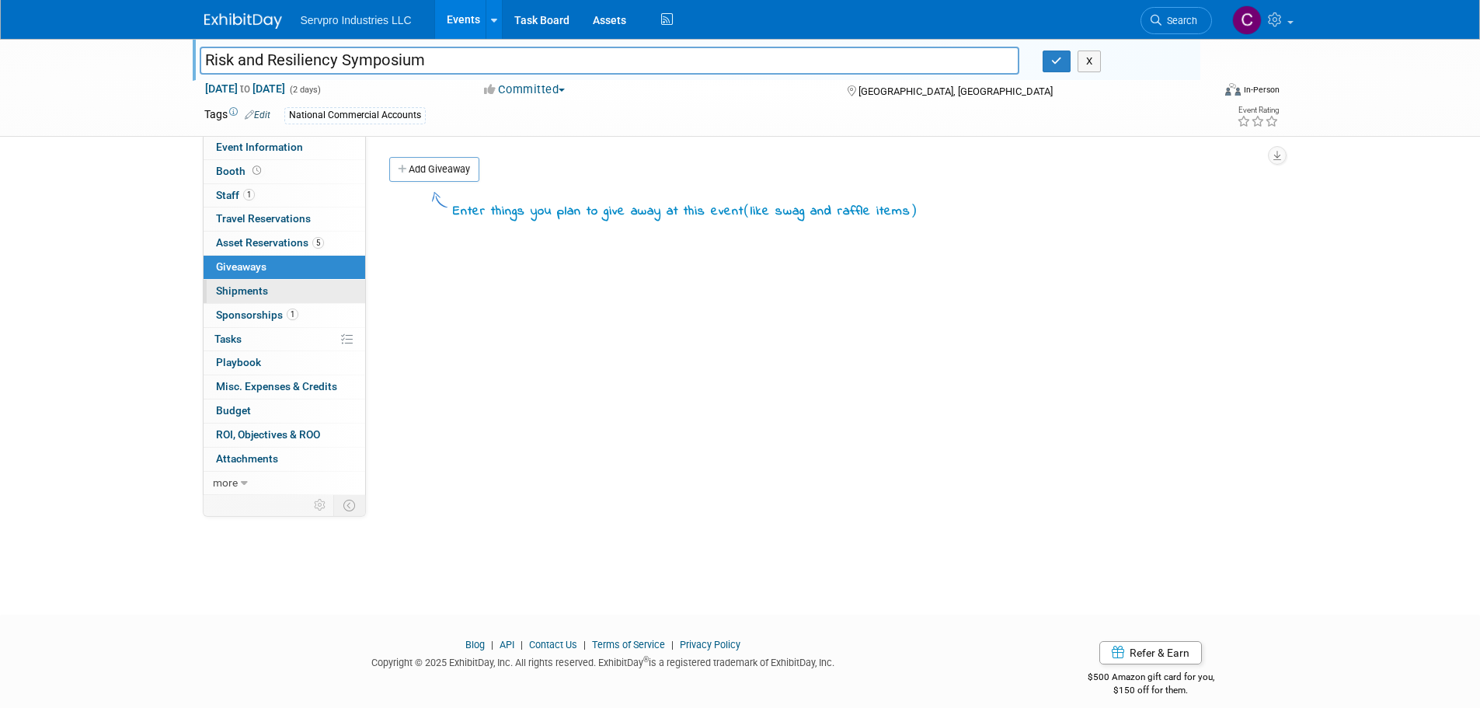
click at [222, 288] on span "Shipments 0" at bounding box center [242, 290] width 52 height 12
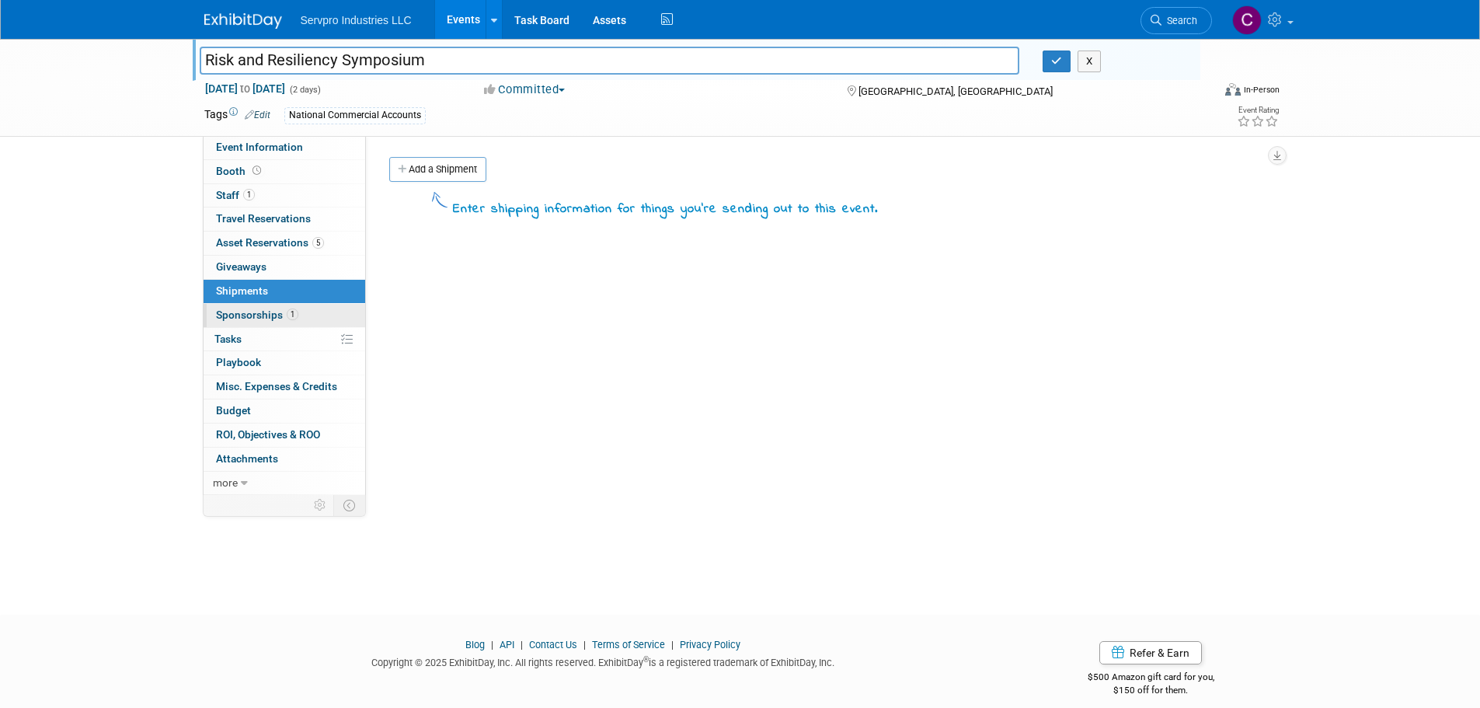
click at [231, 321] on link "1 Sponsorships 1" at bounding box center [285, 315] width 162 height 23
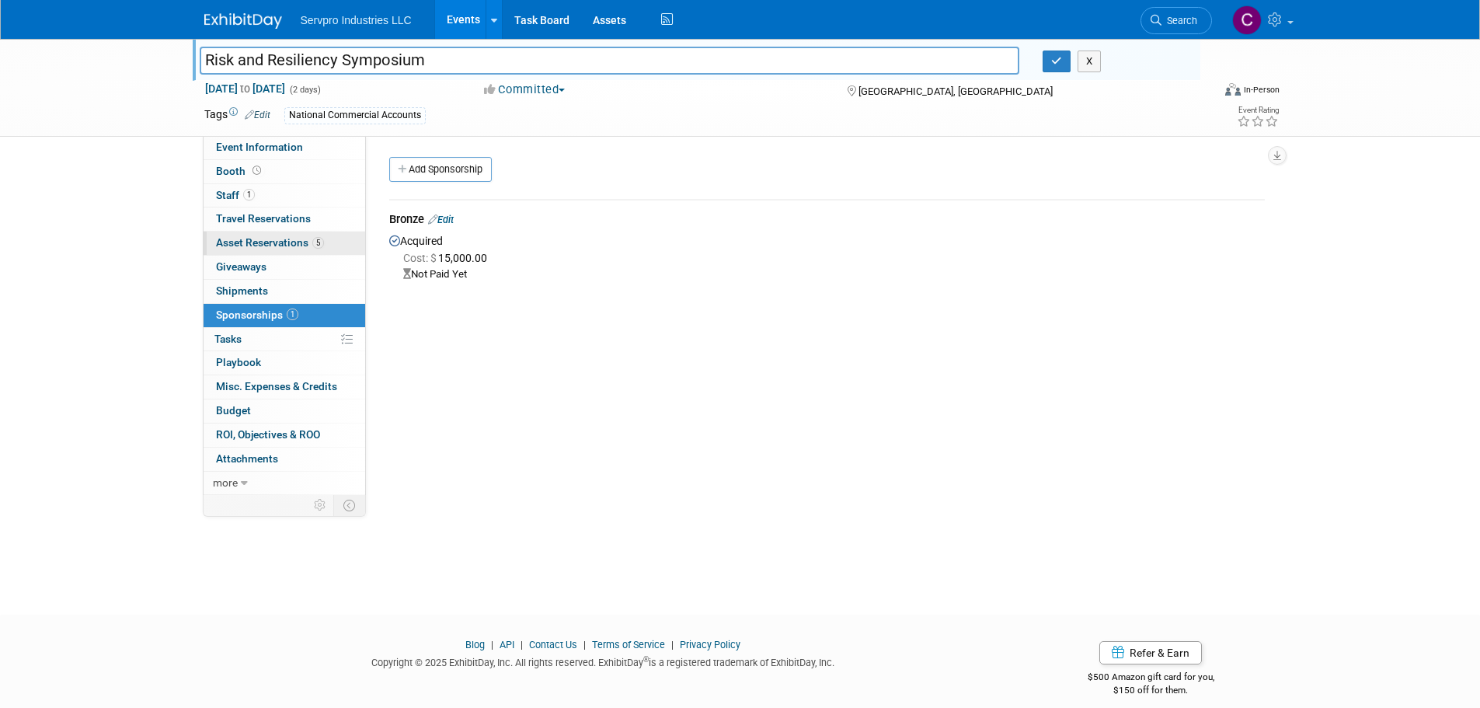
click at [267, 245] on span "Asset Reservations 5" at bounding box center [270, 242] width 108 height 12
